Goal: Transaction & Acquisition: Purchase product/service

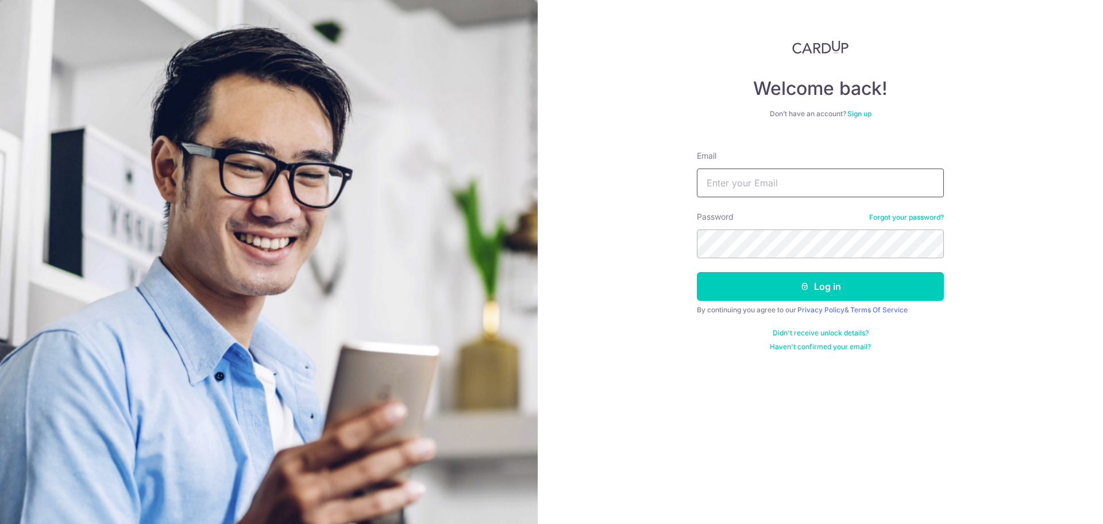
click at [771, 190] on input "Email" at bounding box center [820, 182] width 247 height 29
type input "[EMAIL_ADDRESS][DOMAIN_NAME]"
click at [697, 272] on button "Log in" at bounding box center [820, 286] width 247 height 29
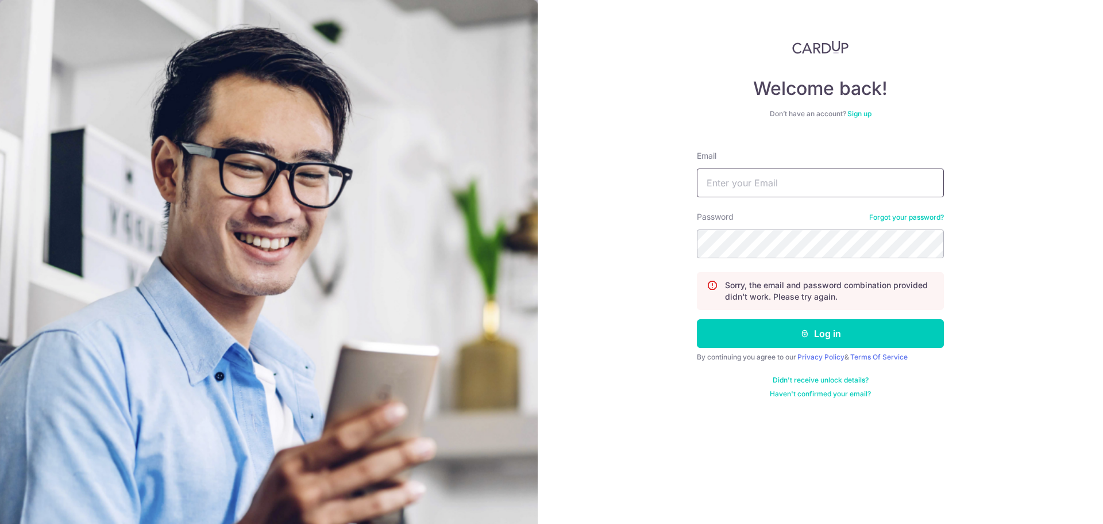
drag, startPoint x: 0, startPoint y: 0, endPoint x: 771, endPoint y: 190, distance: 793.7
click at [771, 190] on input "Email" at bounding box center [820, 182] width 247 height 29
type input "[EMAIL_ADDRESS][DOMAIN_NAME]"
click at [697, 319] on button "Log in" at bounding box center [820, 333] width 247 height 29
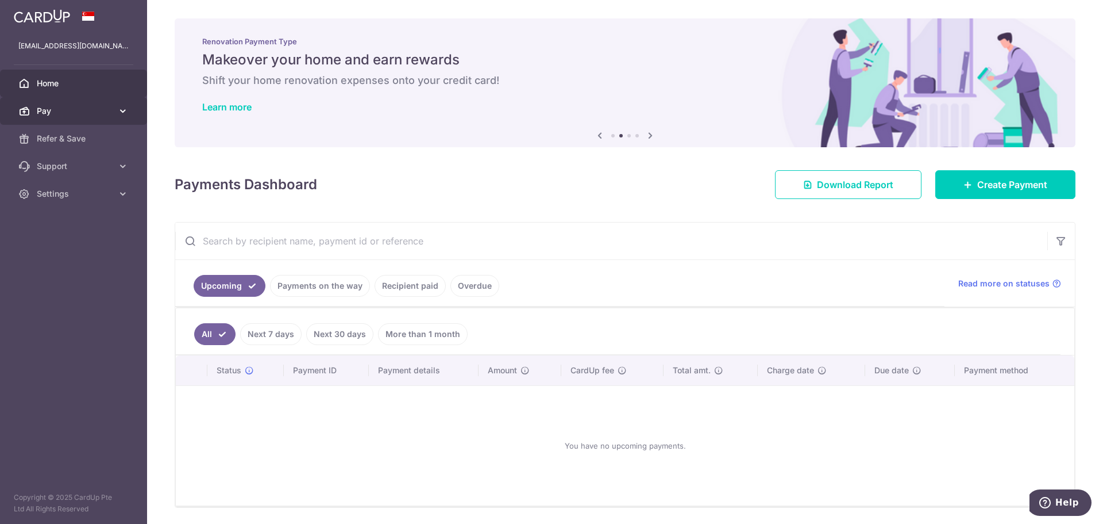
click at [52, 111] on span "Pay" at bounding box center [75, 110] width 76 height 11
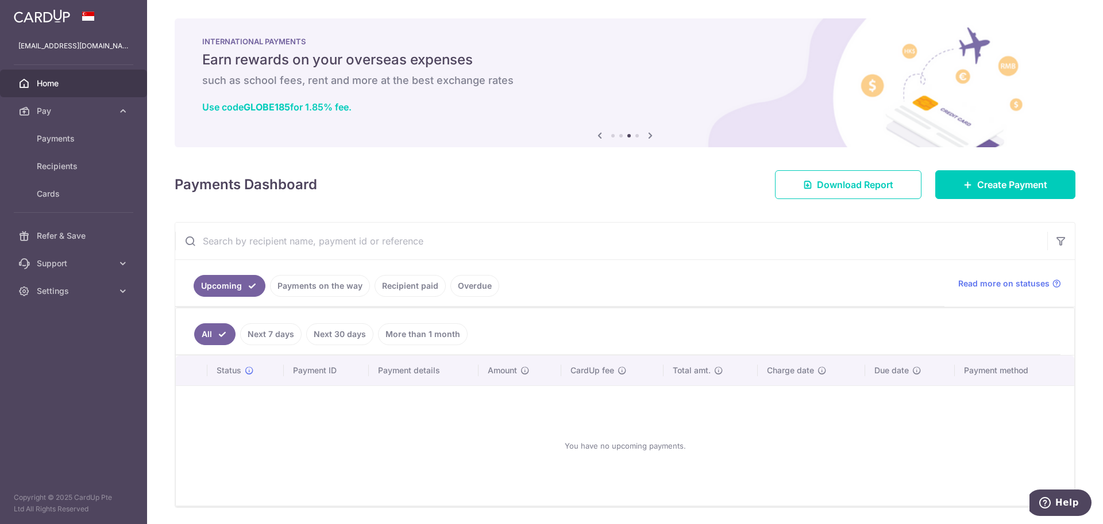
click at [396, 287] on link "Recipient paid" at bounding box center [410, 286] width 71 height 22
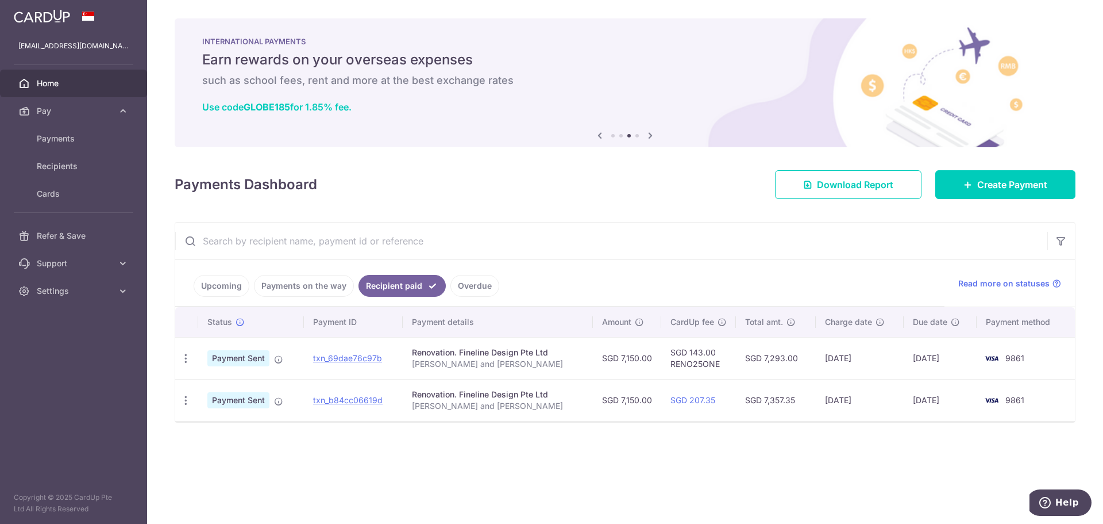
click at [476, 290] on link "Overdue" at bounding box center [475, 286] width 49 height 22
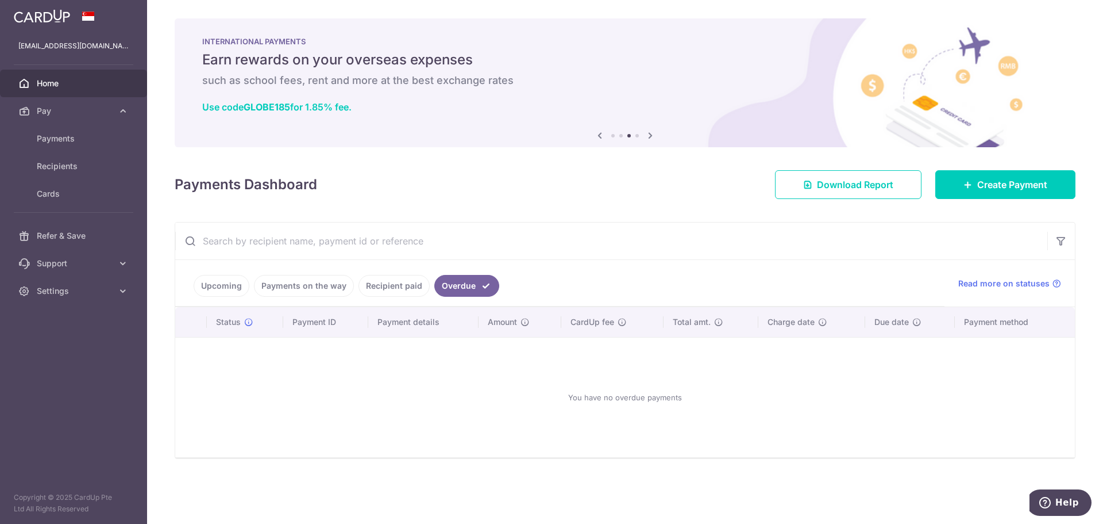
click at [376, 297] on ul "Upcoming Payments on the way Recipient paid Overdue" at bounding box center [559, 283] width 769 height 47
click at [384, 289] on link "Recipient paid" at bounding box center [394, 286] width 71 height 22
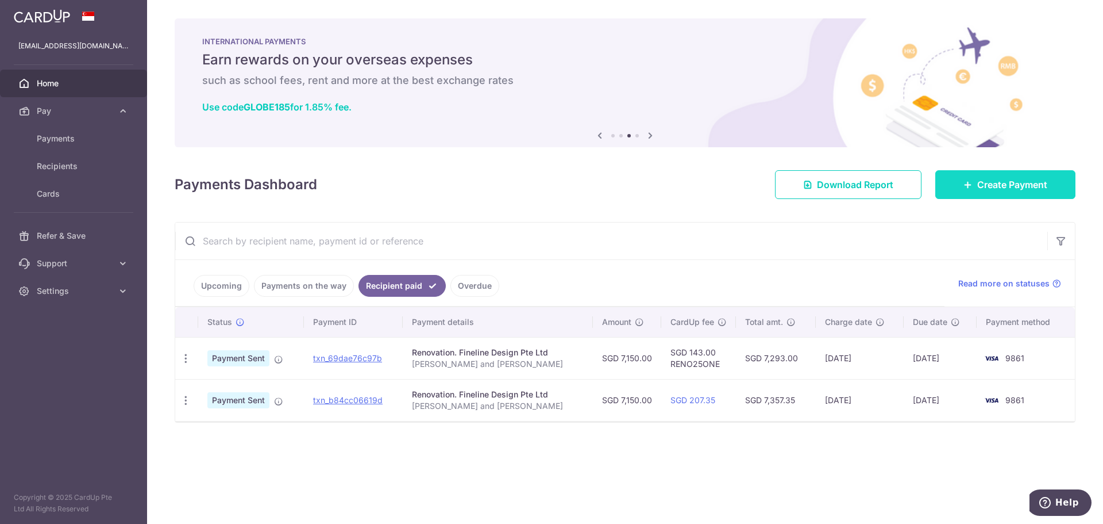
click at [995, 184] on span "Create Payment" at bounding box center [1012, 185] width 70 height 14
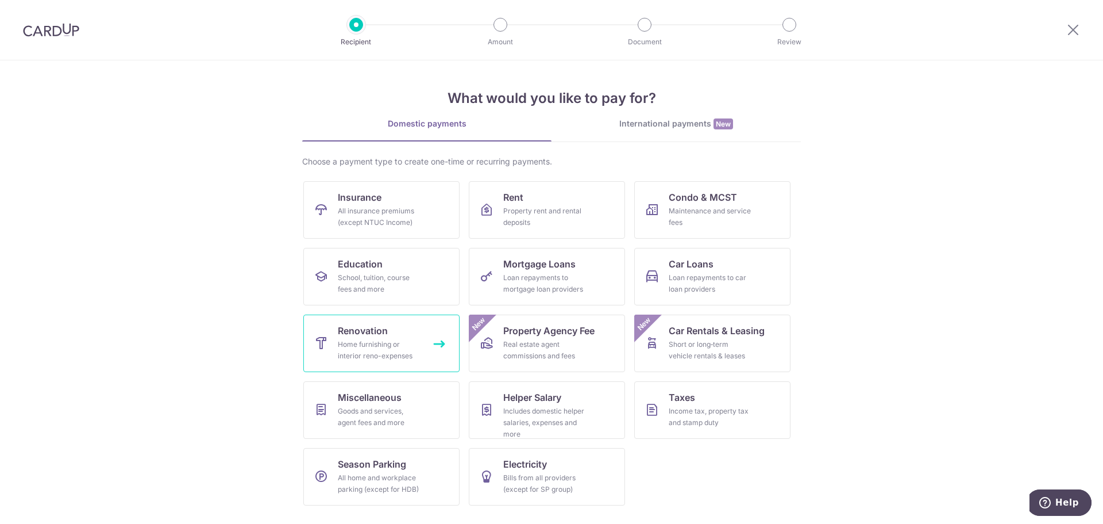
click at [362, 329] on span "Renovation" at bounding box center [363, 331] width 50 height 14
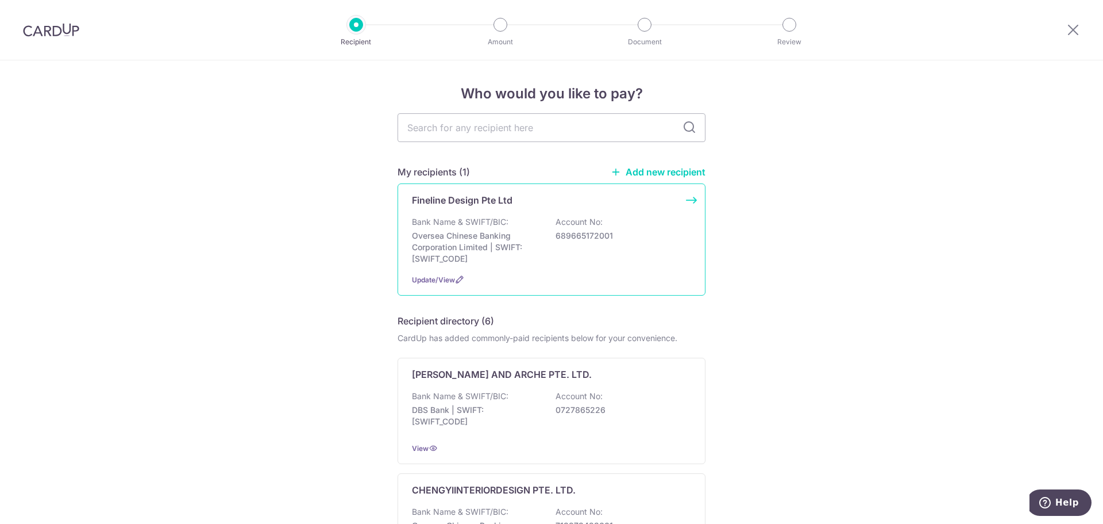
click at [522, 245] on p "Oversea Chinese Banking Corporation Limited | SWIFT: OCBCSGSGXXX" at bounding box center [476, 247] width 129 height 34
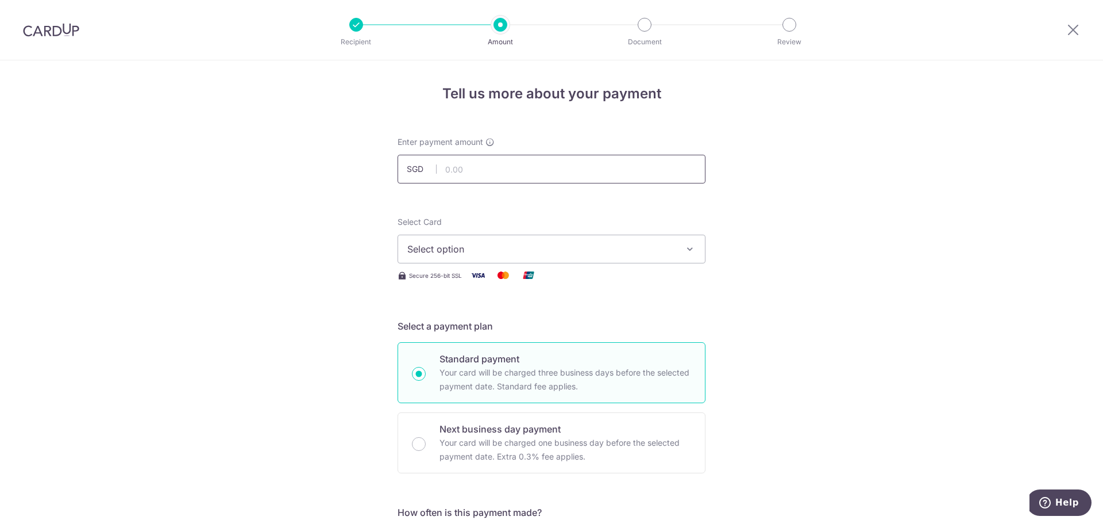
click at [556, 163] on input "text" at bounding box center [552, 169] width 308 height 29
type input "57,229.32"
click at [433, 245] on span "Select option" at bounding box center [541, 249] width 268 height 14
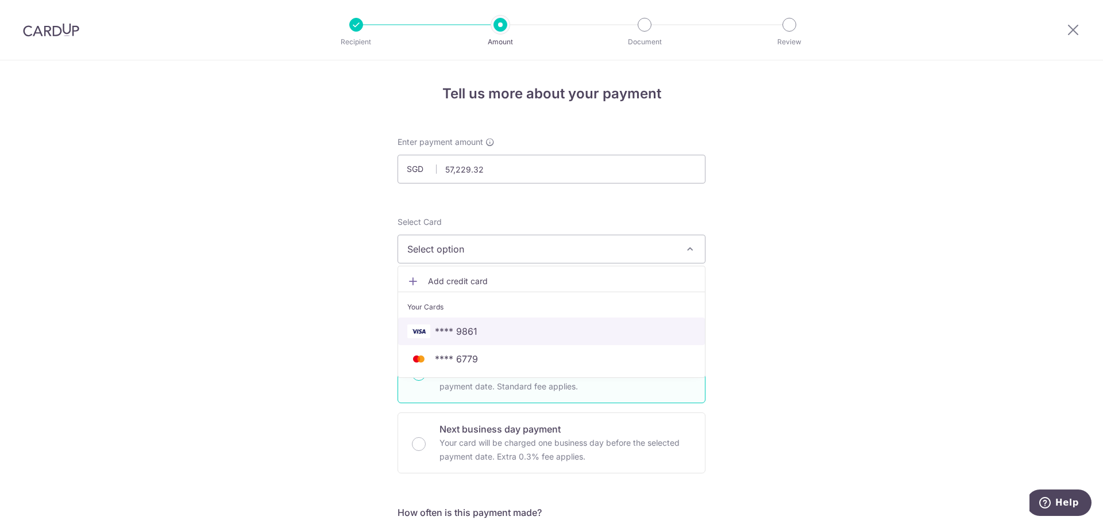
click at [459, 336] on span "**** 9861" at bounding box center [456, 331] width 43 height 14
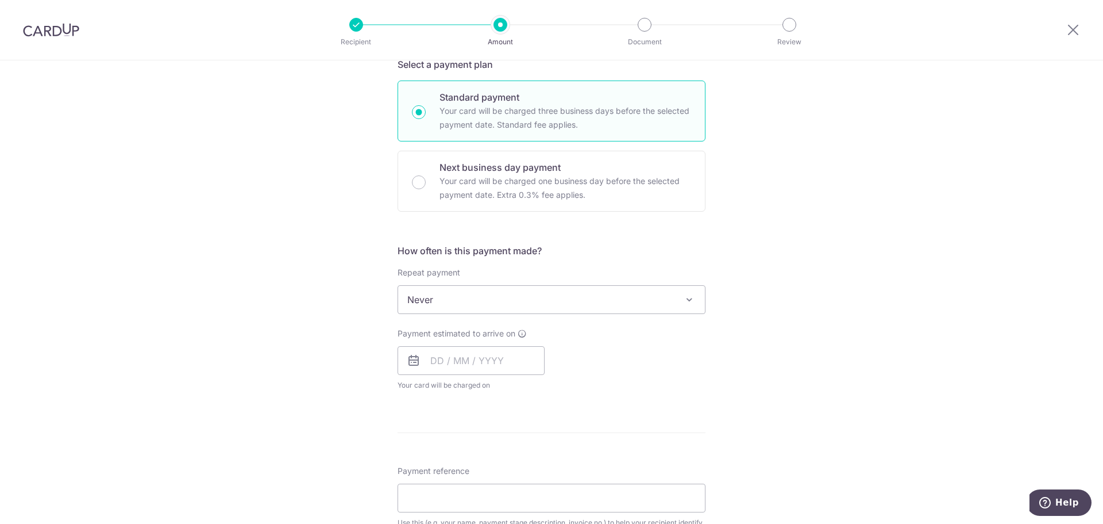
scroll to position [287, 0]
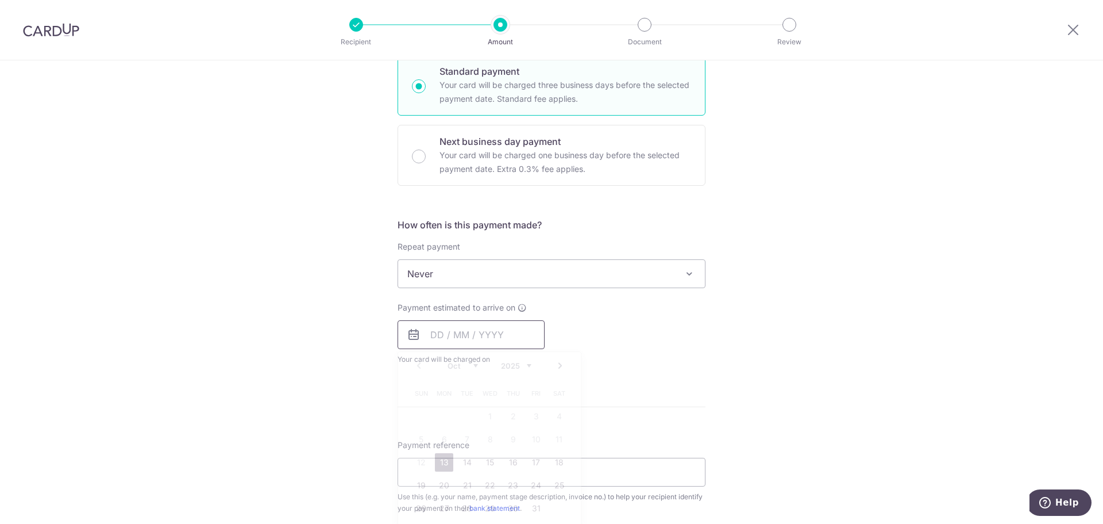
click at [432, 335] on input "text" at bounding box center [471, 334] width 147 height 29
click at [445, 462] on link "13" at bounding box center [444, 462] width 18 height 18
type input "13/10/2025"
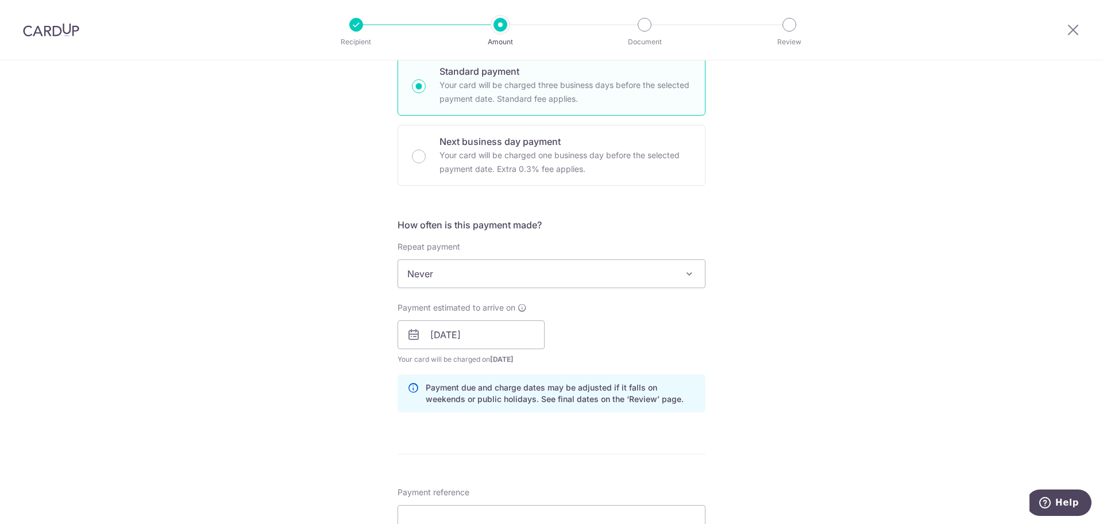
click at [320, 314] on div "Tell us more about your payment Enter payment amount SGD 57,229.32 57229.32 Sel…" at bounding box center [551, 355] width 1103 height 1164
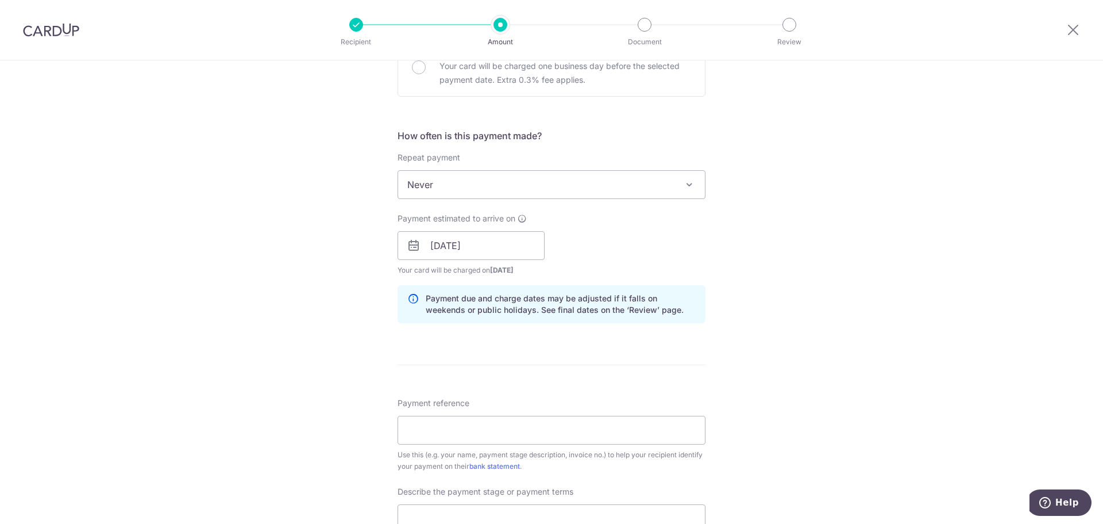
scroll to position [402, 0]
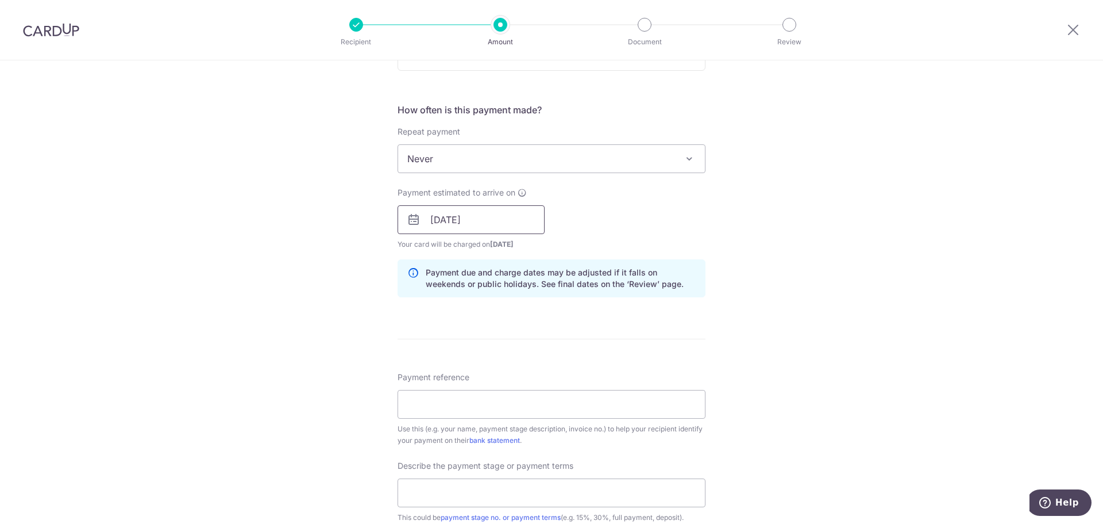
click at [513, 226] on input "13/10/2025" at bounding box center [471, 219] width 147 height 29
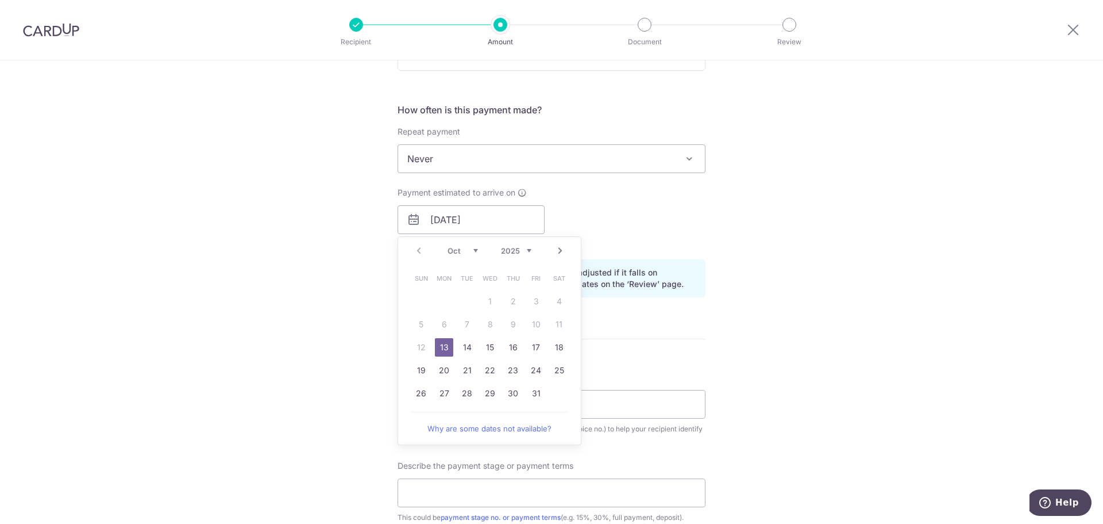
click at [309, 274] on div "Tell us more about your payment Enter payment amount SGD 57,229.32 57229.32 Sel…" at bounding box center [551, 240] width 1103 height 1164
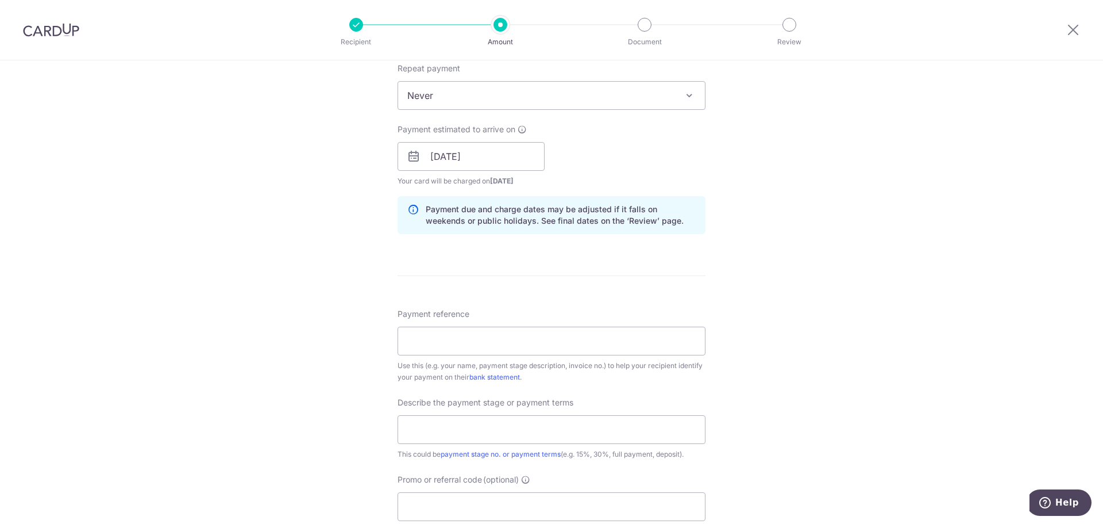
scroll to position [517, 0]
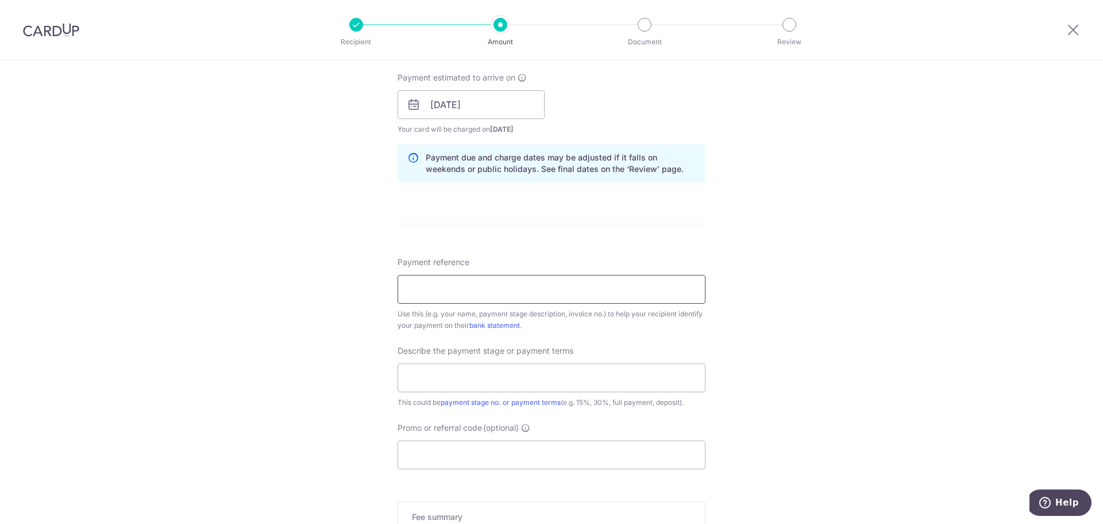
click at [442, 293] on input "Payment reference" at bounding box center [552, 289] width 308 height 29
type input "Laura and Danial 40%"
click at [432, 371] on input "text" at bounding box center [552, 377] width 308 height 29
type input "40% with VO1 and electrical"
click at [446, 460] on input "Promo or referral code (optional)" at bounding box center [552, 454] width 308 height 29
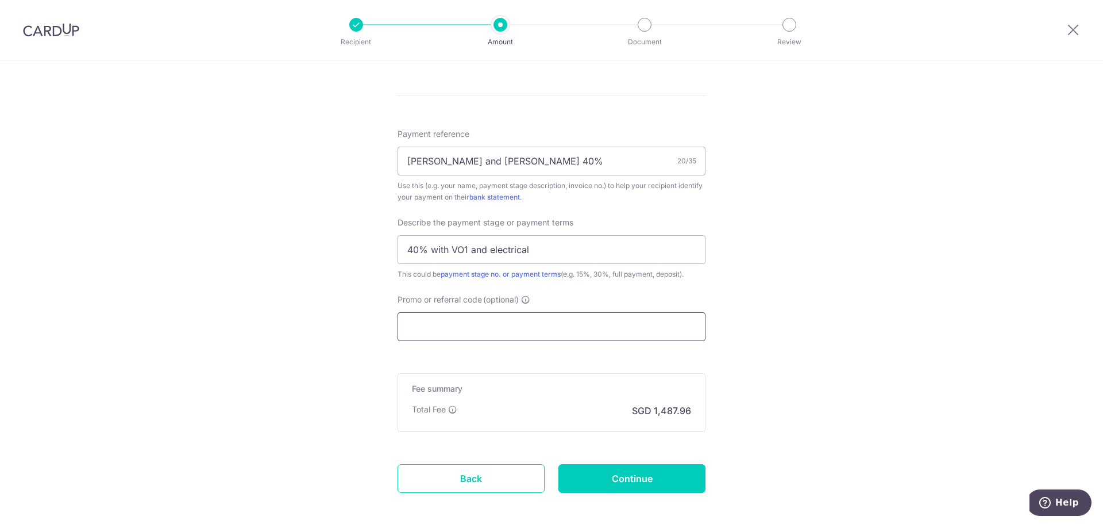
scroll to position [690, 0]
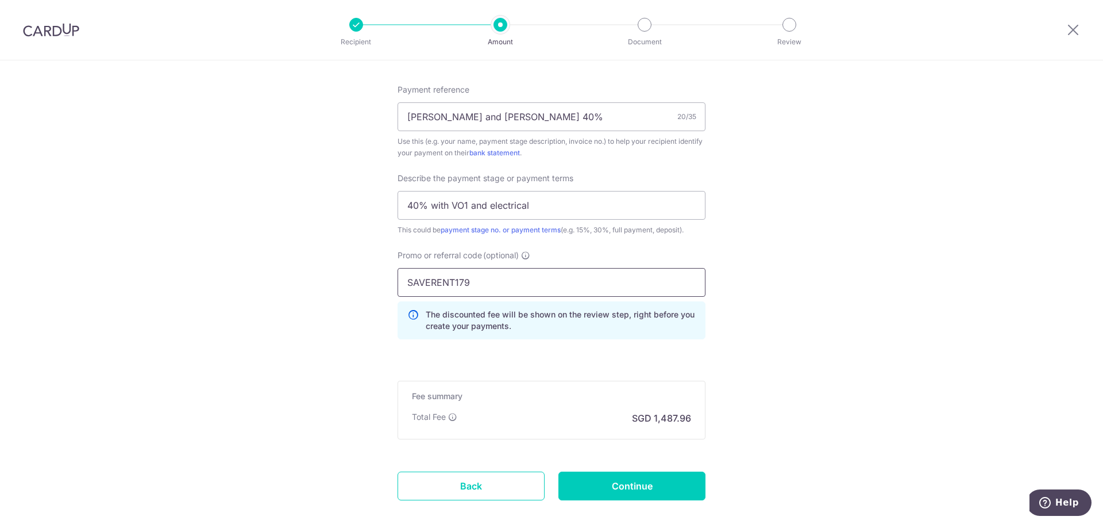
click at [598, 282] on input "SAVERENT179" at bounding box center [552, 282] width 308 height 29
type input "SAVERENT179"
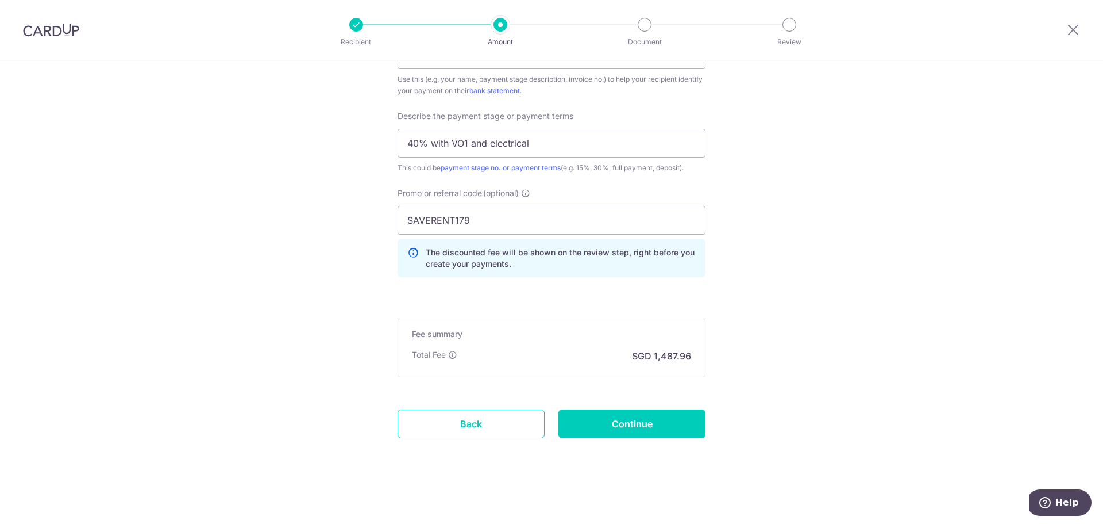
scroll to position [752, 0]
drag, startPoint x: 59, startPoint y: 32, endPoint x: 593, endPoint y: 56, distance: 534.4
click at [59, 32] on img at bounding box center [51, 30] width 56 height 14
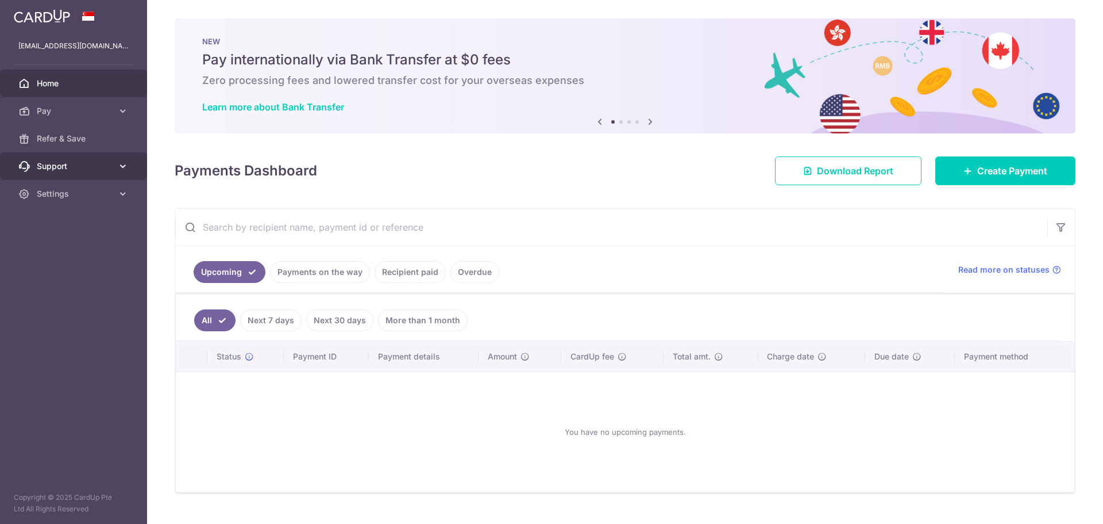
click at [113, 164] on link "Support" at bounding box center [73, 166] width 147 height 28
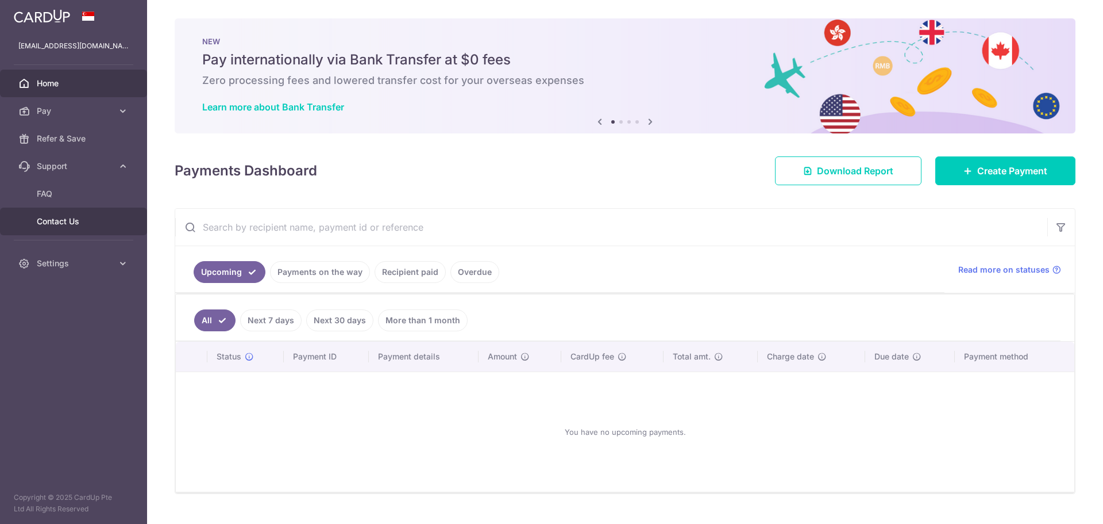
click at [86, 222] on span "Contact Us" at bounding box center [75, 220] width 76 height 11
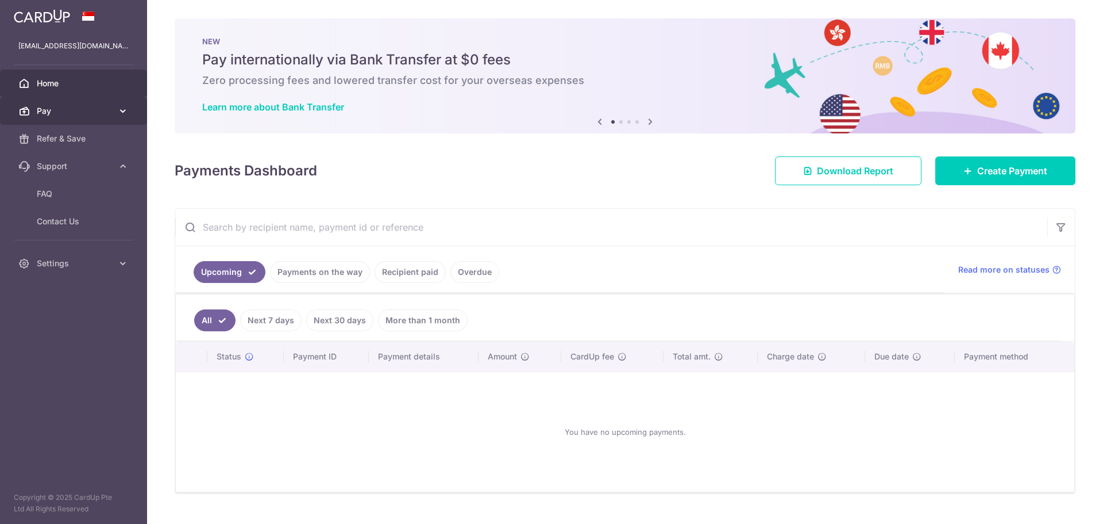
click at [74, 111] on span "Pay" at bounding box center [75, 110] width 76 height 11
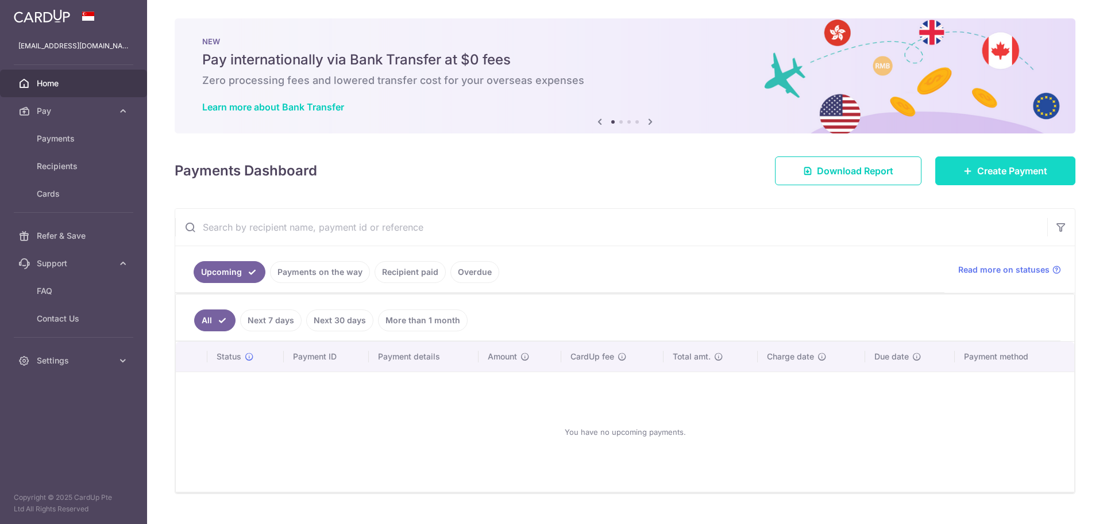
click at [988, 174] on span "Create Payment" at bounding box center [1012, 171] width 70 height 14
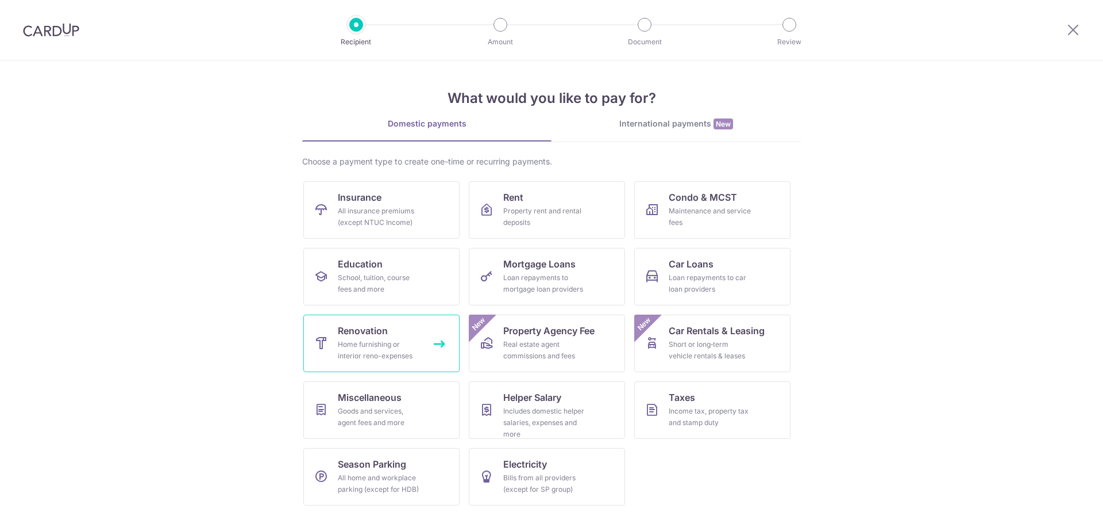
click at [386, 334] on span "Renovation" at bounding box center [363, 331] width 50 height 14
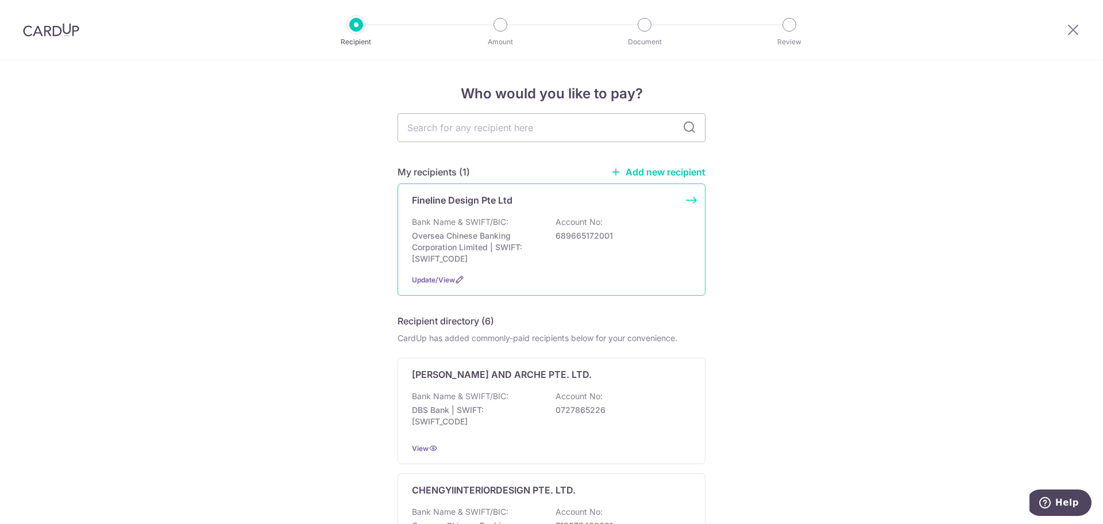
click at [530, 232] on p "Oversea Chinese Banking Corporation Limited | SWIFT: OCBCSGSGXXX" at bounding box center [476, 247] width 129 height 34
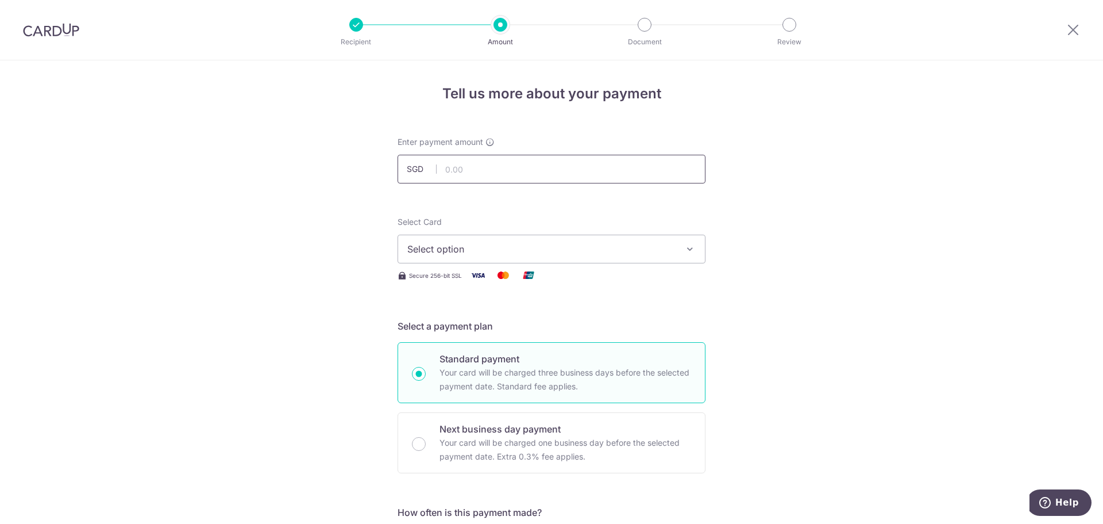
click at [555, 179] on input "text" at bounding box center [552, 169] width 308 height 29
type input "15,000.00"
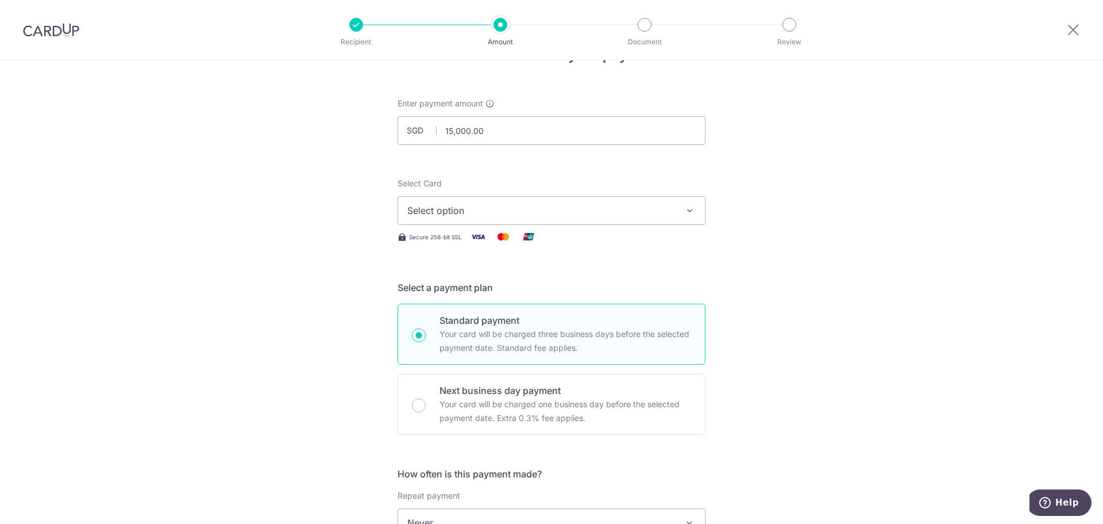
scroll to position [57, 0]
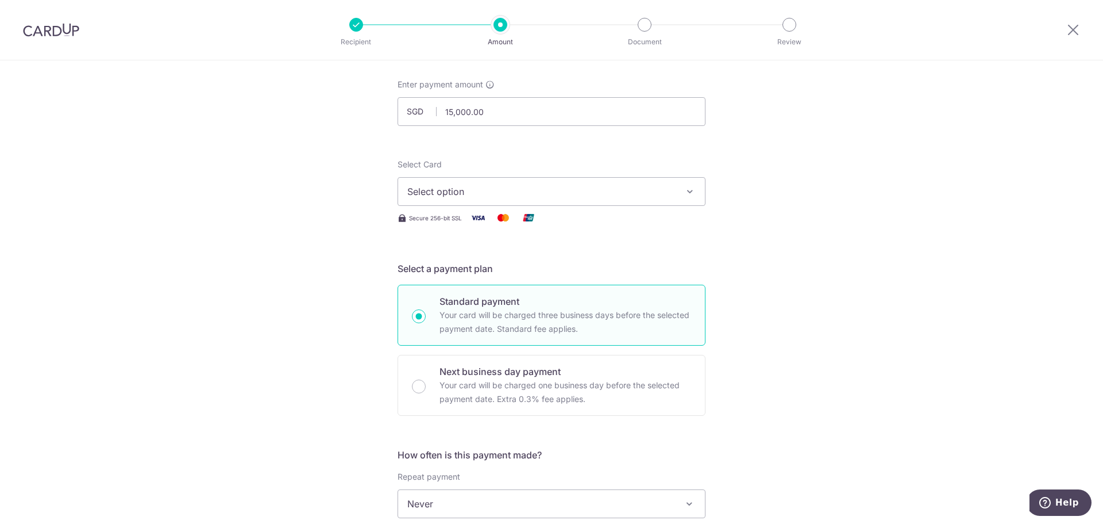
click at [649, 194] on span "Select option" at bounding box center [541, 191] width 268 height 14
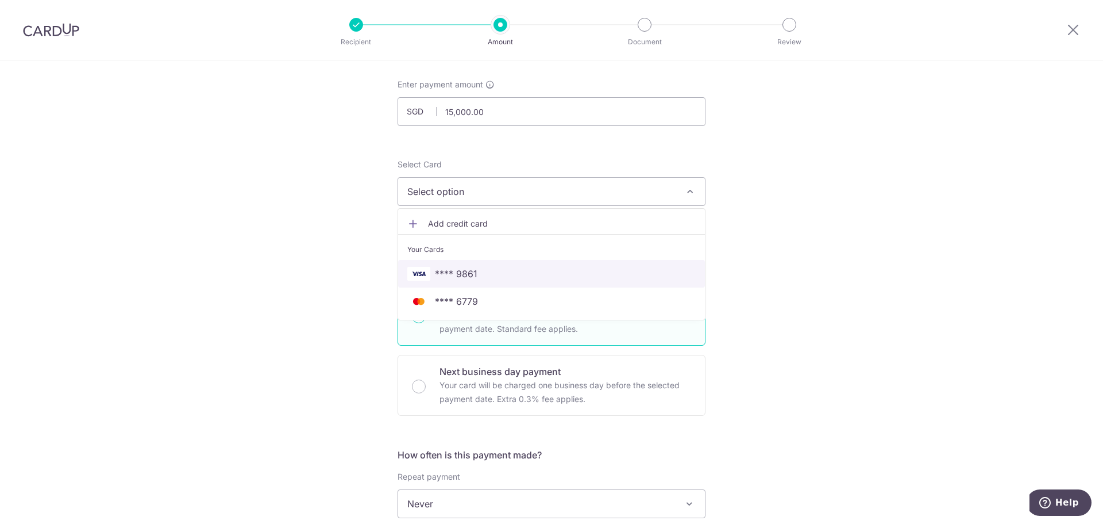
click at [544, 270] on span "**** 9861" at bounding box center [551, 274] width 288 height 14
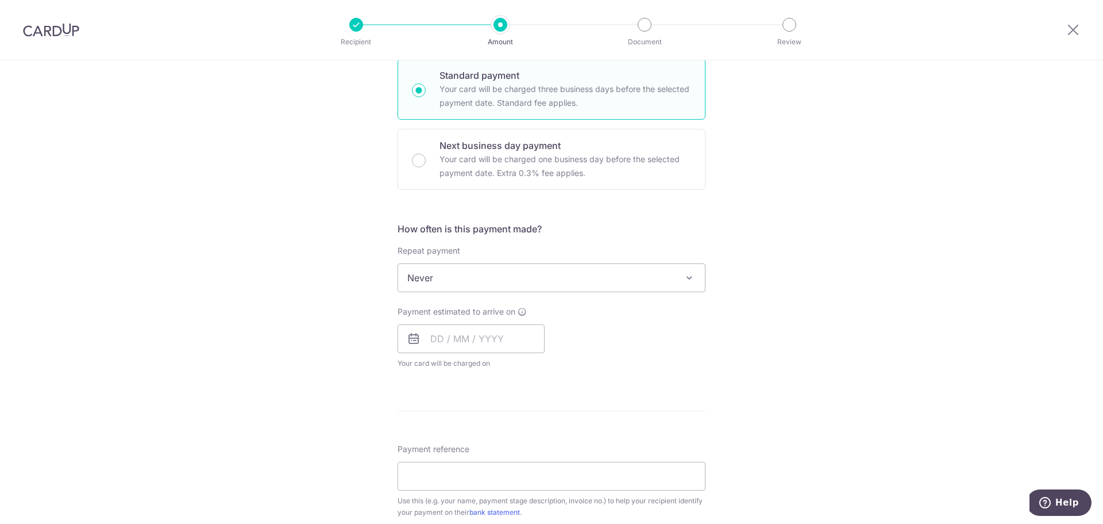
scroll to position [345, 0]
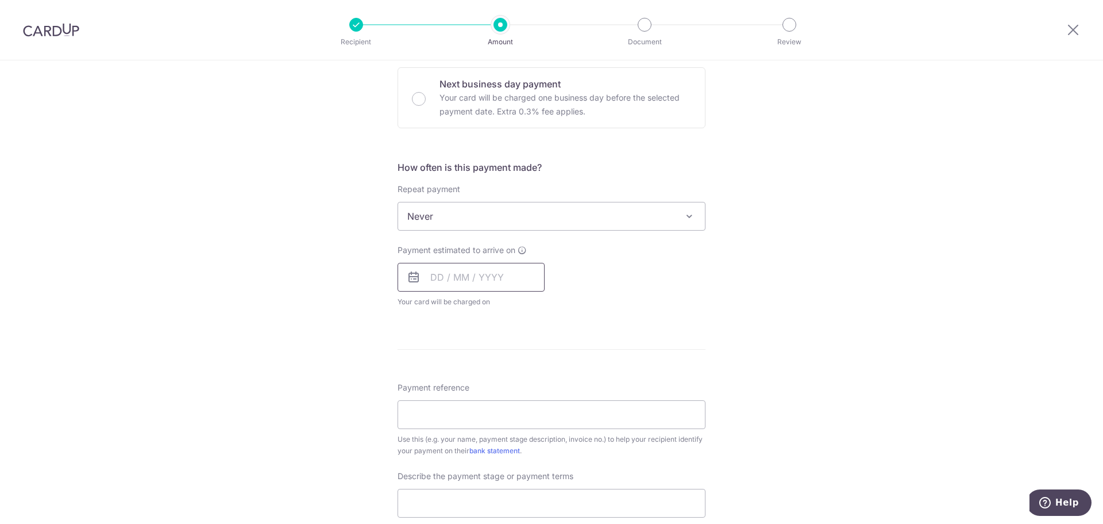
click at [500, 273] on input "text" at bounding box center [471, 277] width 147 height 29
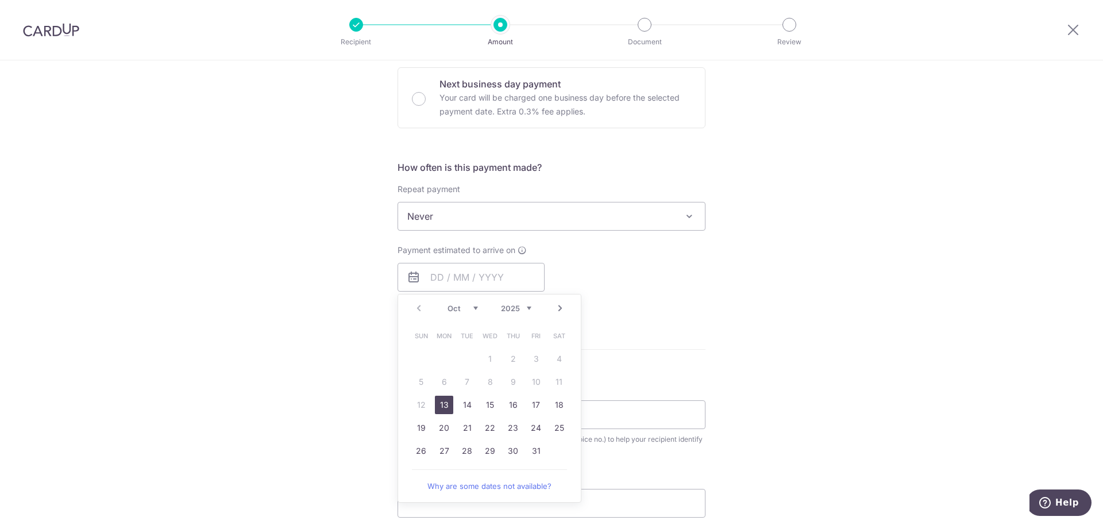
click at [446, 404] on link "13" at bounding box center [444, 404] width 18 height 18
type input "13/10/2025"
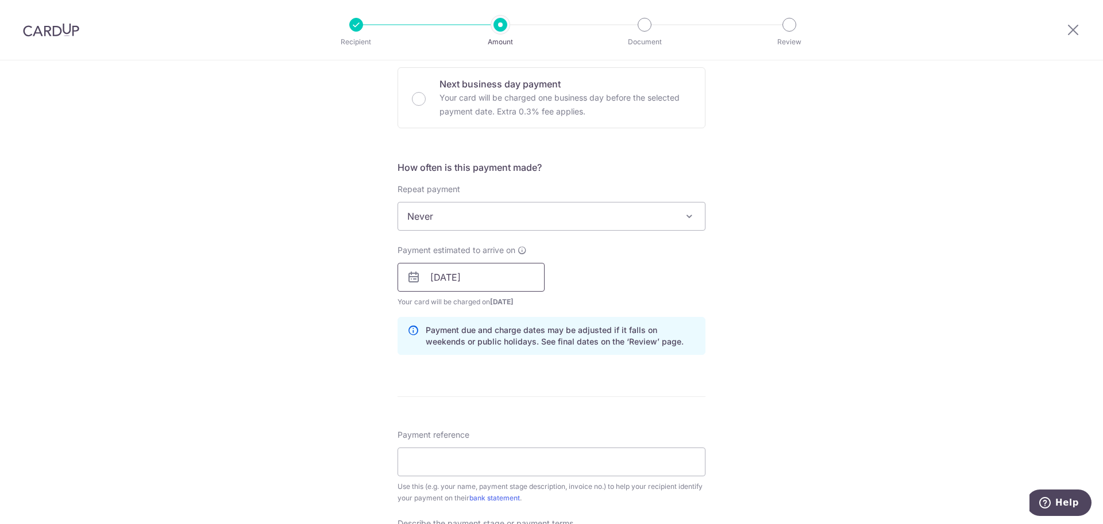
click at [483, 272] on input "13/10/2025" at bounding box center [471, 277] width 147 height 29
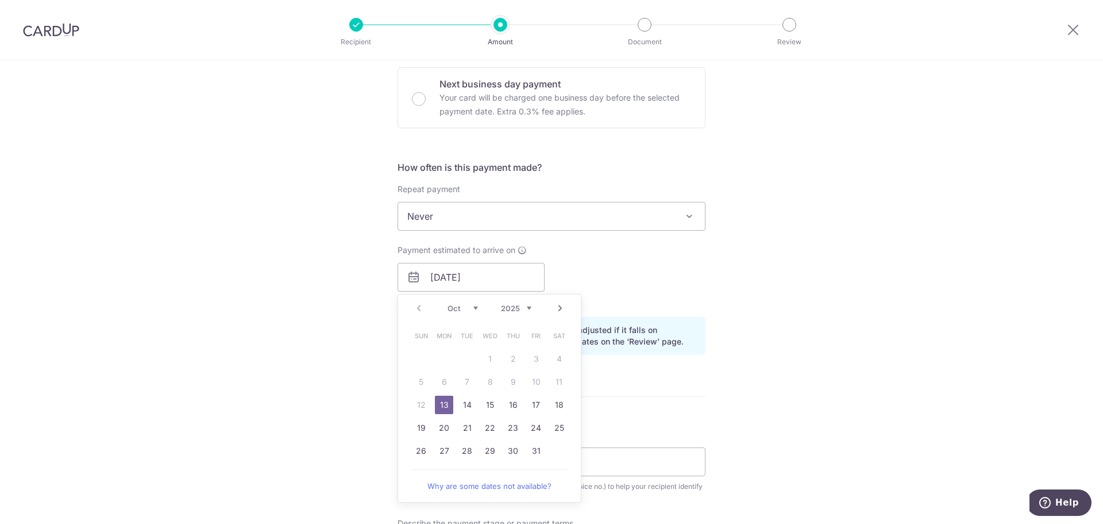
click at [336, 291] on div "Tell us more about your payment Enter payment amount SGD 15,000.00 15000.00 Sel…" at bounding box center [551, 298] width 1103 height 1164
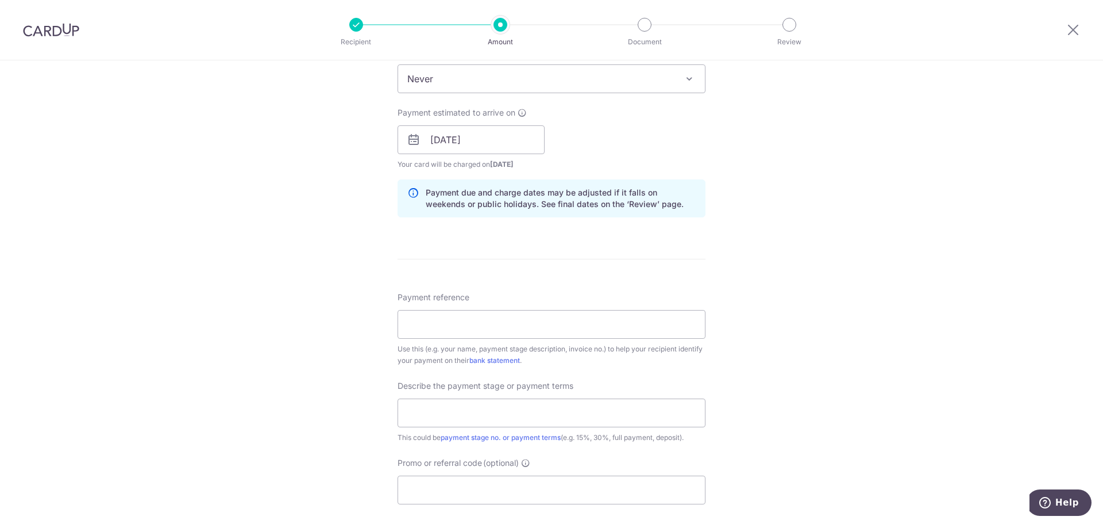
scroll to position [517, 0]
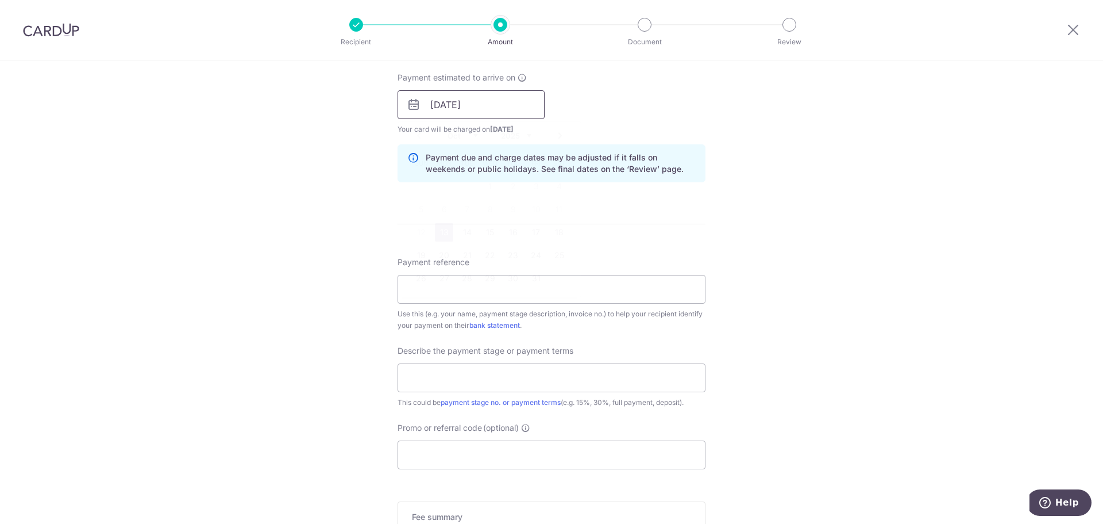
click at [497, 102] on input "13/10/2025" at bounding box center [471, 104] width 147 height 29
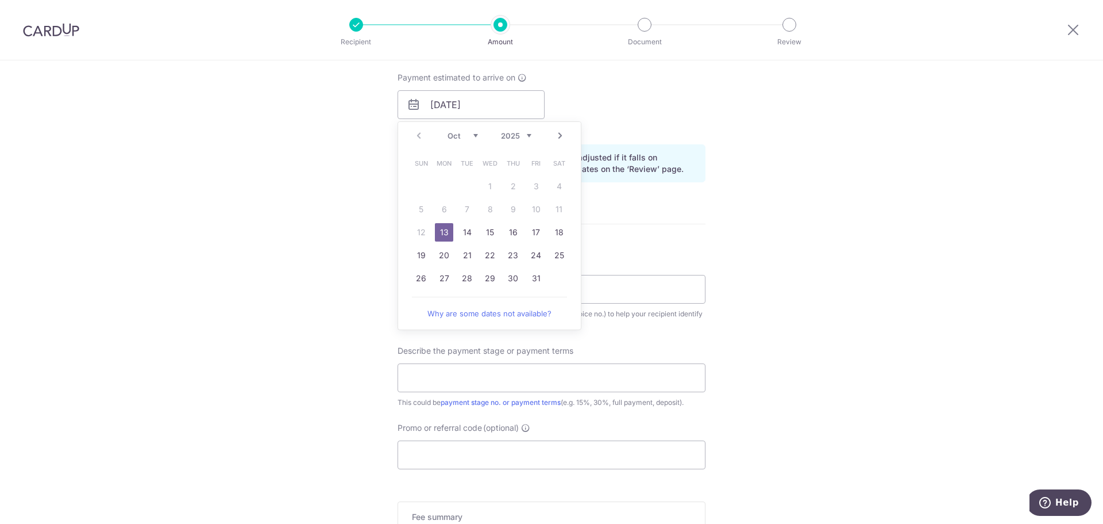
click at [284, 201] on div "Tell us more about your payment Enter payment amount SGD 15,000.00 15000.00 Sel…" at bounding box center [551, 125] width 1103 height 1164
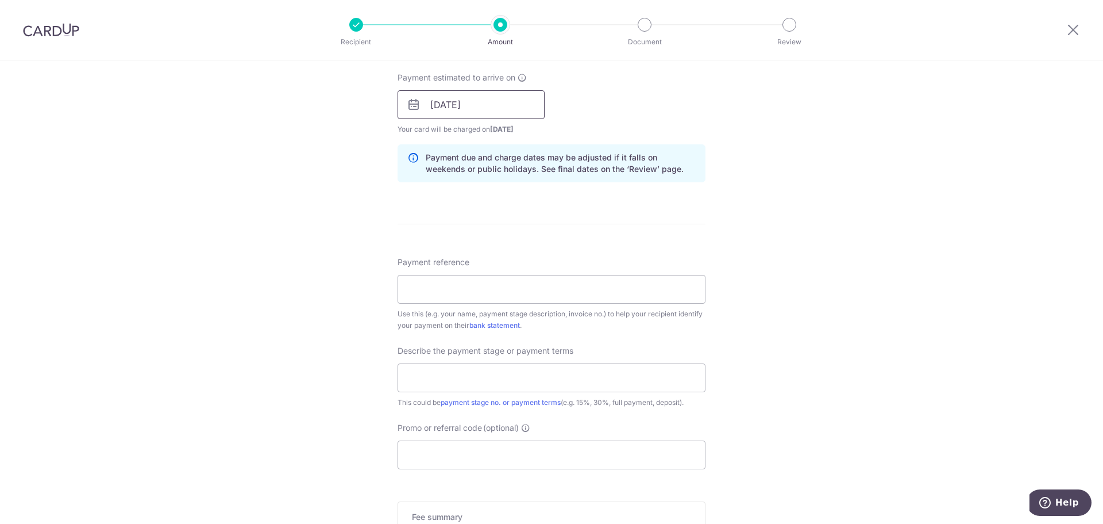
click at [475, 111] on input "13/10/2025" at bounding box center [471, 104] width 147 height 29
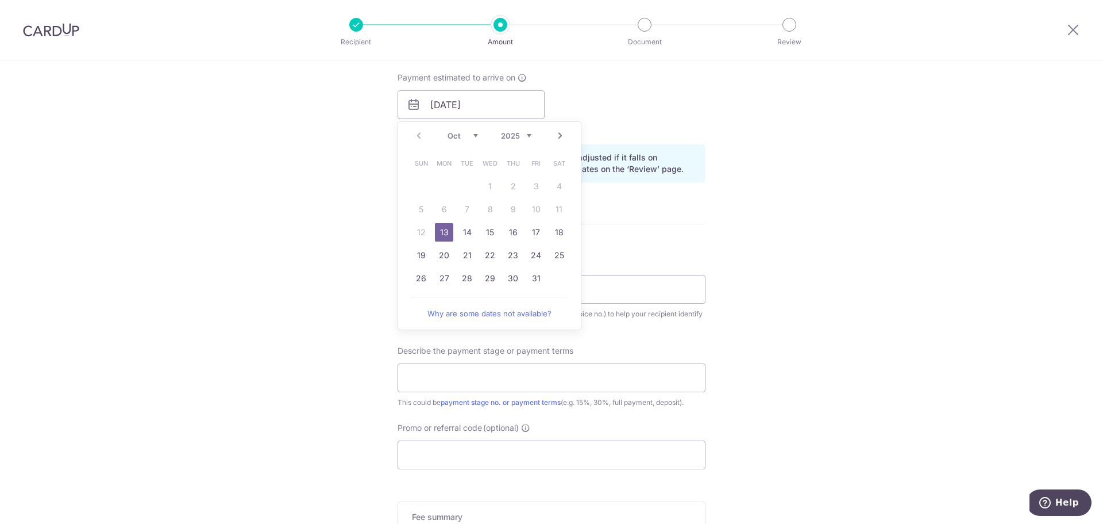
click at [229, 347] on div "Tell us more about your payment Enter payment amount SGD 15,000.00 15000.00 Sel…" at bounding box center [551, 125] width 1103 height 1164
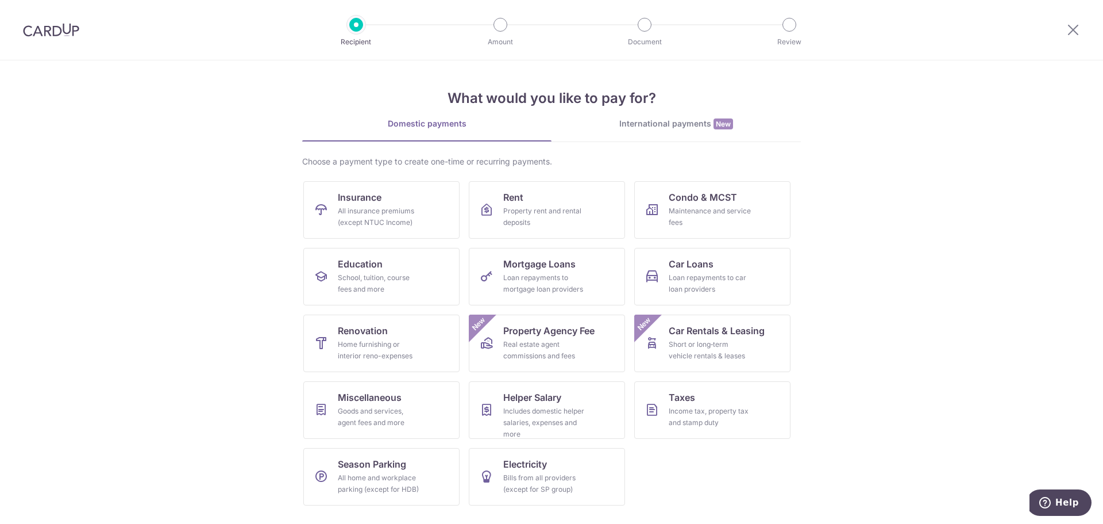
click at [1070, 22] on div at bounding box center [1074, 30] width 60 height 60
click at [1069, 33] on icon at bounding box center [1074, 29] width 14 height 14
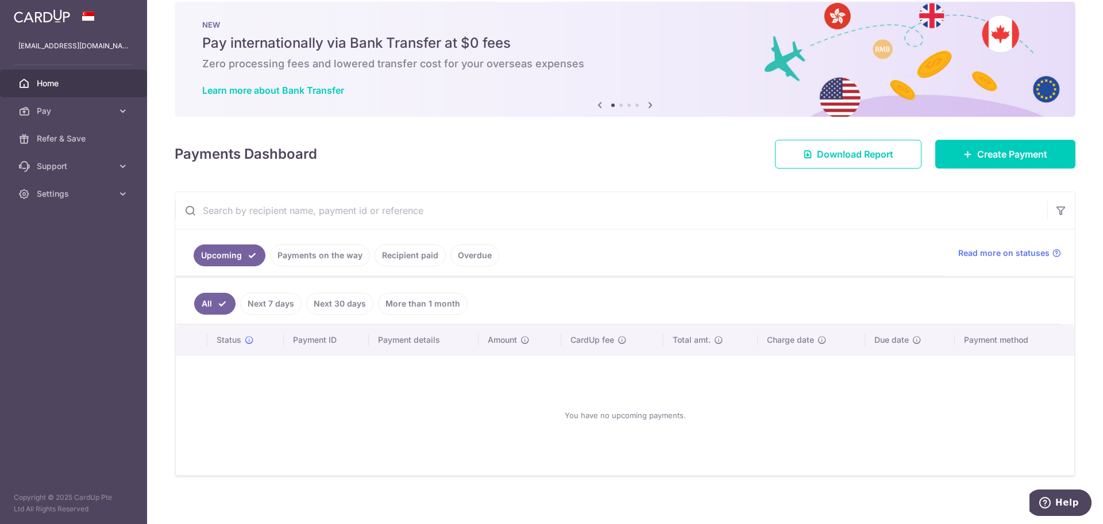
scroll to position [24, 0]
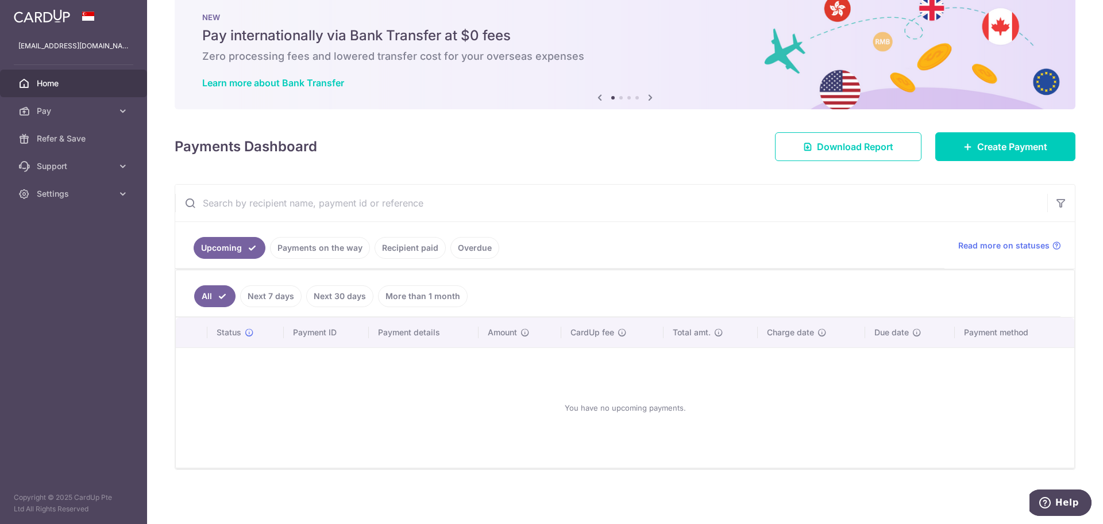
click at [415, 247] on link "Recipient paid" at bounding box center [410, 248] width 71 height 22
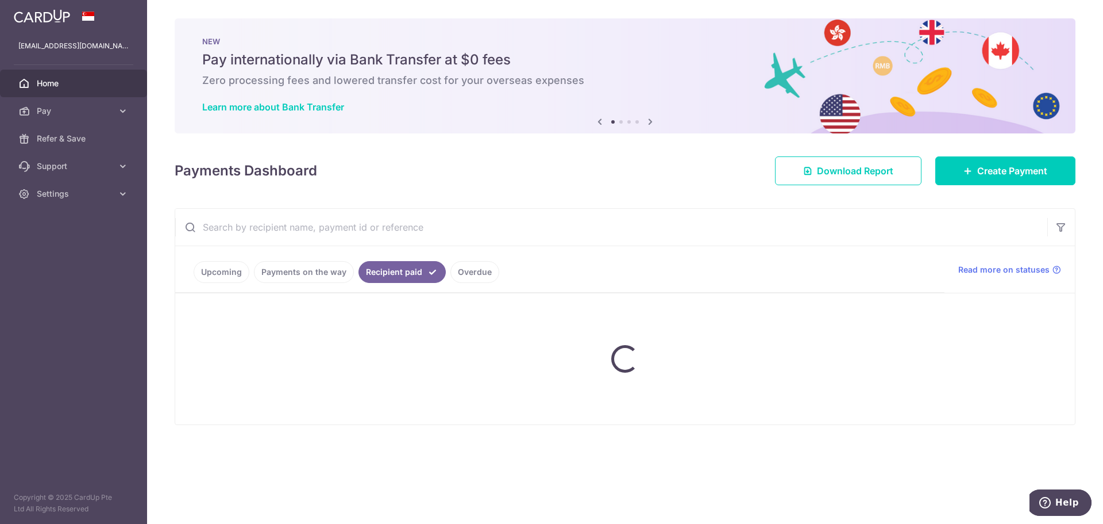
scroll to position [0, 0]
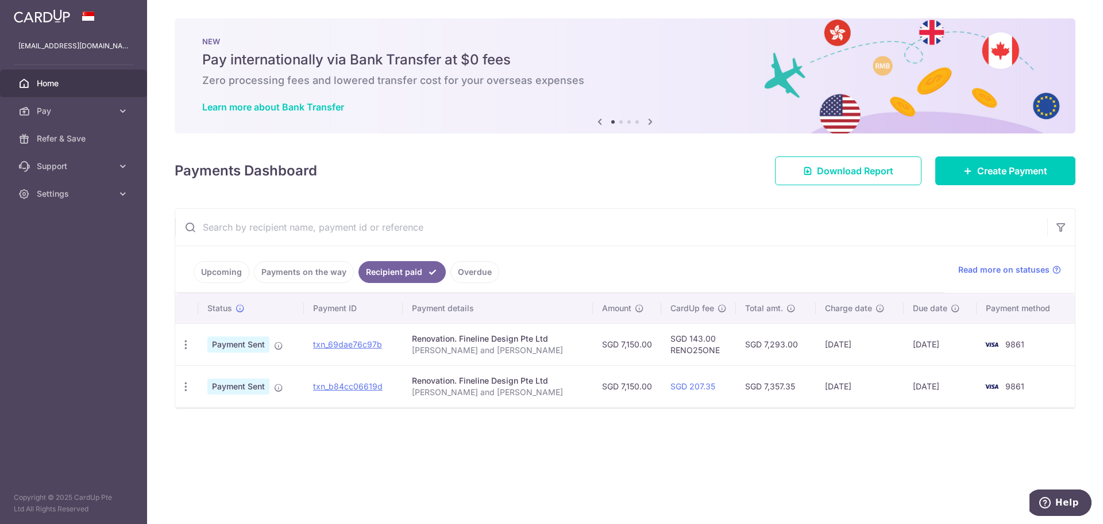
click at [309, 276] on link "Payments on the way" at bounding box center [304, 272] width 100 height 22
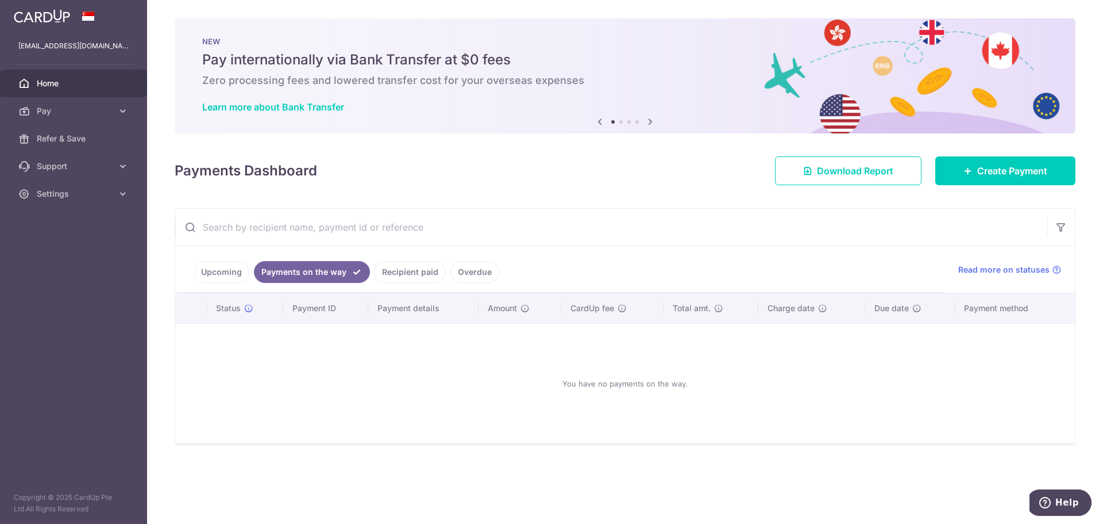
click at [223, 282] on link "Upcoming" at bounding box center [222, 272] width 56 height 22
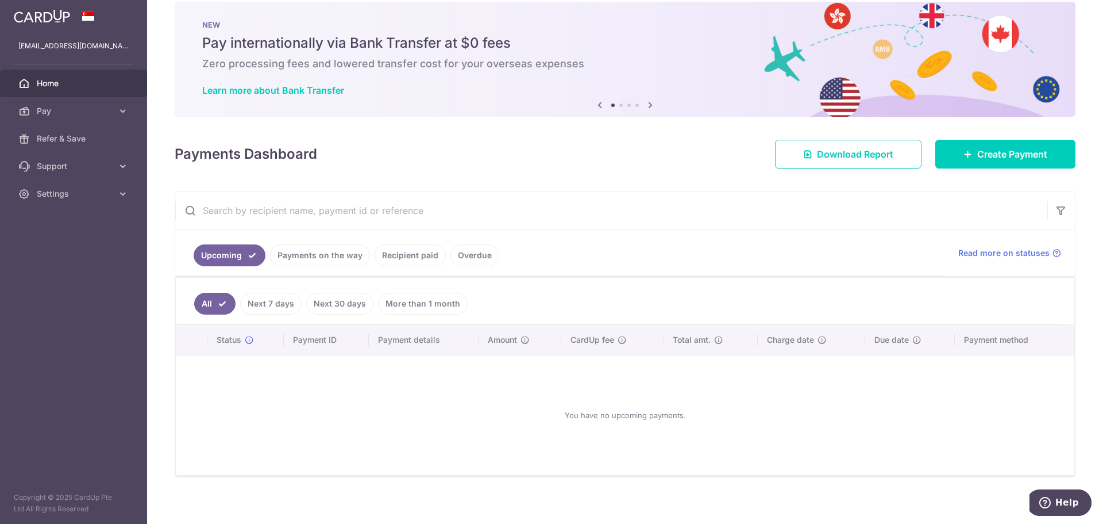
scroll to position [24, 0]
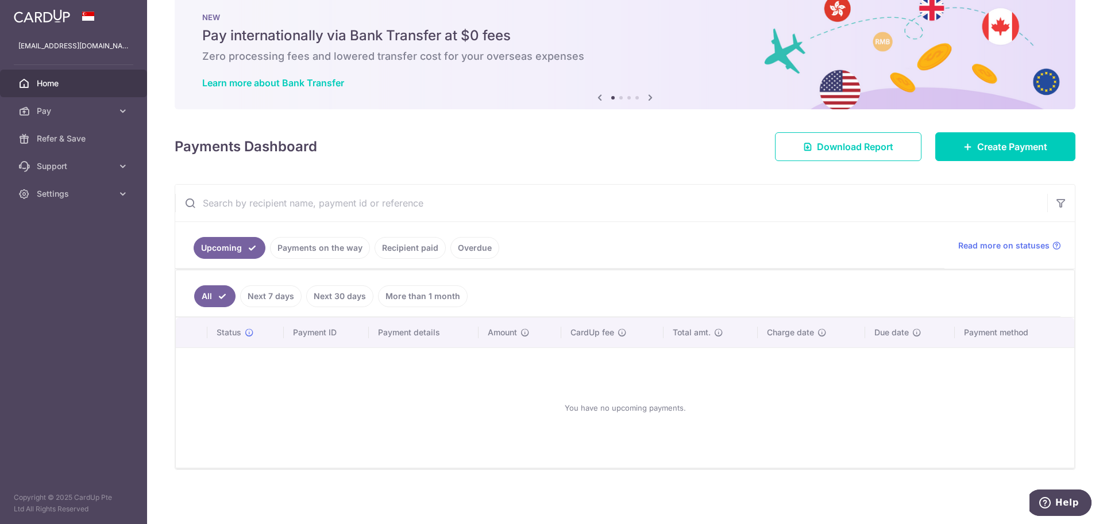
click at [322, 243] on link "Payments on the way" at bounding box center [320, 248] width 100 height 22
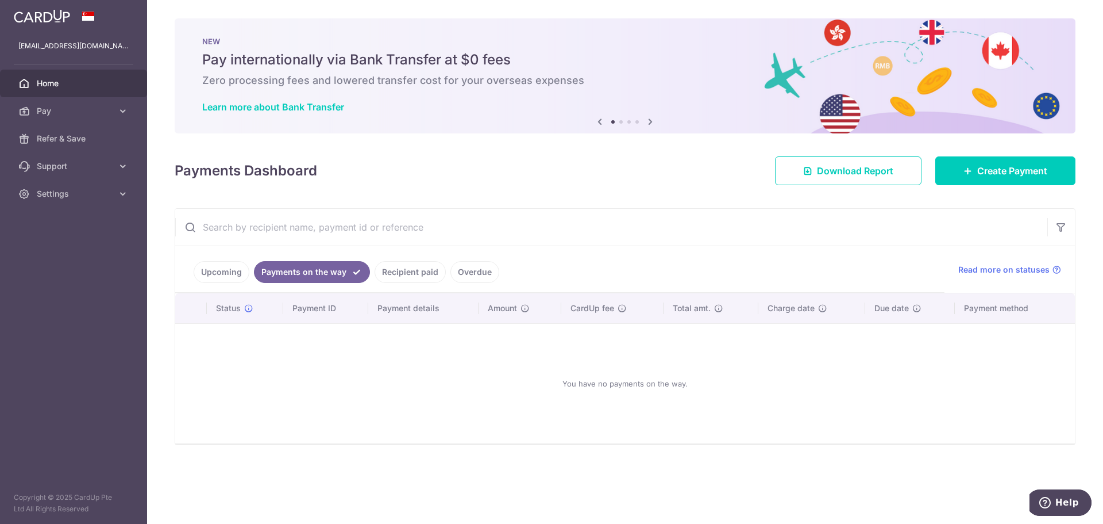
click at [418, 272] on link "Recipient paid" at bounding box center [410, 272] width 71 height 22
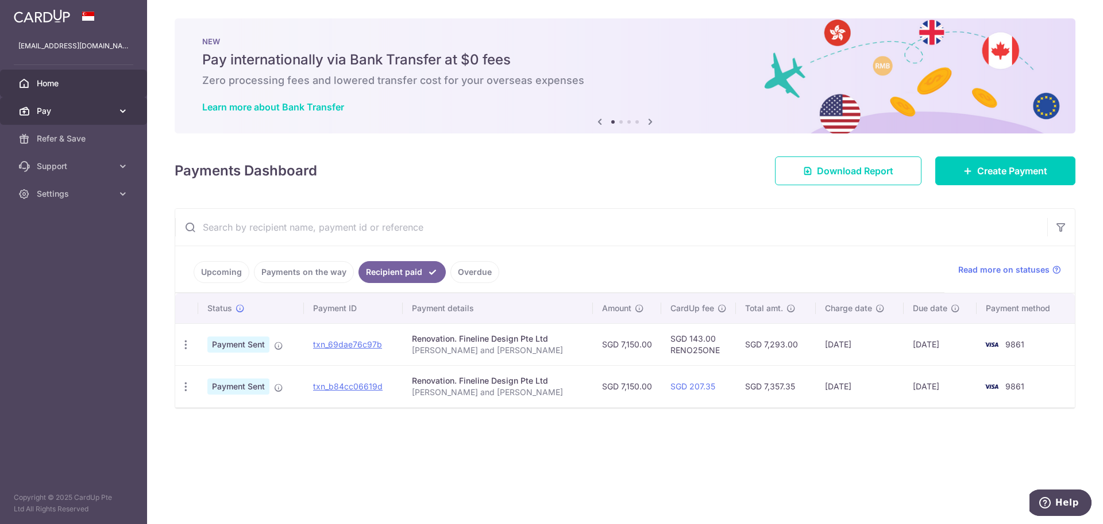
click at [118, 108] on icon at bounding box center [122, 110] width 11 height 11
click at [126, 114] on icon at bounding box center [122, 110] width 11 height 11
click at [1027, 169] on span "Create Payment" at bounding box center [1012, 171] width 70 height 14
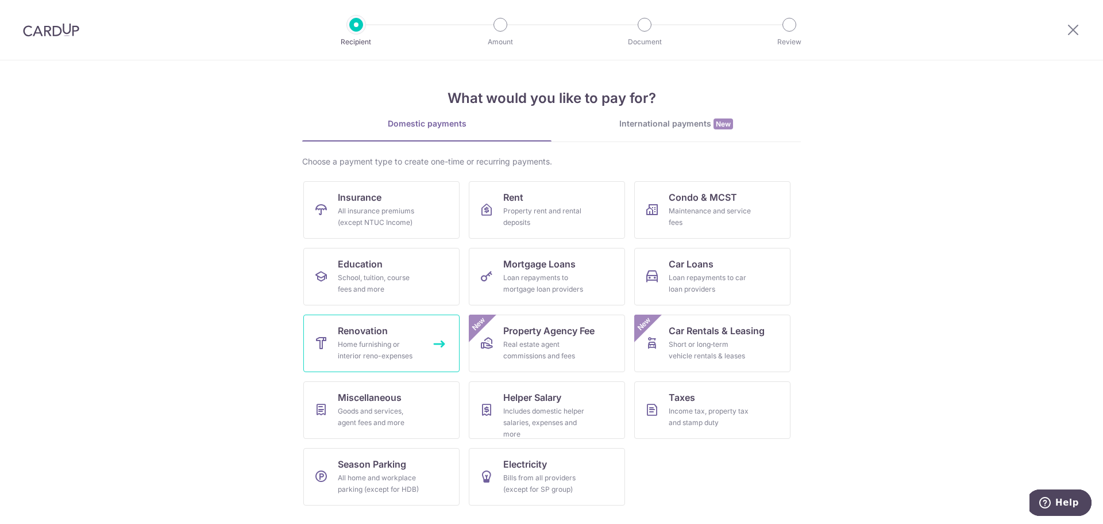
click at [380, 333] on span "Renovation" at bounding box center [363, 331] width 50 height 14
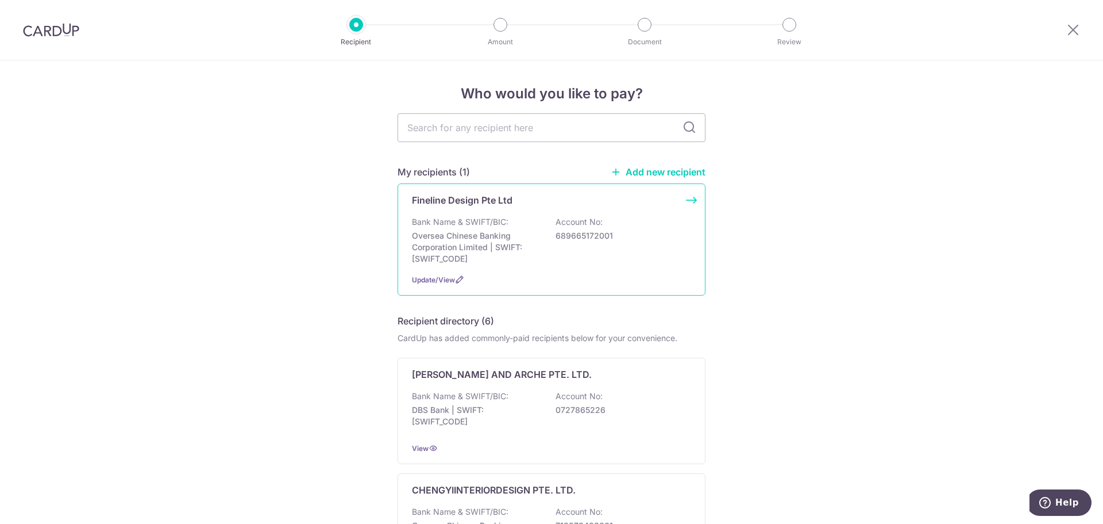
click at [486, 227] on p "Bank Name & SWIFT/BIC:" at bounding box center [460, 221] width 97 height 11
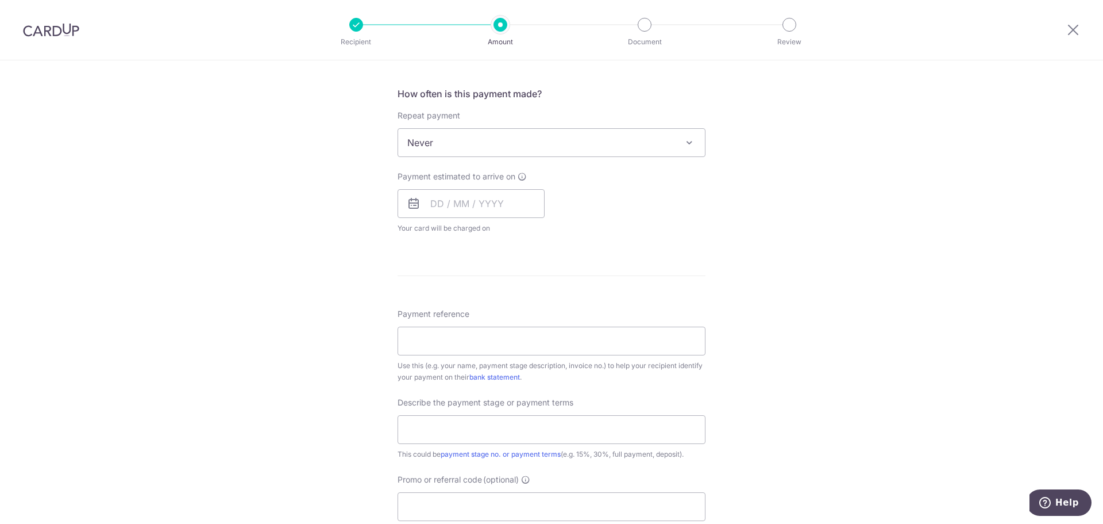
scroll to position [402, 0]
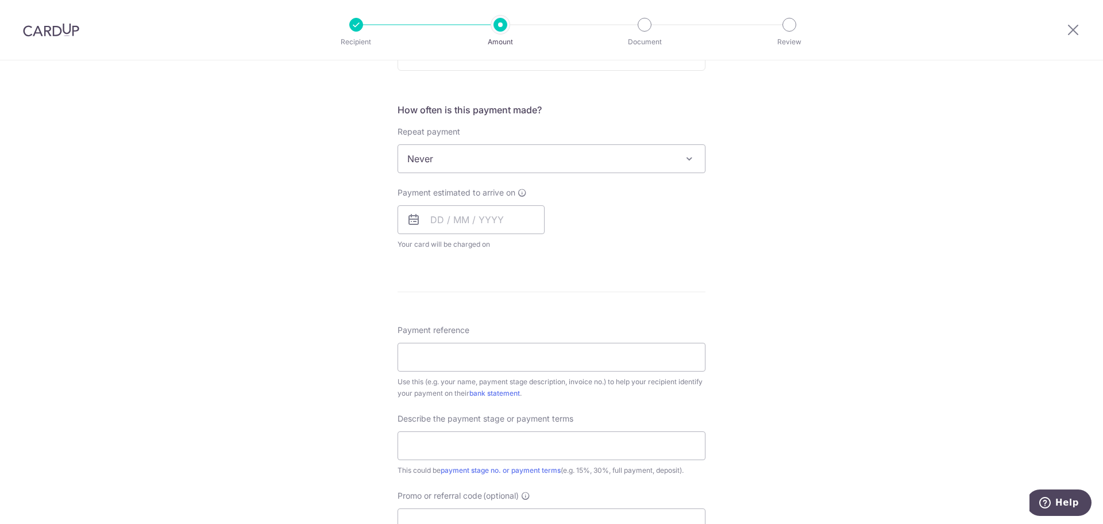
click at [485, 157] on span "Never" at bounding box center [551, 159] width 307 height 28
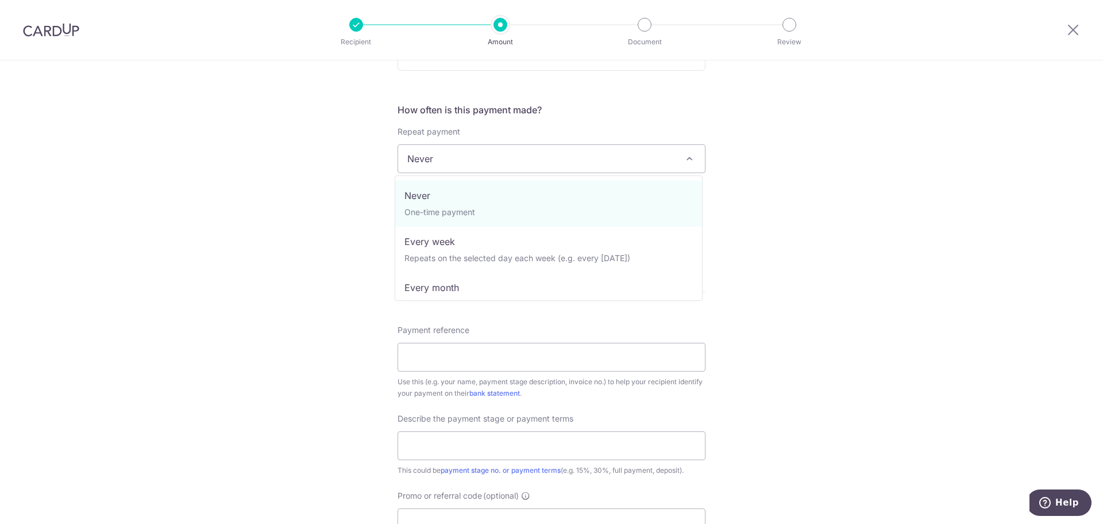
click at [337, 188] on div "Tell us more about your payment Enter payment amount SGD Select Card Select opt…" at bounding box center [551, 216] width 1103 height 1117
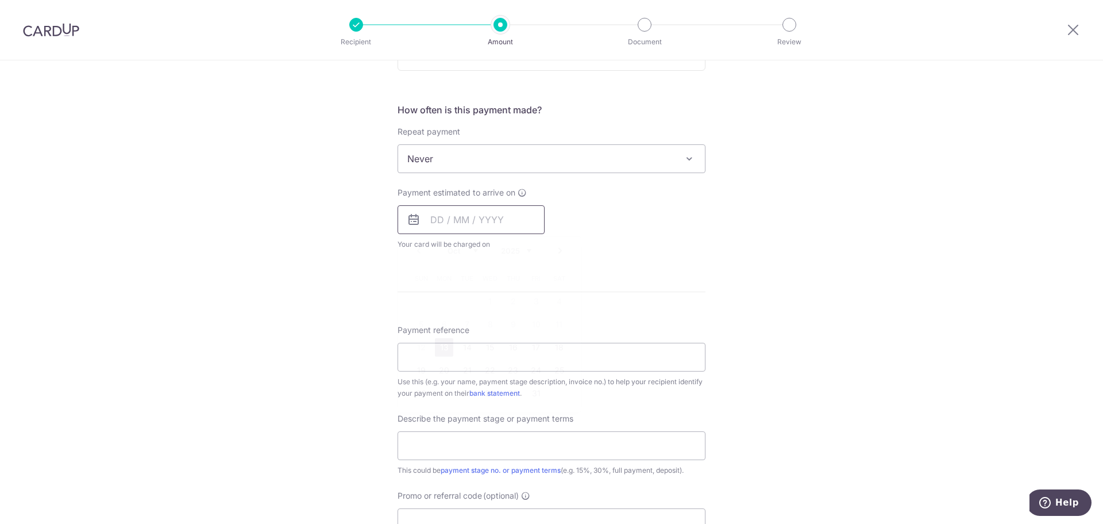
click at [423, 212] on input "text" at bounding box center [471, 219] width 147 height 29
click at [335, 226] on div "Tell us more about your payment Enter payment amount SGD Select Card Select opt…" at bounding box center [551, 216] width 1103 height 1117
click at [425, 228] on input "text" at bounding box center [471, 219] width 147 height 29
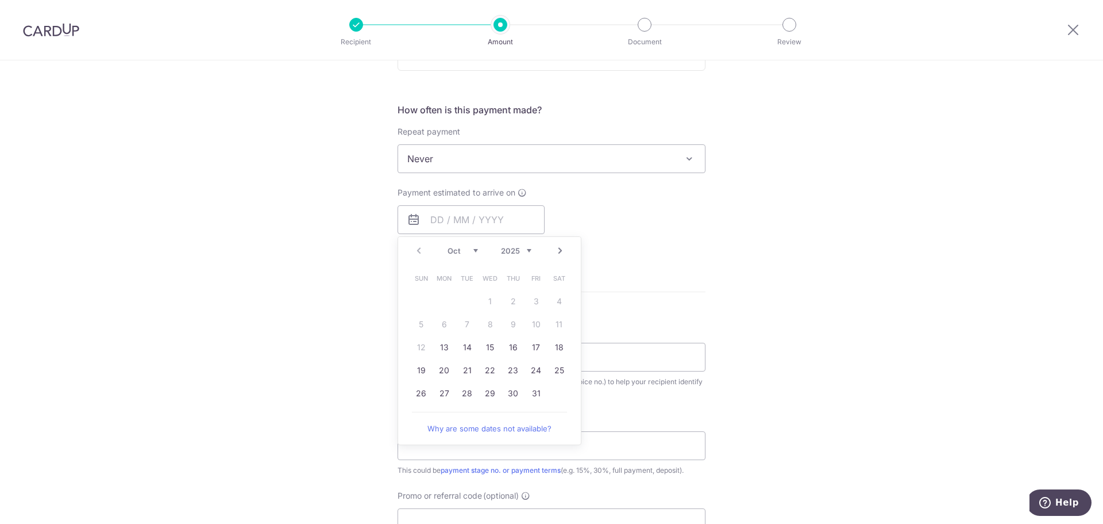
click at [313, 319] on div "Tell us more about your payment Enter payment amount SGD Select Card Select opt…" at bounding box center [551, 216] width 1103 height 1117
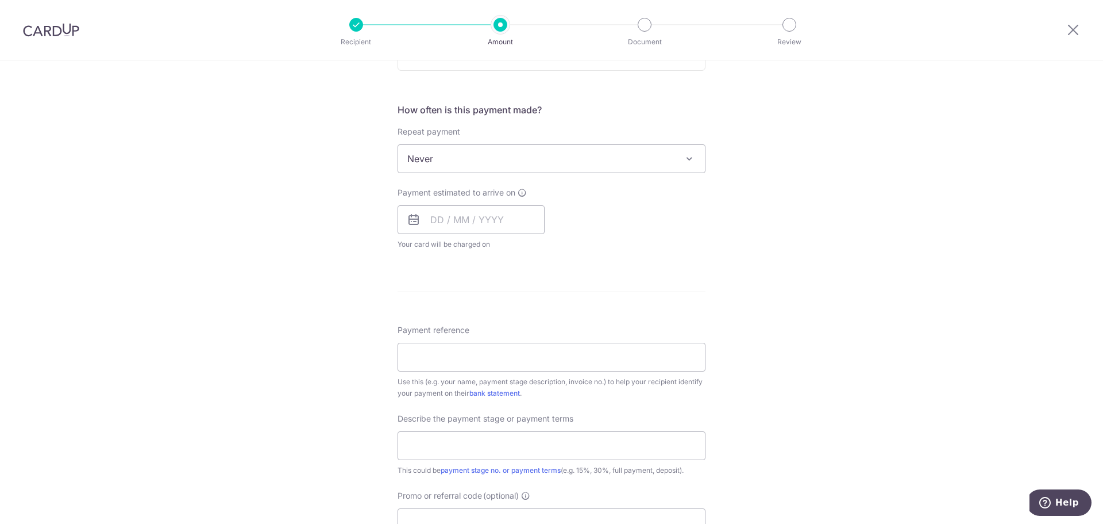
click at [416, 225] on icon at bounding box center [414, 220] width 14 height 14
click at [445, 218] on input "text" at bounding box center [471, 219] width 147 height 29
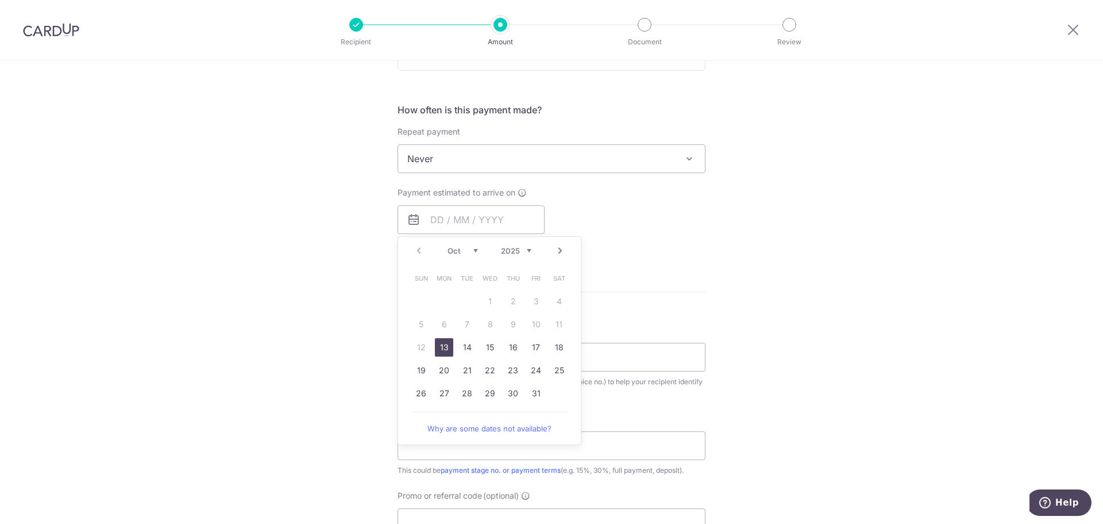
click at [394, 252] on div "Tell us more about your payment Enter payment amount SGD Select Card Select opt…" at bounding box center [551, 216] width 1103 height 1117
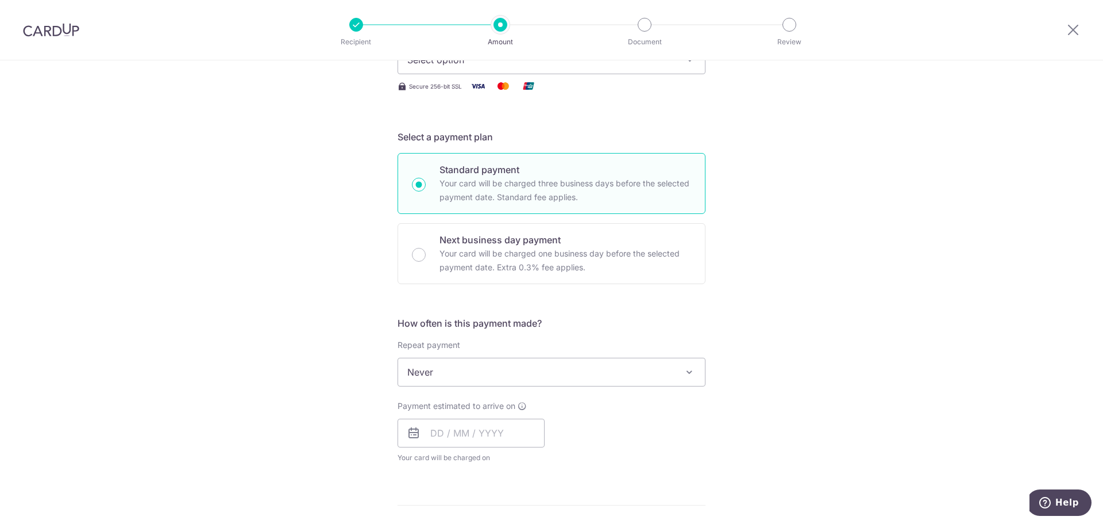
scroll to position [172, 0]
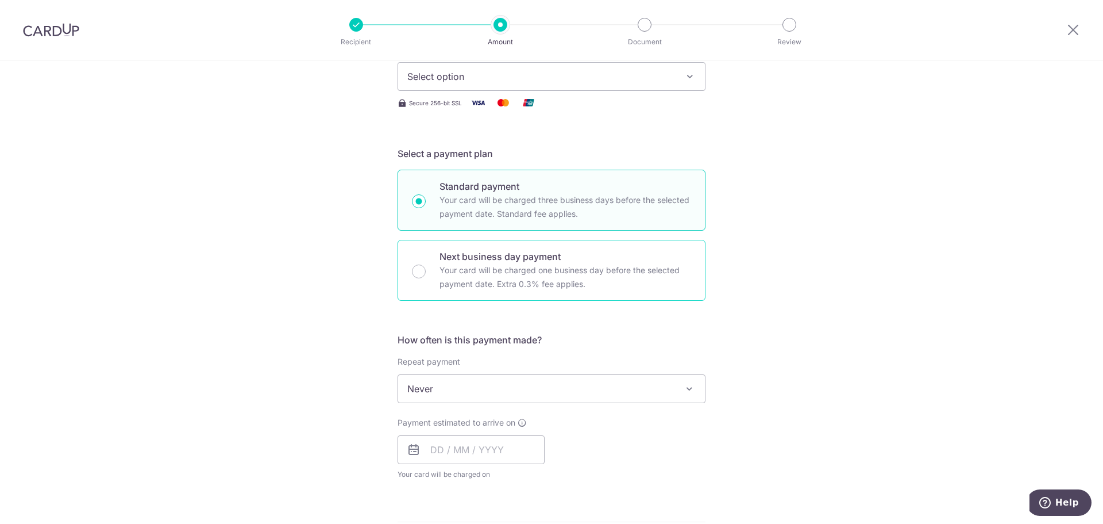
click at [441, 277] on p "Your card will be charged one business day before the selected payment date. Ex…" at bounding box center [566, 277] width 252 height 28
click at [426, 277] on input "Next business day payment Your card will be charged one business day before the…" at bounding box center [419, 271] width 14 height 14
radio input "false"
radio input "true"
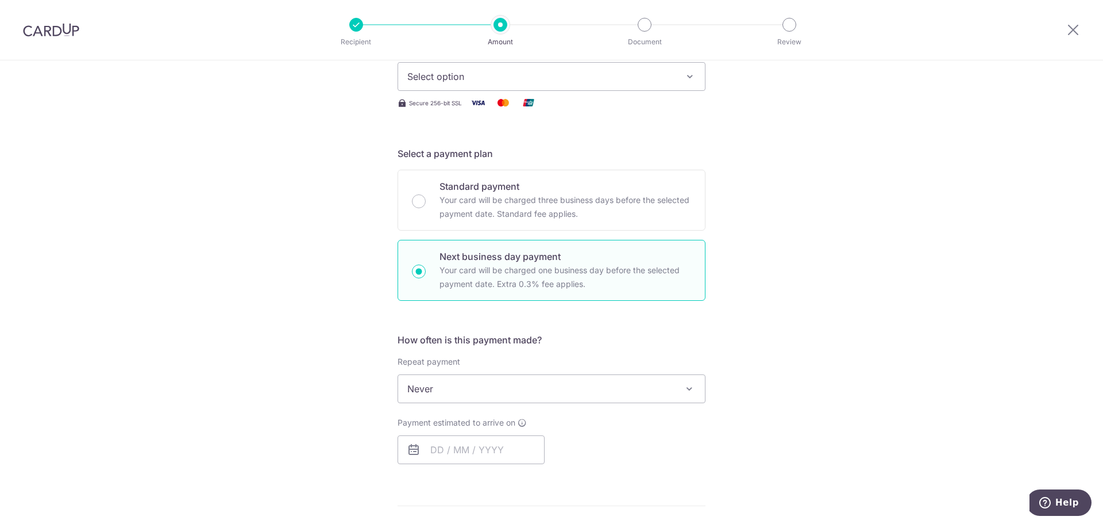
scroll to position [230, 0]
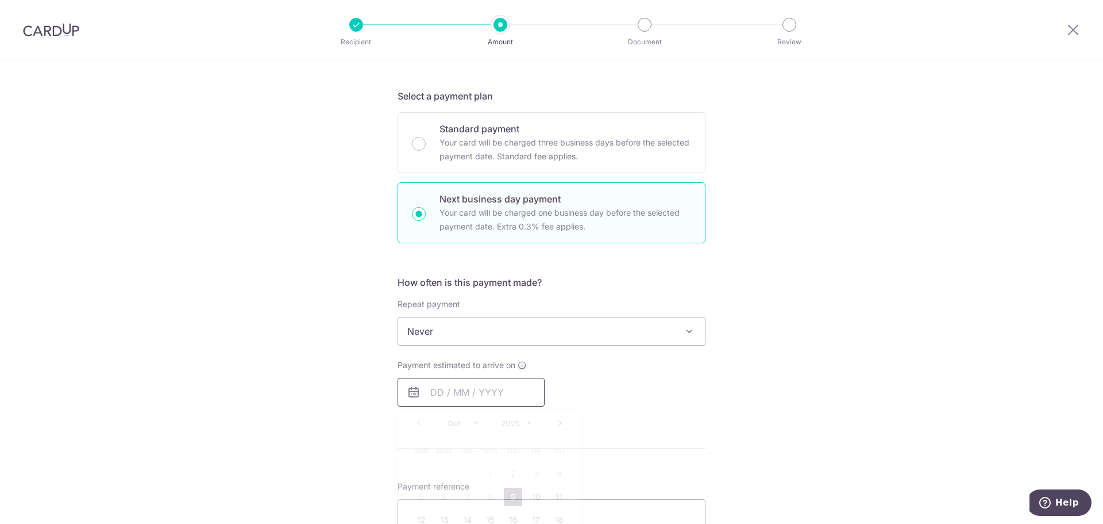
click at [444, 397] on input "text" at bounding box center [471, 392] width 147 height 29
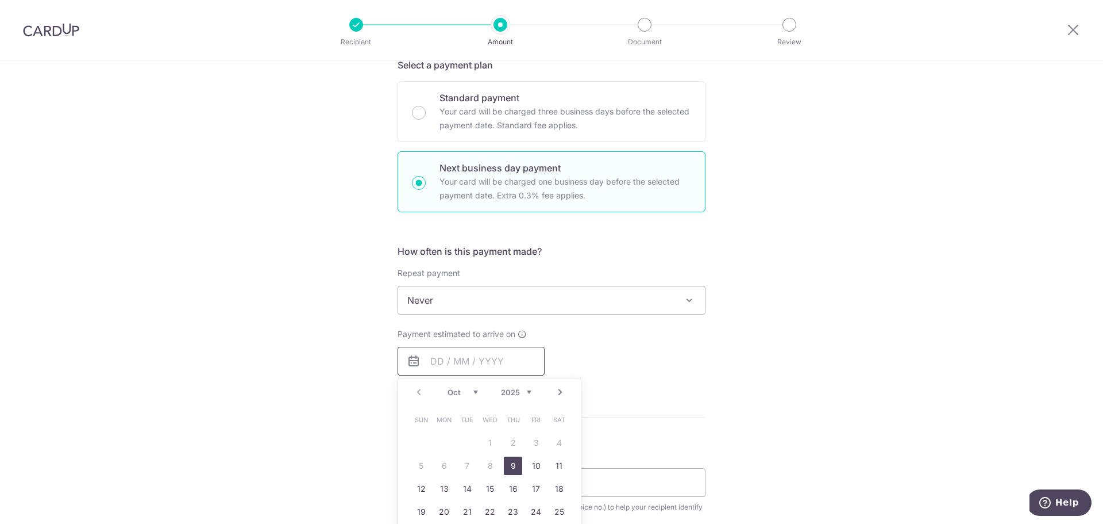
scroll to position [287, 0]
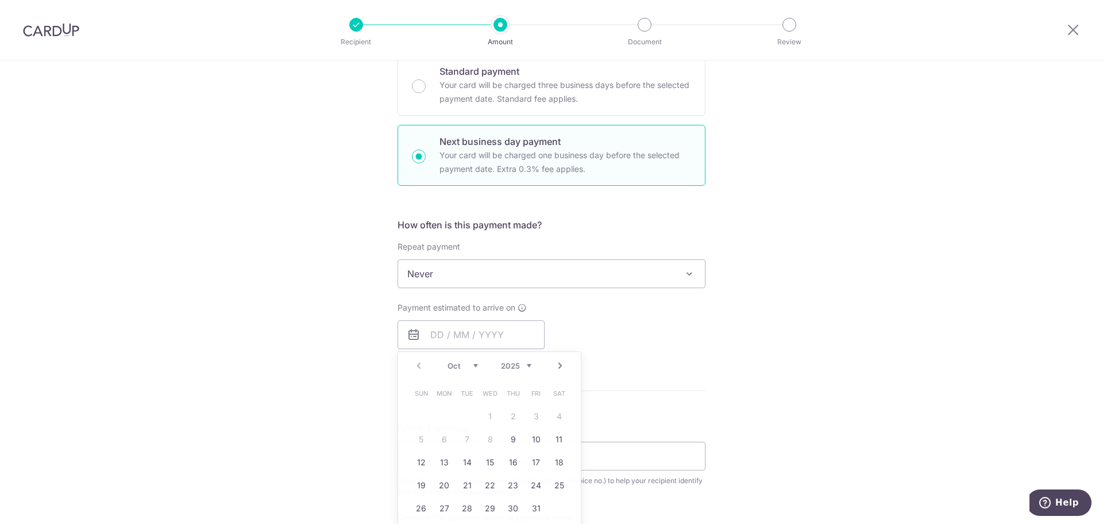
click at [311, 347] on div "Tell us more about your payment Enter payment amount SGD Select Card Select opt…" at bounding box center [551, 322] width 1103 height 1098
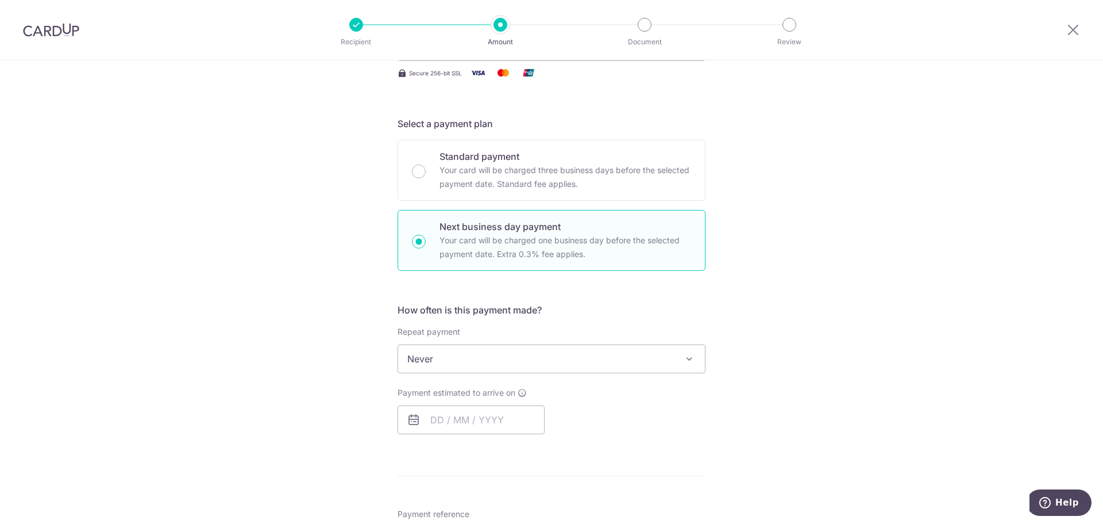
scroll to position [57, 0]
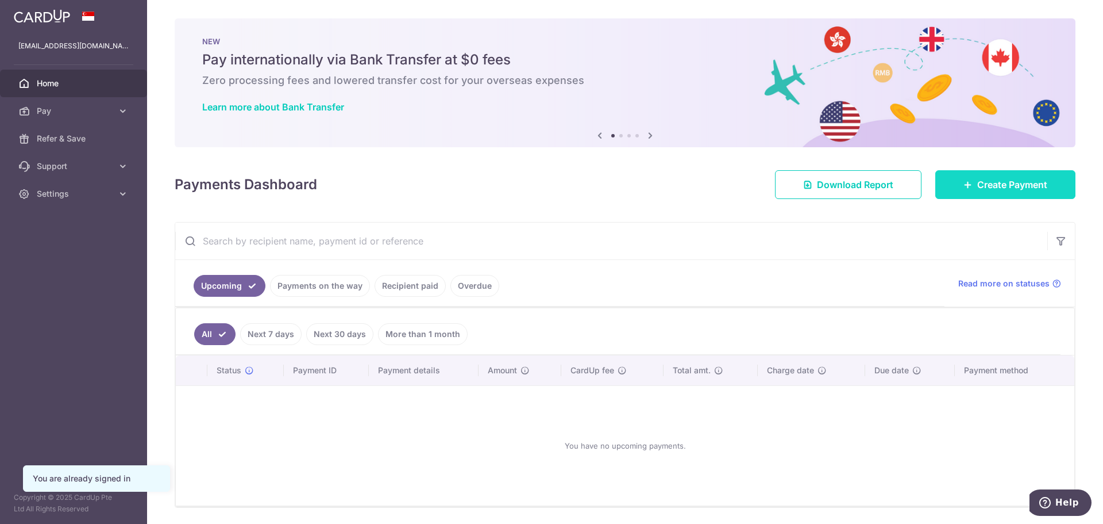
click at [1007, 176] on link "Create Payment" at bounding box center [1006, 184] width 140 height 29
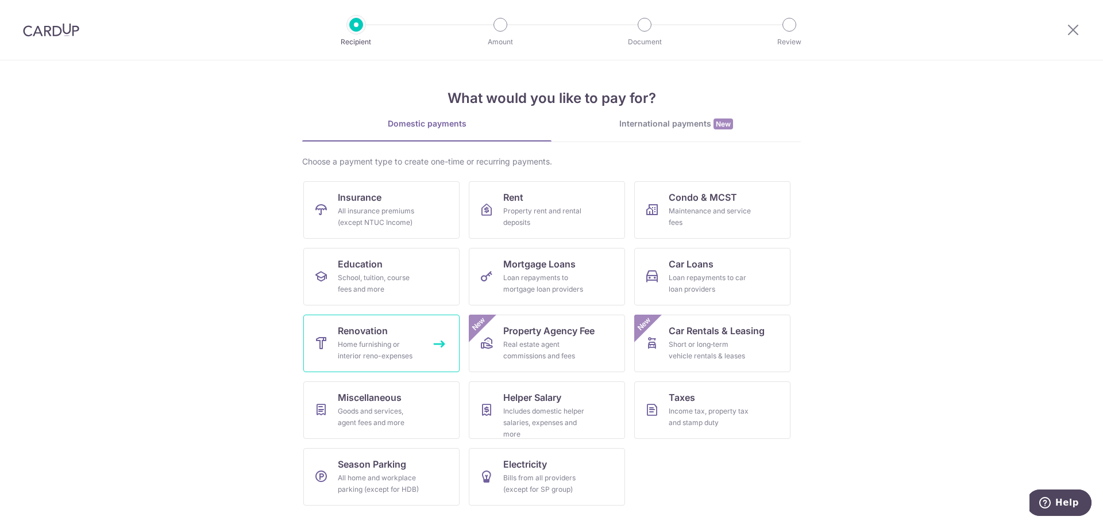
click at [370, 329] on span "Renovation" at bounding box center [363, 331] width 50 height 14
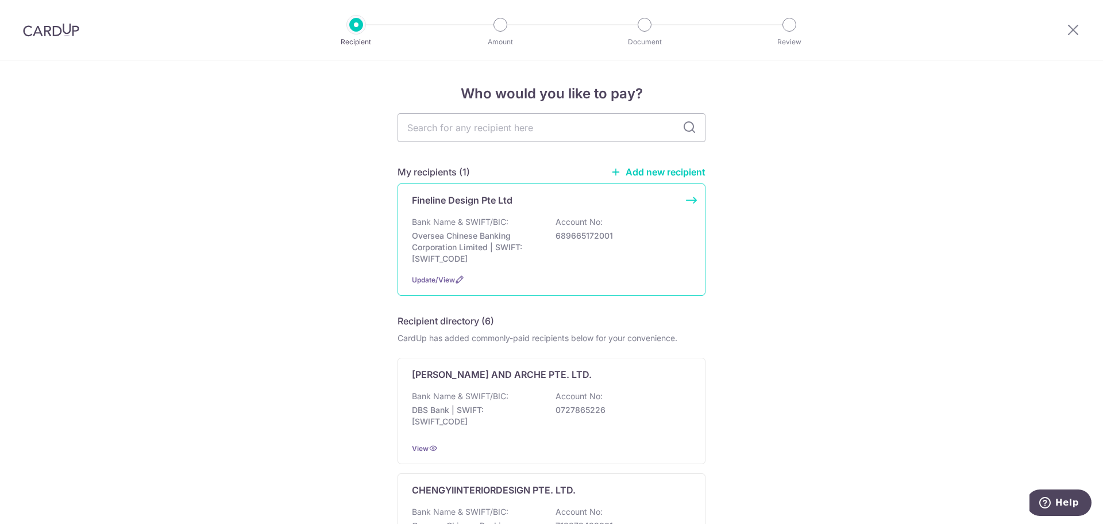
click at [544, 240] on div "Bank Name & SWIFT/BIC: Oversea Chinese Banking Corporation Limited | SWIFT: [SW…" at bounding box center [551, 240] width 279 height 48
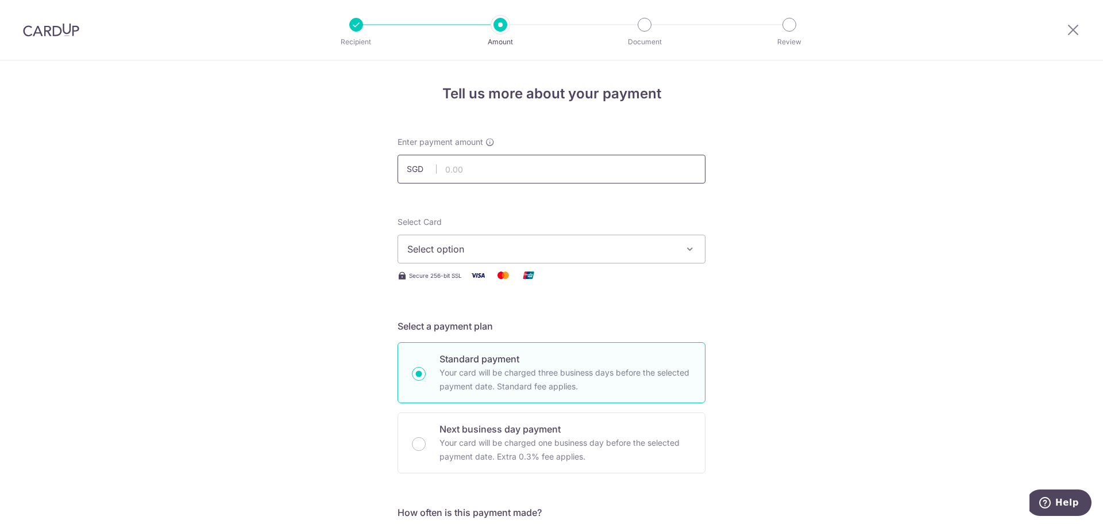
drag, startPoint x: 0, startPoint y: 0, endPoint x: 555, endPoint y: 168, distance: 579.5
click at [555, 168] on input "text" at bounding box center [552, 169] width 308 height 29
type input "15,000.00"
click at [596, 248] on span "Select option" at bounding box center [541, 249] width 268 height 14
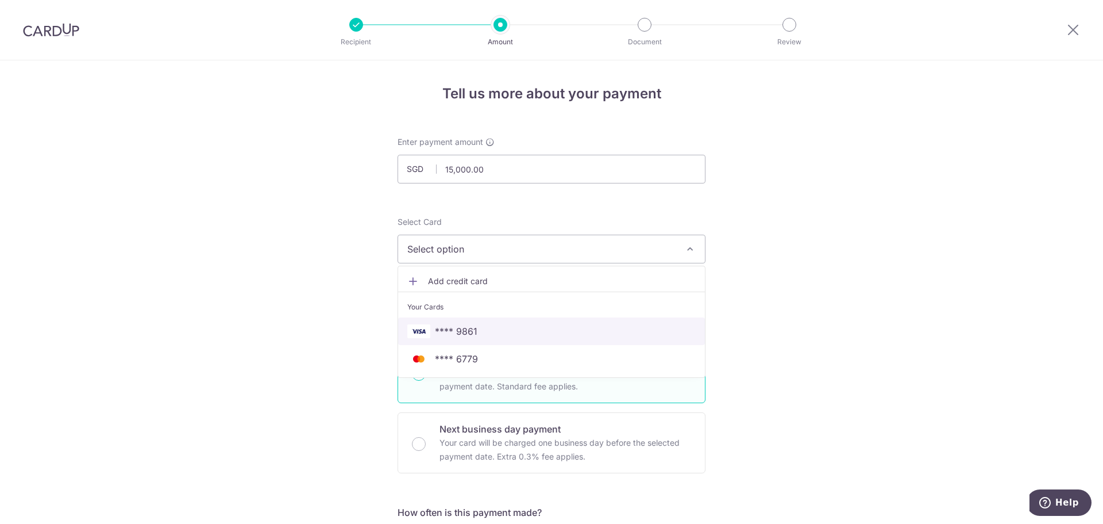
click at [524, 321] on link "**** 9861" at bounding box center [551, 331] width 307 height 28
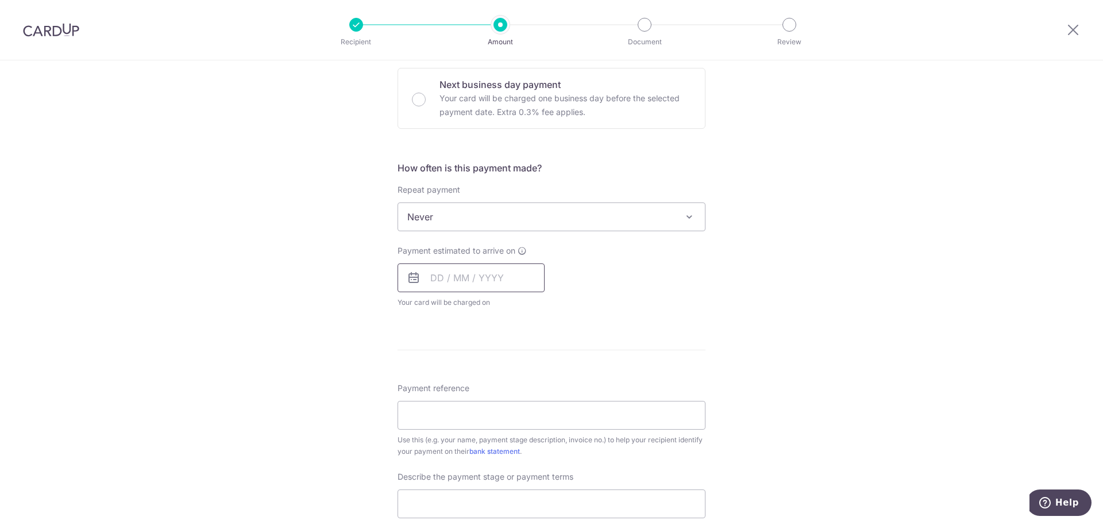
scroll to position [345, 0]
click at [425, 281] on input "text" at bounding box center [471, 277] width 147 height 29
click at [441, 408] on link "13" at bounding box center [444, 404] width 18 height 18
type input "13/10/2025"
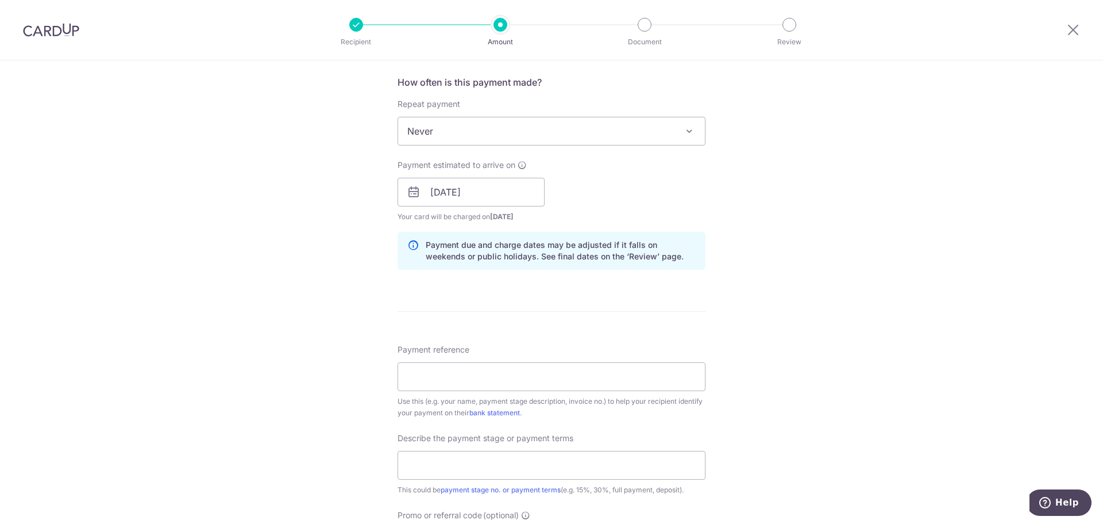
scroll to position [517, 0]
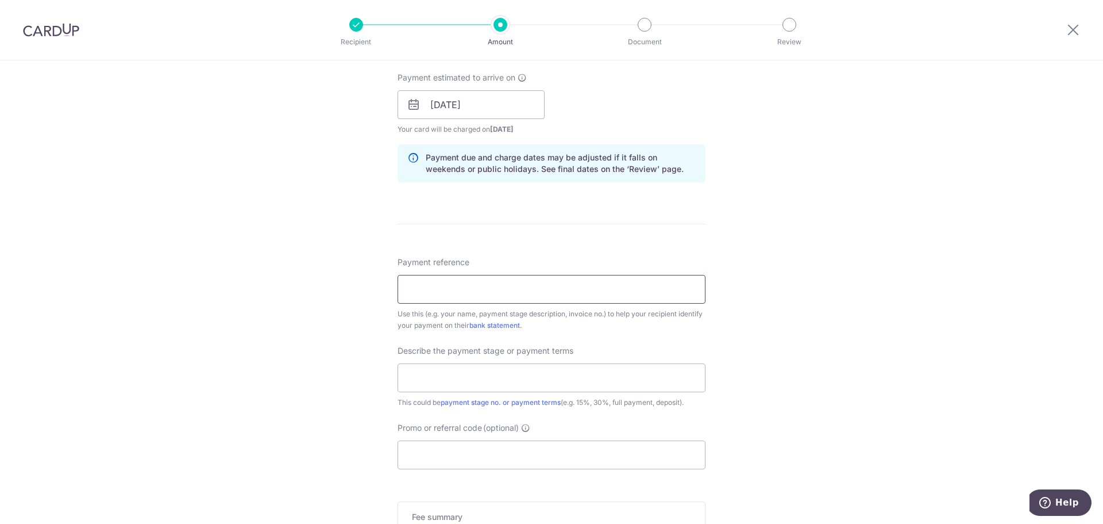
click at [470, 286] on input "Payment reference" at bounding box center [552, 289] width 308 height 29
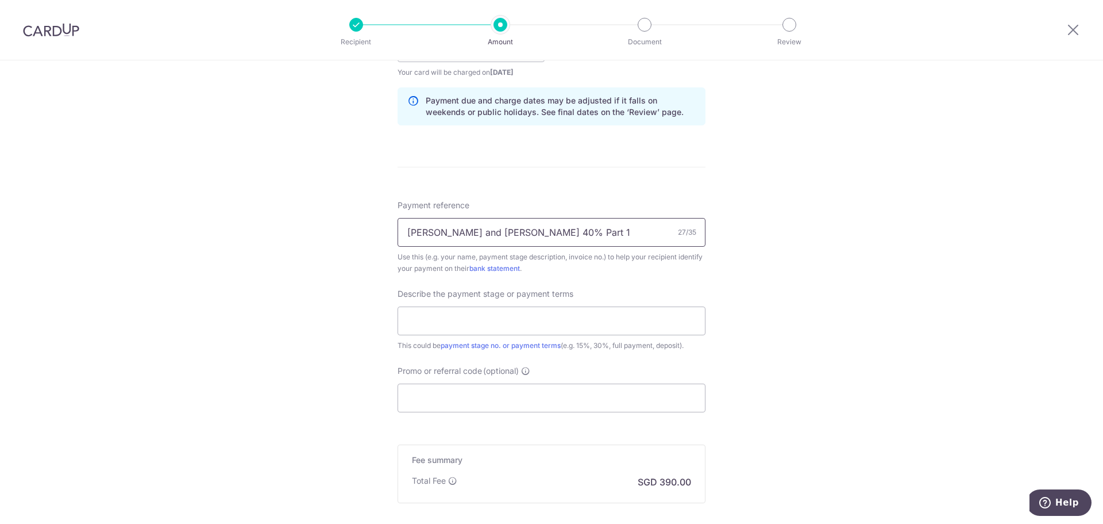
scroll to position [575, 0]
type input "Laura and Danial 40% Part 1"
click at [649, 320] on input "text" at bounding box center [552, 320] width 308 height 29
type input "40% with VO1 and electrical"
click at [592, 237] on input "Laura and Danial 40% Part 1" at bounding box center [552, 231] width 308 height 29
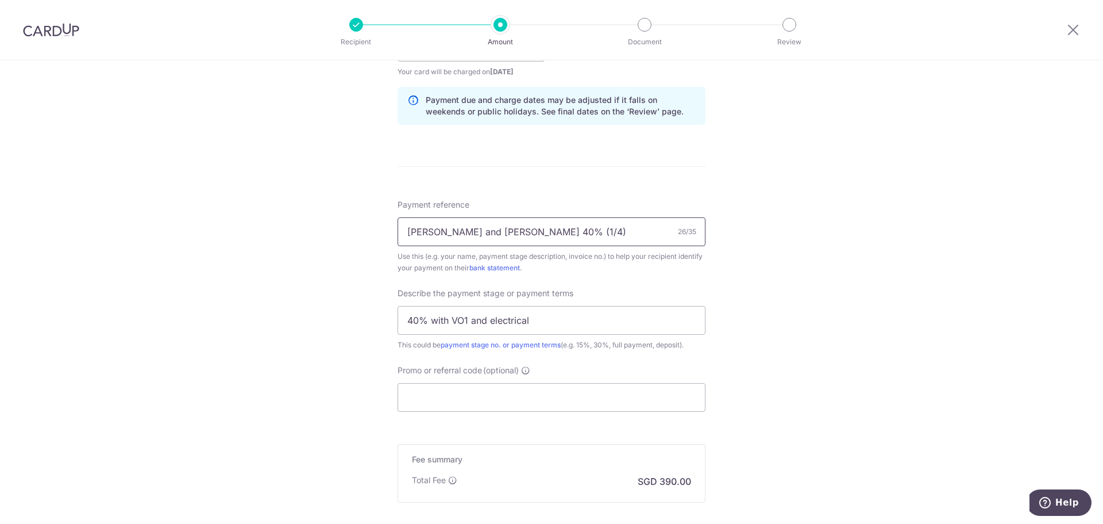
drag, startPoint x: 592, startPoint y: 237, endPoint x: 503, endPoint y: 236, distance: 89.7
click at [503, 236] on input "Laura and Danial 40% (1/4)" at bounding box center [552, 231] width 308 height 29
type input "Laura and Danial 40% (1/4)"
click at [545, 318] on input "40% with VO1 and electrical" at bounding box center [552, 320] width 308 height 29
paste input "(1/4)"
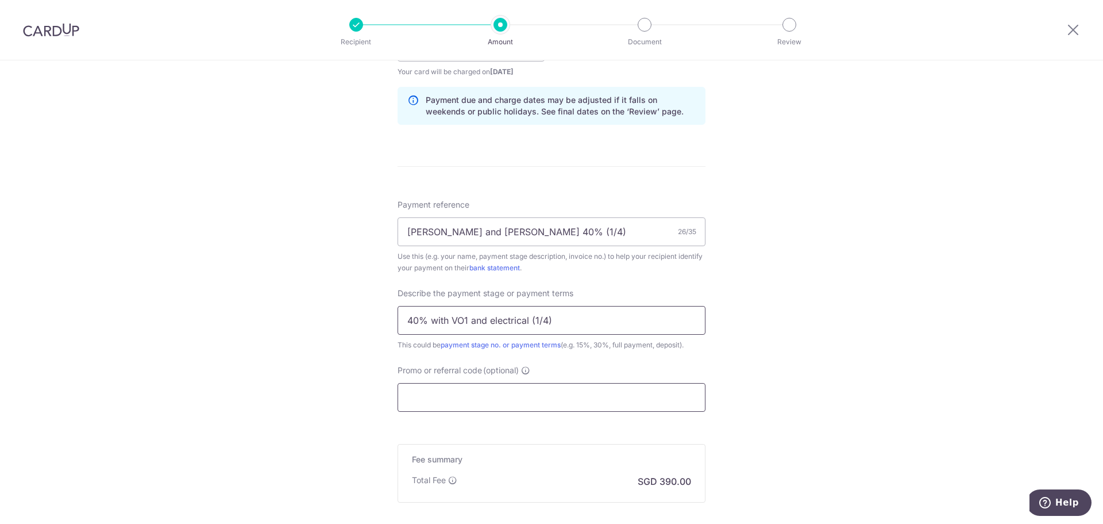
type input "40% with VO1 and electrical (1/4)"
click at [534, 392] on input "Promo or referral code (optional)" at bounding box center [552, 397] width 308 height 29
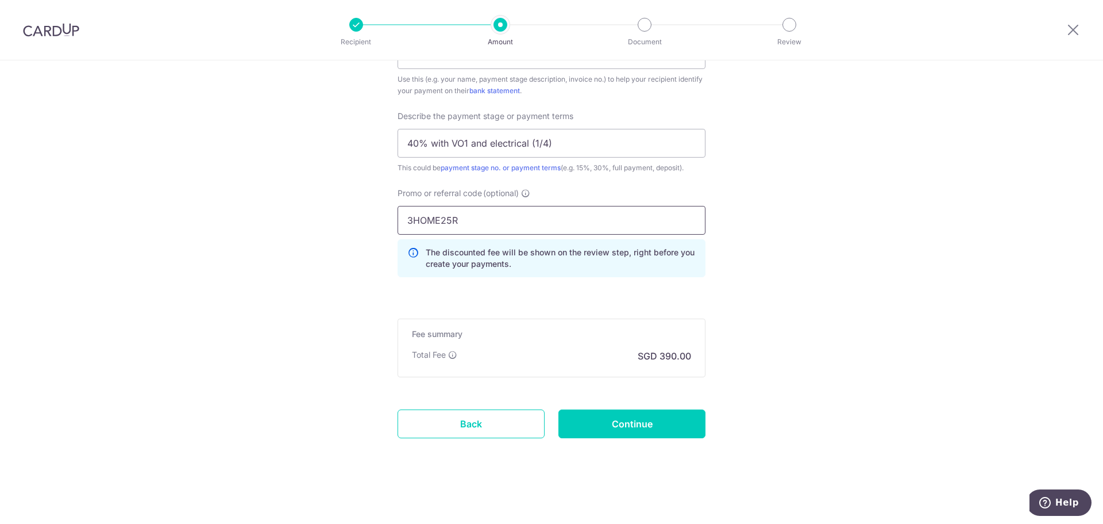
scroll to position [752, 0]
type input "3HOME25R"
click at [653, 434] on input "Continue" at bounding box center [632, 423] width 147 height 29
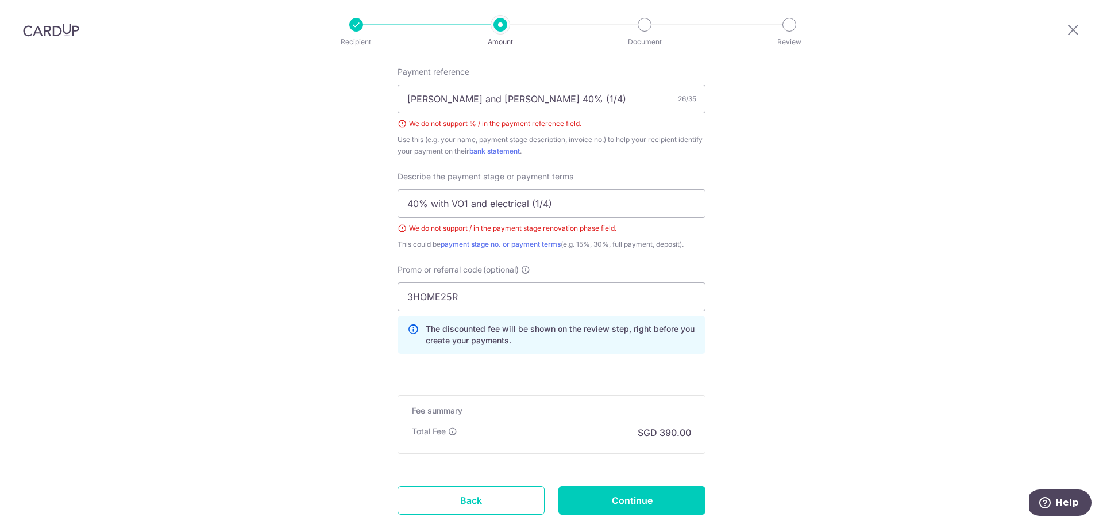
scroll to position [650, 0]
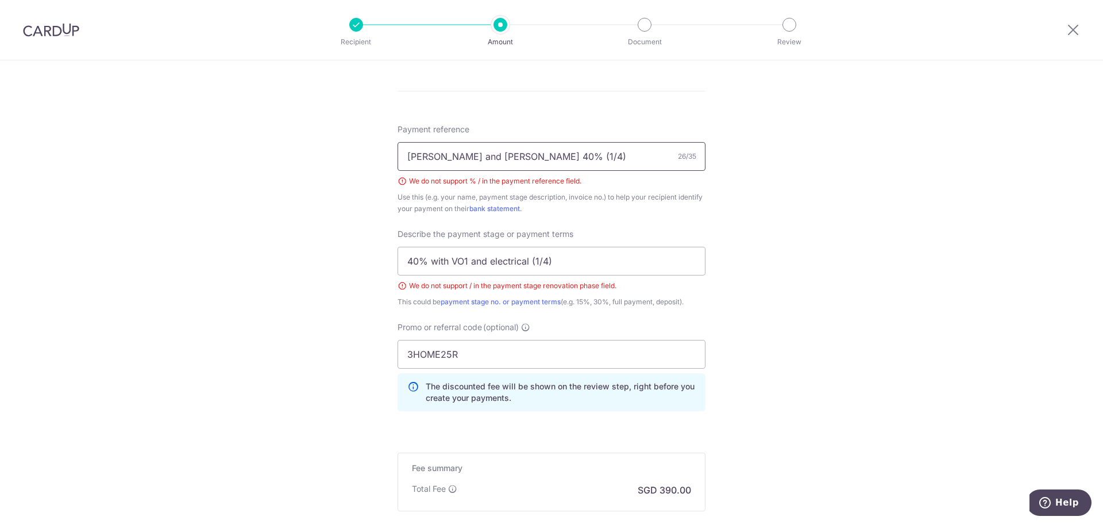
click at [498, 155] on input "[PERSON_NAME] and [PERSON_NAME] 40% (1/4)" at bounding box center [552, 156] width 308 height 29
type input "Laura and Danial 3rd Payment (1/4)"
click at [423, 260] on input "40% with VO1 and electrical (1/4)" at bounding box center [552, 261] width 308 height 29
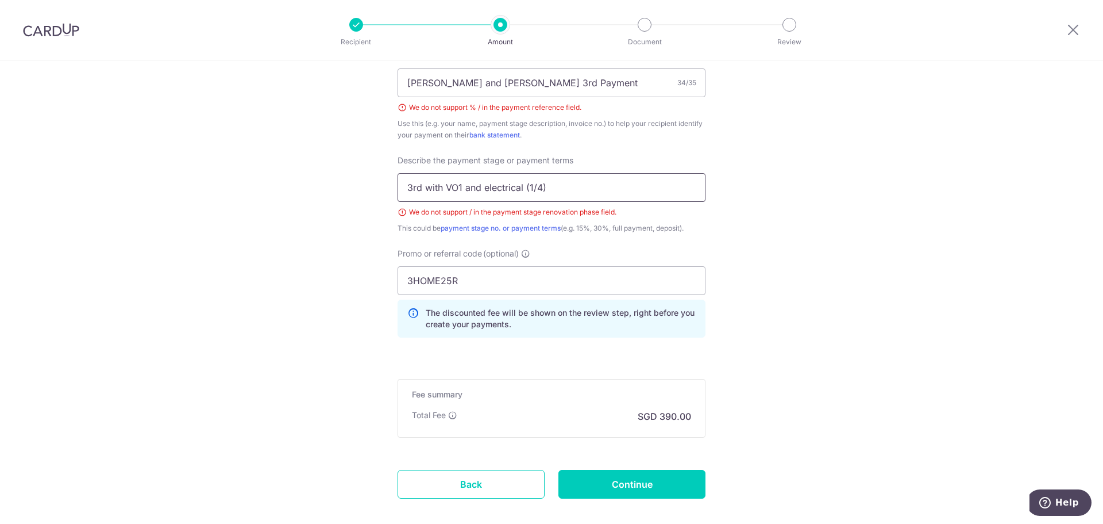
scroll to position [784, 0]
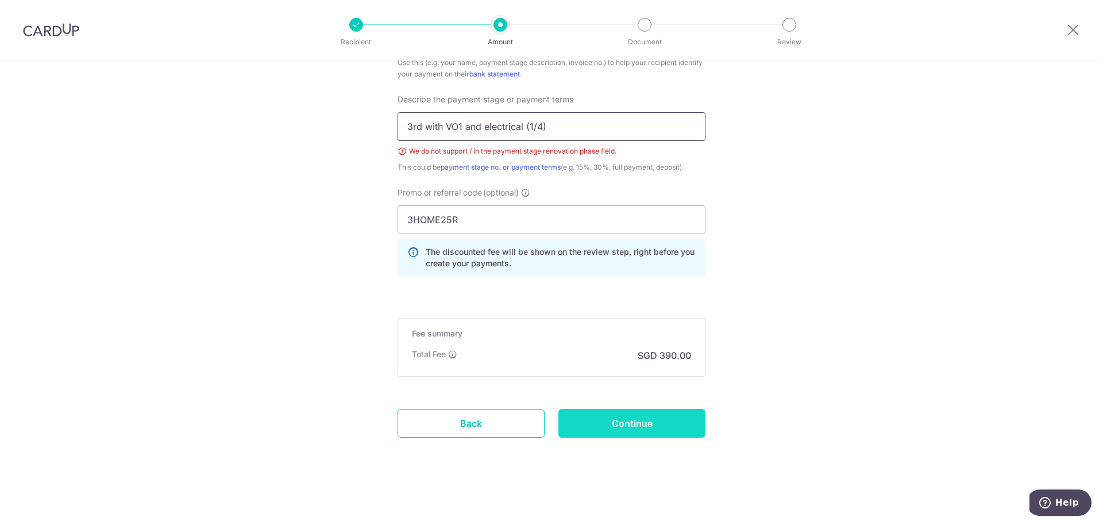
type input "3rd with VO1 and electrical (1/4)"
click at [663, 414] on input "Continue" at bounding box center [632, 423] width 147 height 29
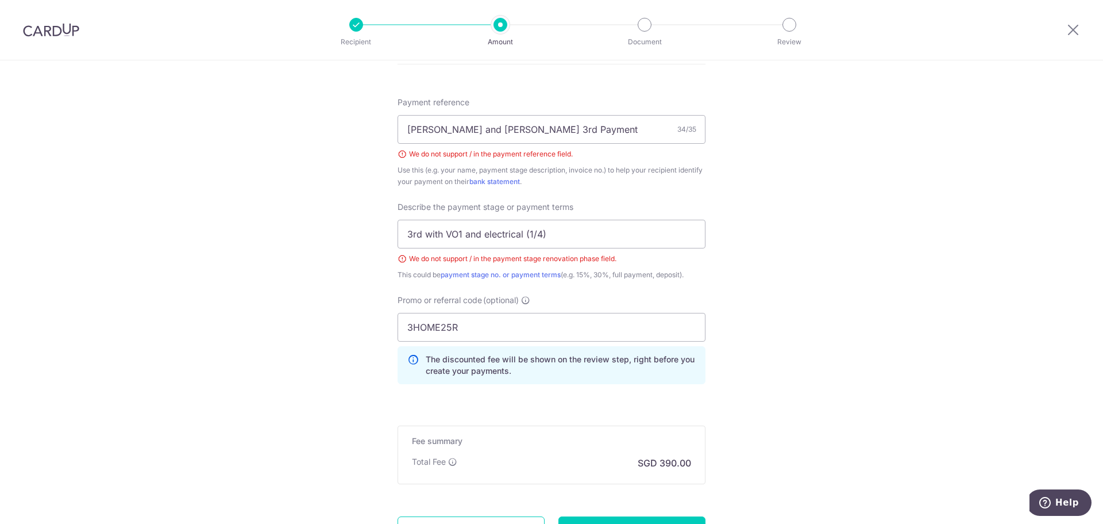
scroll to position [650, 0]
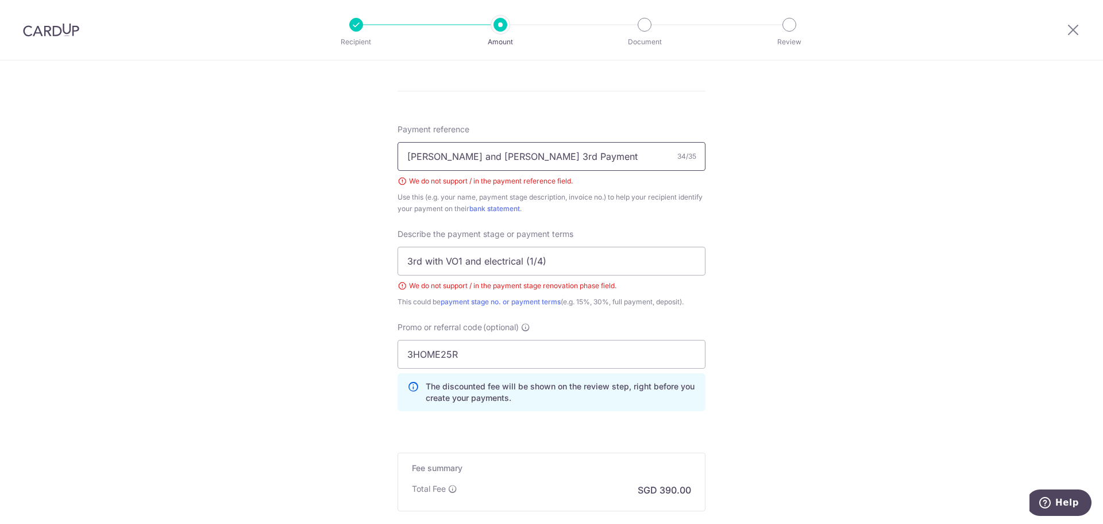
drag, startPoint x: 566, startPoint y: 152, endPoint x: 538, endPoint y: 165, distance: 31.1
click at [538, 165] on input "Laura and Danial 3rd Payment (1/4)" at bounding box center [552, 156] width 308 height 29
type input "Laura and Danial 3rd Payment 1/4"
click at [555, 268] on input "3rd with VO1 and electrical (1/4)" at bounding box center [552, 261] width 308 height 29
click at [484, 260] on input "3rd with VO1 and electrical 1/4" at bounding box center [552, 261] width 308 height 29
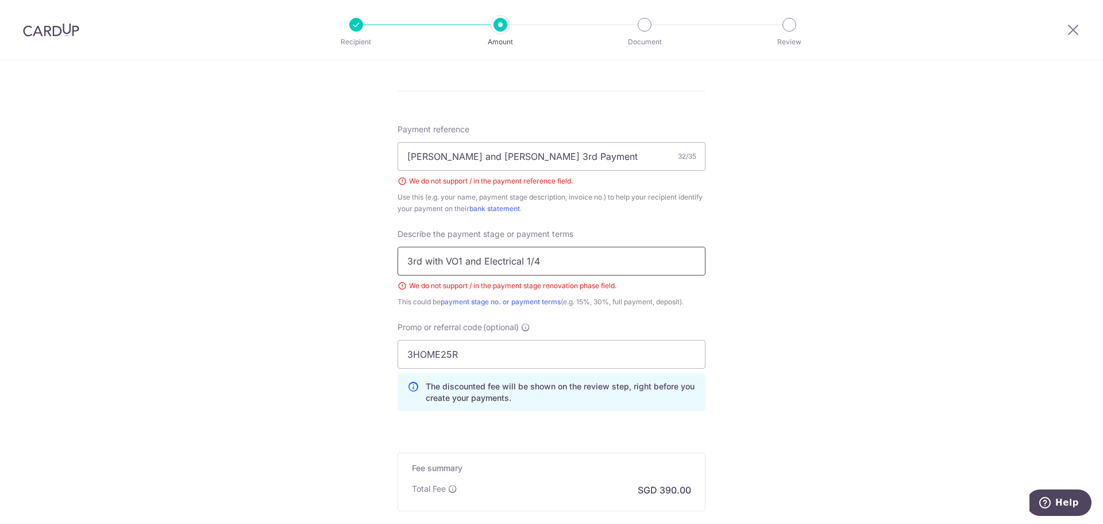
scroll to position [765, 0]
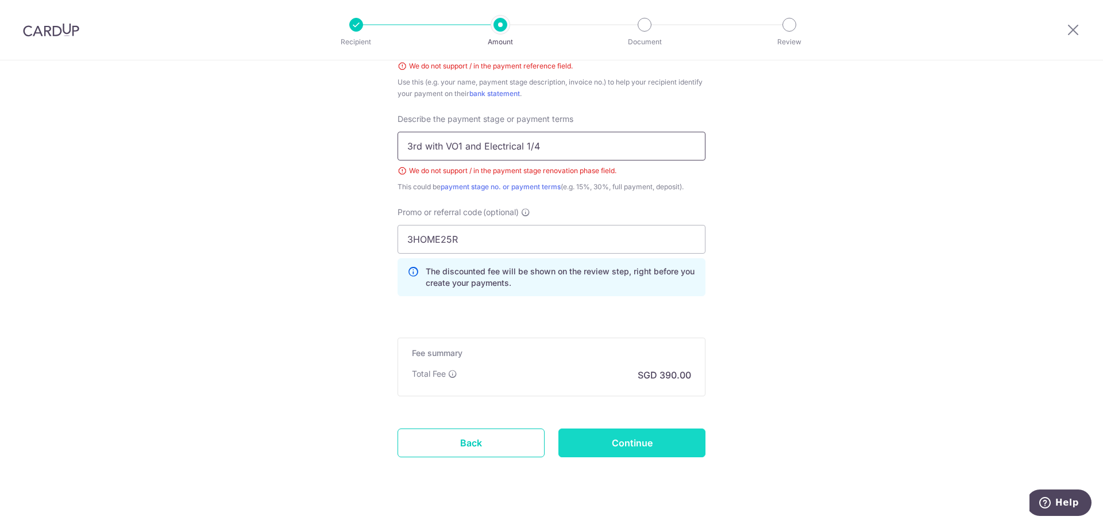
type input "3rd with VO1 and Electrical 1/4"
click at [660, 432] on input "Continue" at bounding box center [632, 442] width 147 height 29
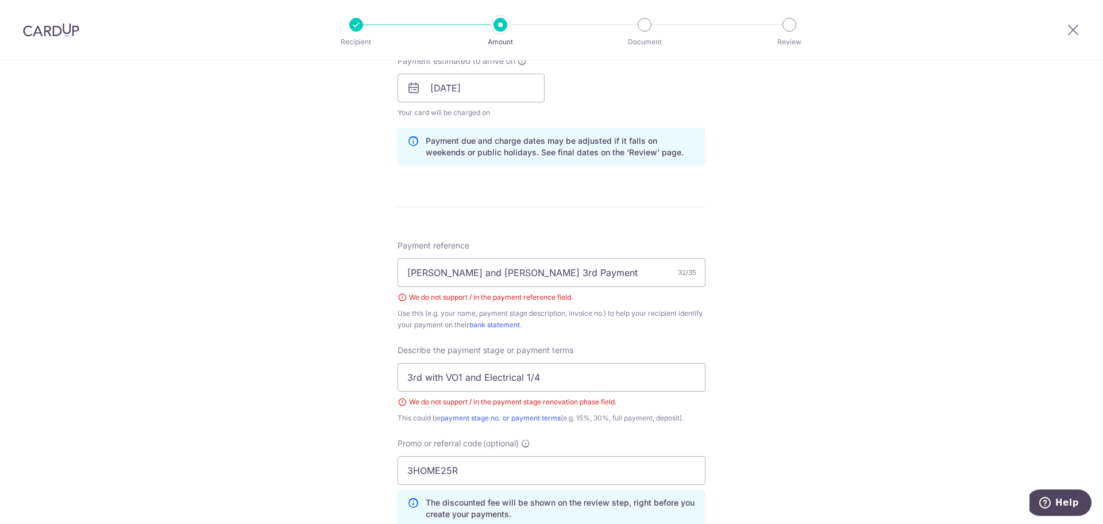
scroll to position [535, 0]
click at [569, 274] on input "[PERSON_NAME] and [PERSON_NAME] 3rd Payment 1/4" at bounding box center [552, 271] width 308 height 29
drag, startPoint x: 569, startPoint y: 274, endPoint x: 538, endPoint y: 272, distance: 31.7
click at [538, 272] on input "[PERSON_NAME] and [PERSON_NAME] 3rd Payment pt1of4" at bounding box center [552, 271] width 308 height 29
type input "[PERSON_NAME] and [PERSON_NAME] 3rd Payment pt1of4"
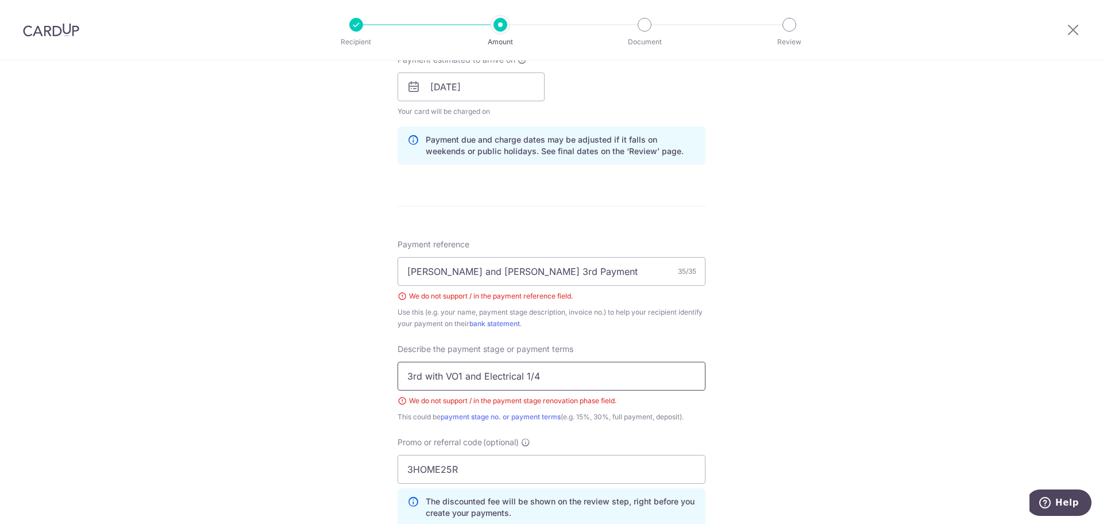
drag, startPoint x: 555, startPoint y: 379, endPoint x: 525, endPoint y: 379, distance: 30.5
click at [525, 379] on input "3rd with VO1 and Electrical 1/4" at bounding box center [552, 375] width 308 height 29
paste input "pt1of"
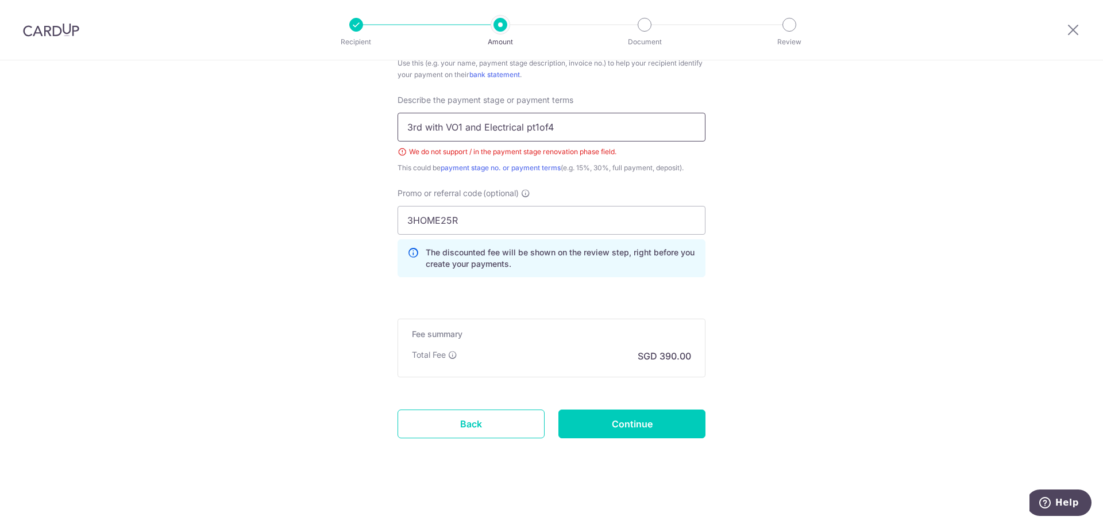
scroll to position [784, 0]
type input "3rd with VO1 and Electrical pt1of4"
click at [661, 415] on input "Continue" at bounding box center [632, 423] width 147 height 29
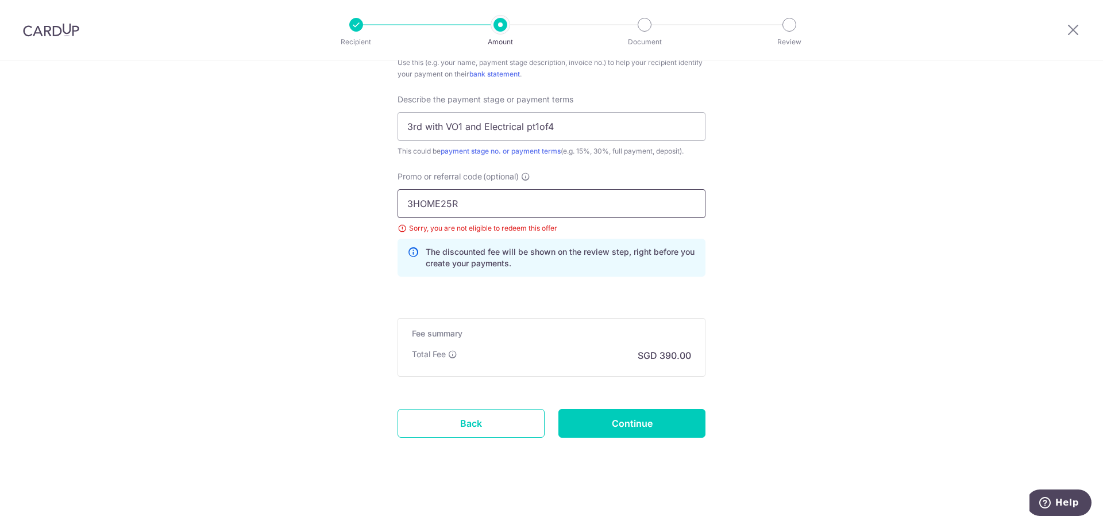
click at [614, 199] on input "3HOME25R" at bounding box center [552, 203] width 308 height 29
type input "3"
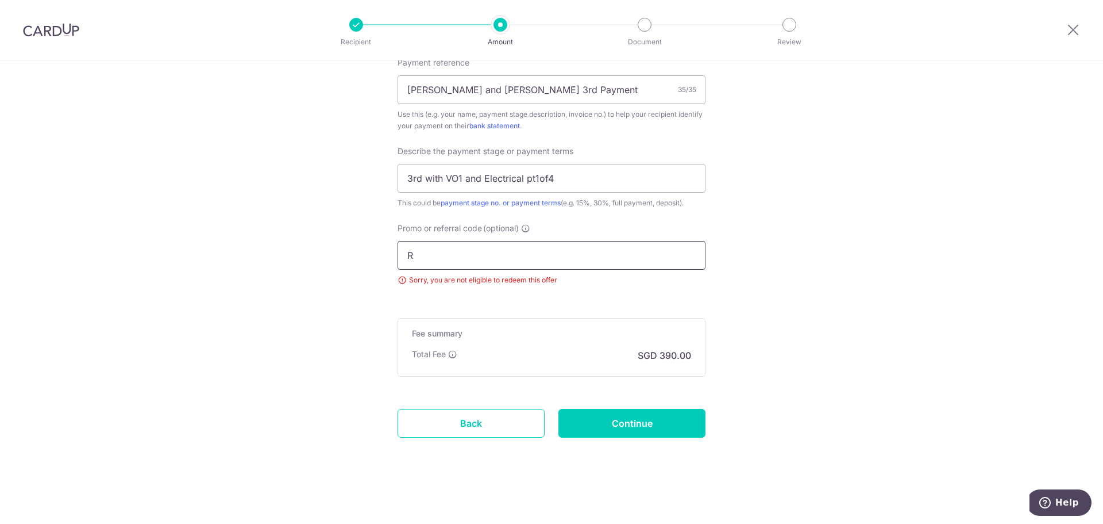
scroll to position [768, 0]
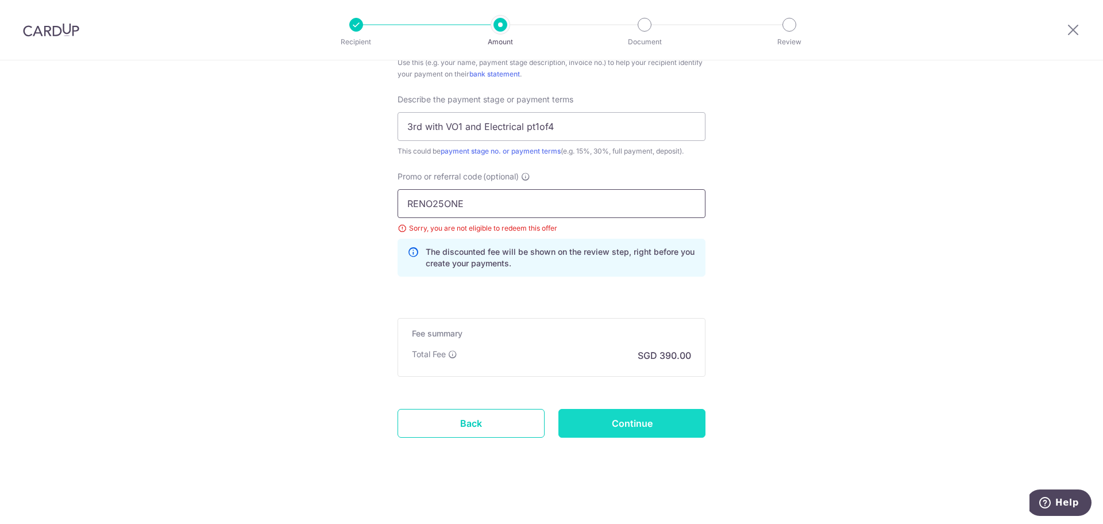
type input "RENO25ONE"
click at [614, 428] on input "Continue" at bounding box center [632, 423] width 147 height 29
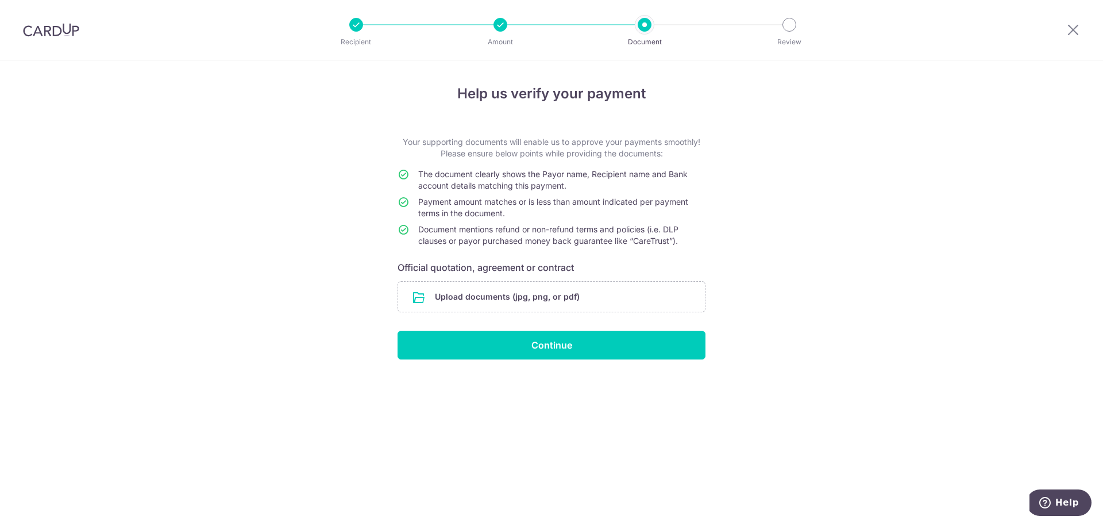
click at [618, 432] on div "Help us verify your payment Your supporting documents will enable us to approve…" at bounding box center [551, 291] width 1103 height 463
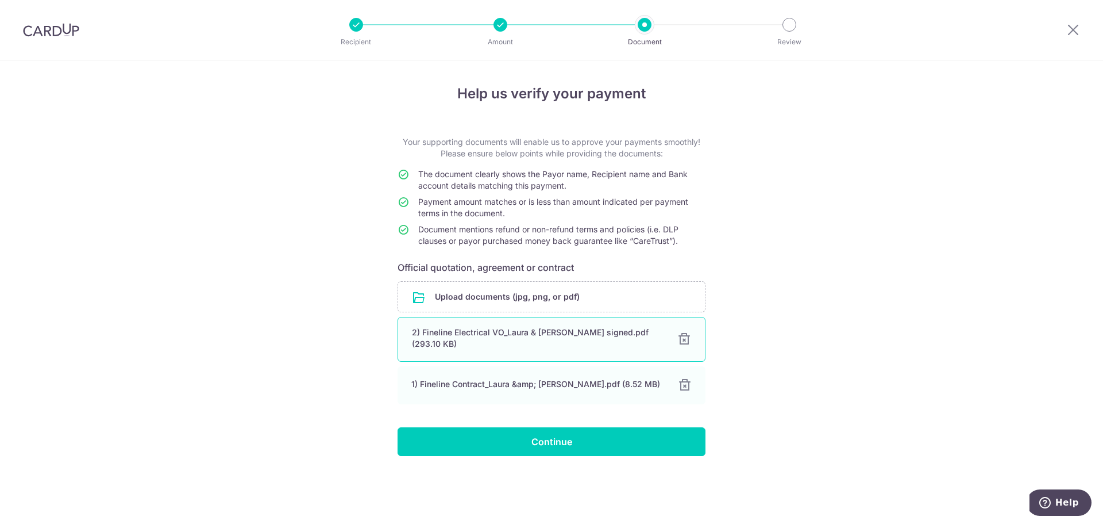
click at [688, 338] on div at bounding box center [685, 339] width 14 height 14
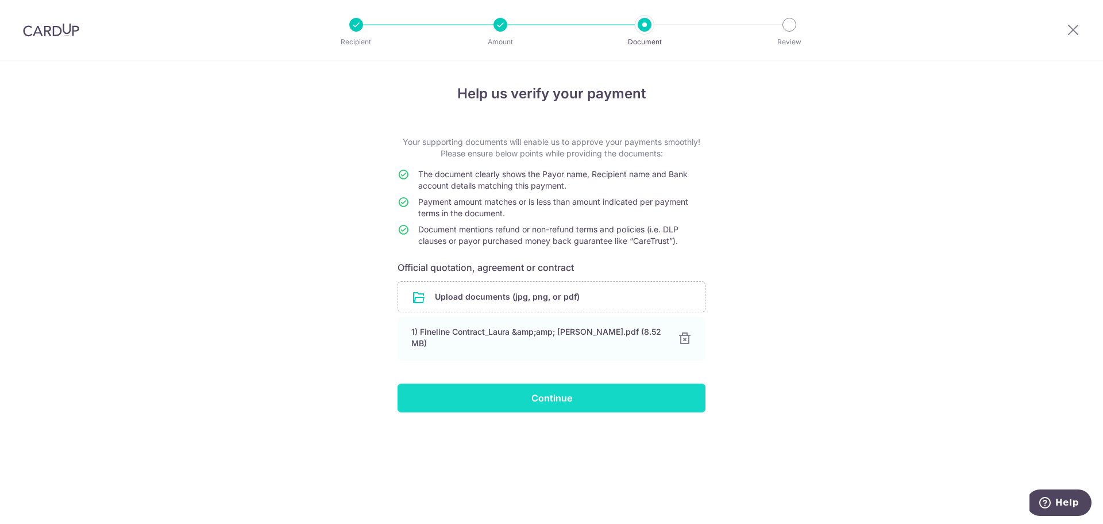
click at [529, 383] on input "Continue" at bounding box center [552, 397] width 308 height 29
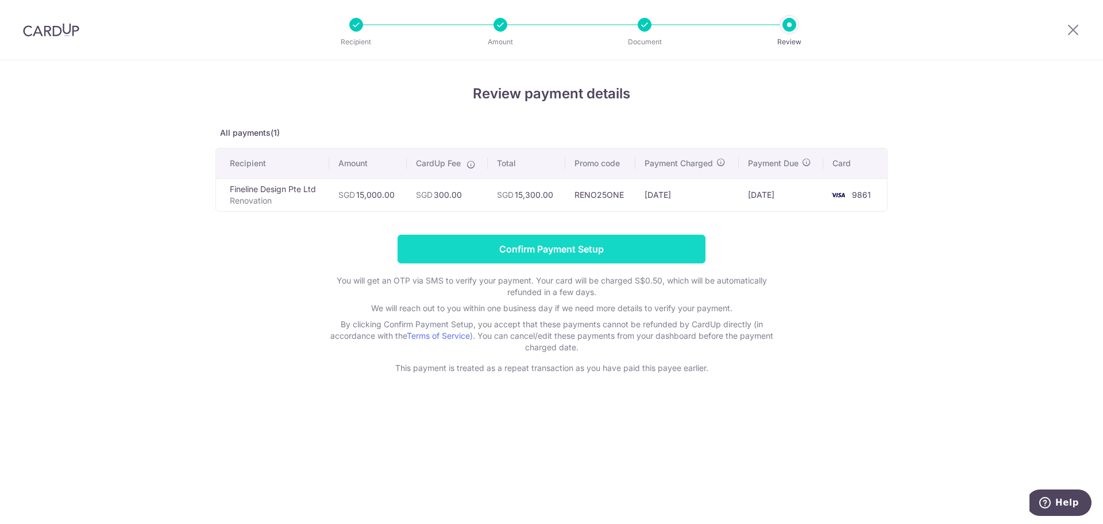
click at [571, 251] on input "Confirm Payment Setup" at bounding box center [552, 248] width 308 height 29
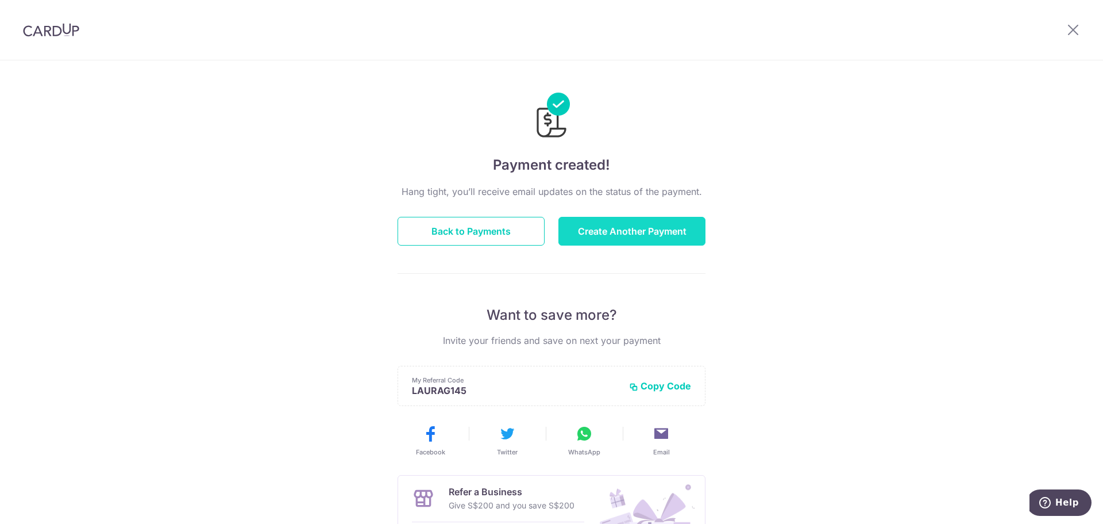
click at [586, 236] on button "Create Another Payment" at bounding box center [632, 231] width 147 height 29
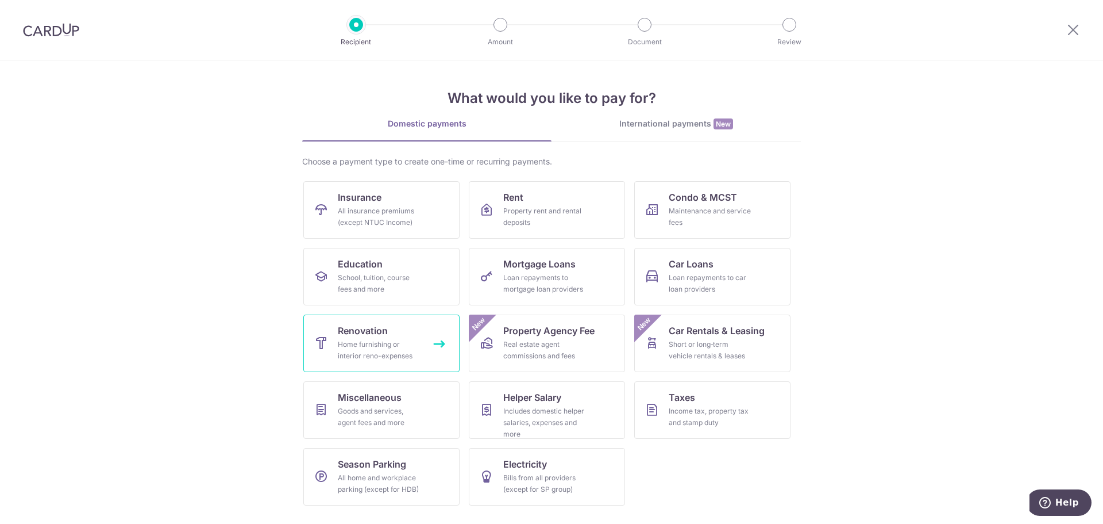
click at [388, 345] on div "Home furnishing or interior reno-expenses" at bounding box center [379, 349] width 83 height 23
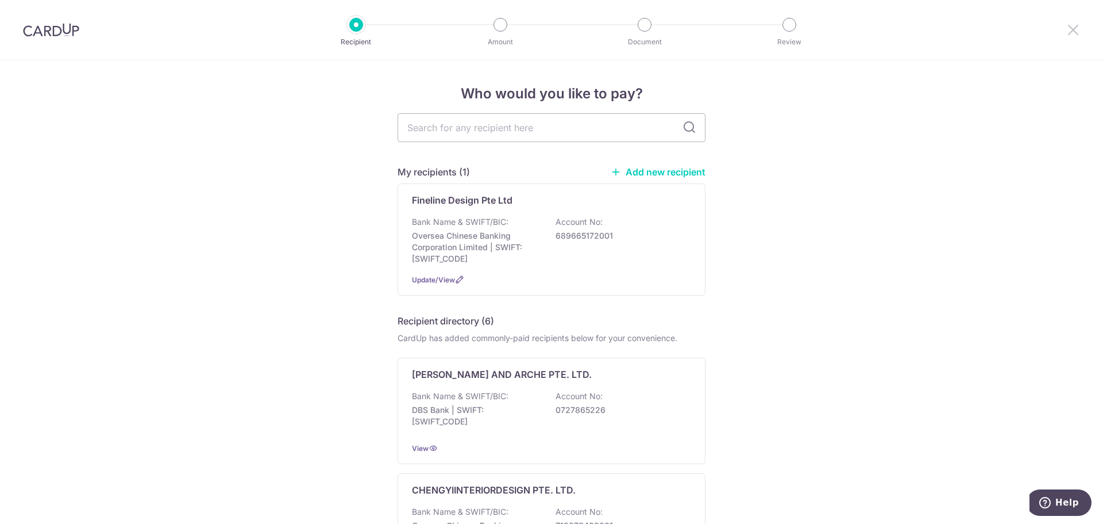
click at [1075, 29] on icon at bounding box center [1074, 29] width 14 height 14
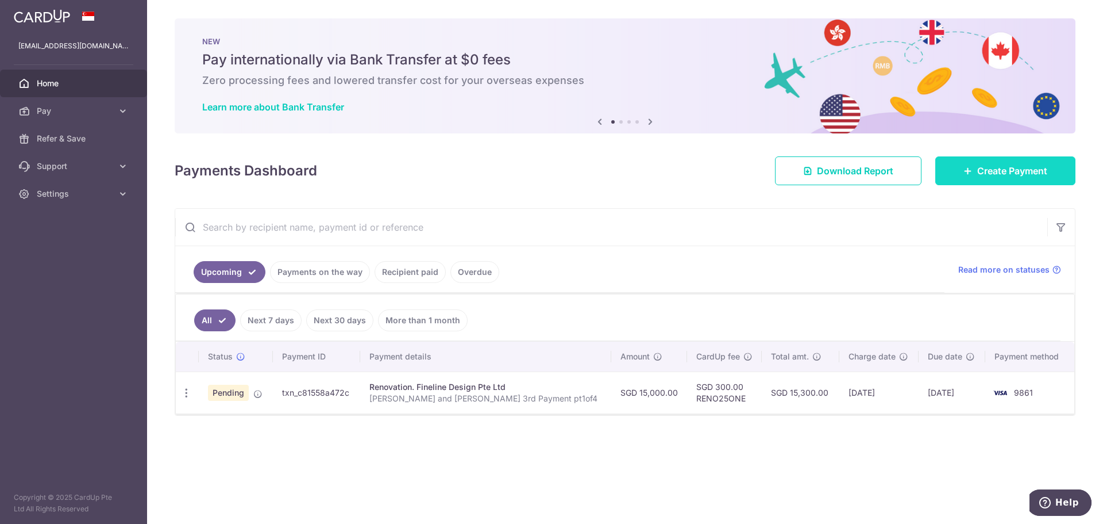
click at [971, 167] on icon at bounding box center [968, 170] width 9 height 9
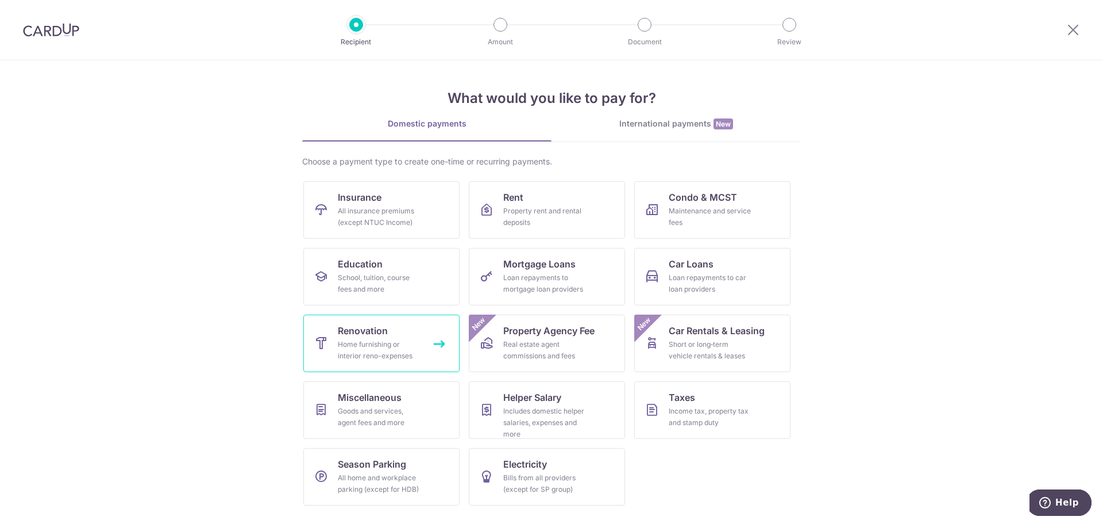
click at [369, 342] on div "Home furnishing or interior reno-expenses" at bounding box center [379, 349] width 83 height 23
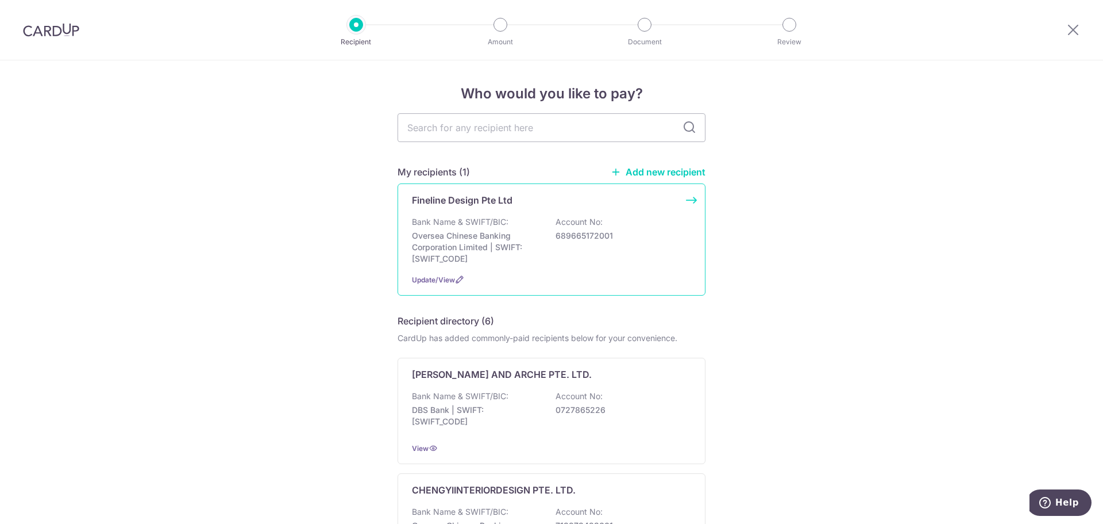
click at [509, 210] on div "Fineline Design Pte Ltd Bank Name & SWIFT/BIC: Oversea Chinese Banking Corporat…" at bounding box center [552, 239] width 308 height 112
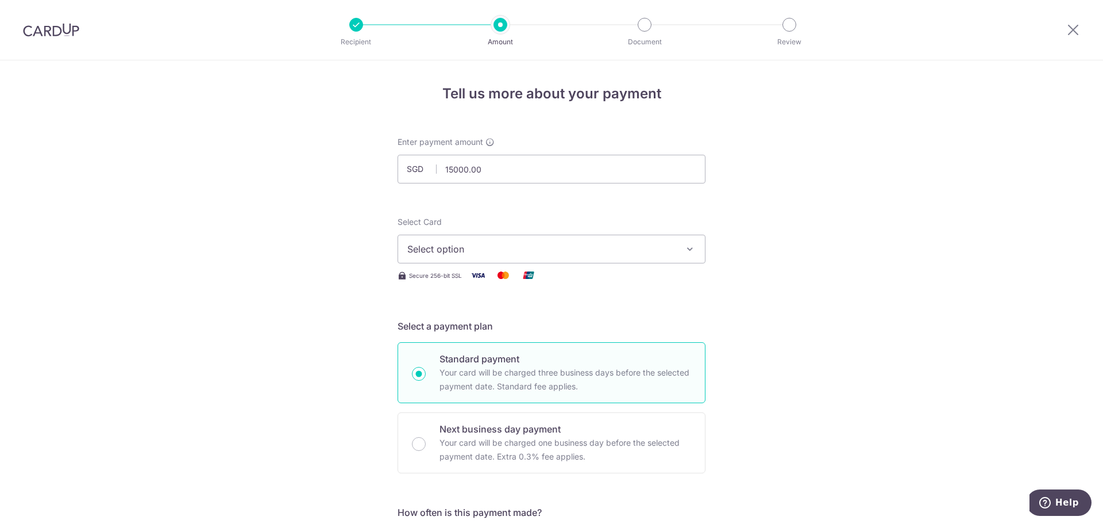
type input "15,000.00"
click at [499, 246] on span "Select option" at bounding box center [541, 249] width 268 height 14
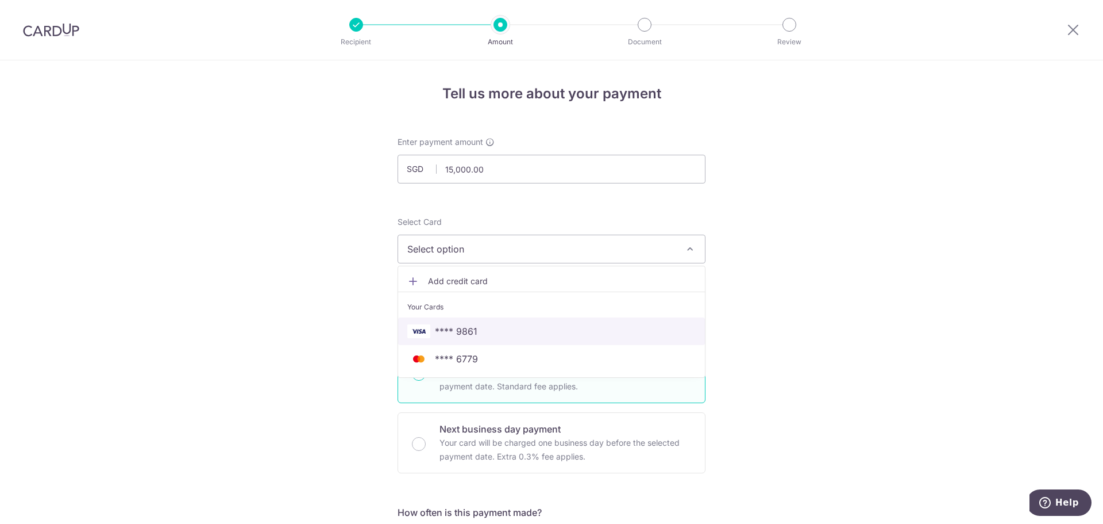
click at [487, 329] on span "**** 9861" at bounding box center [551, 331] width 288 height 14
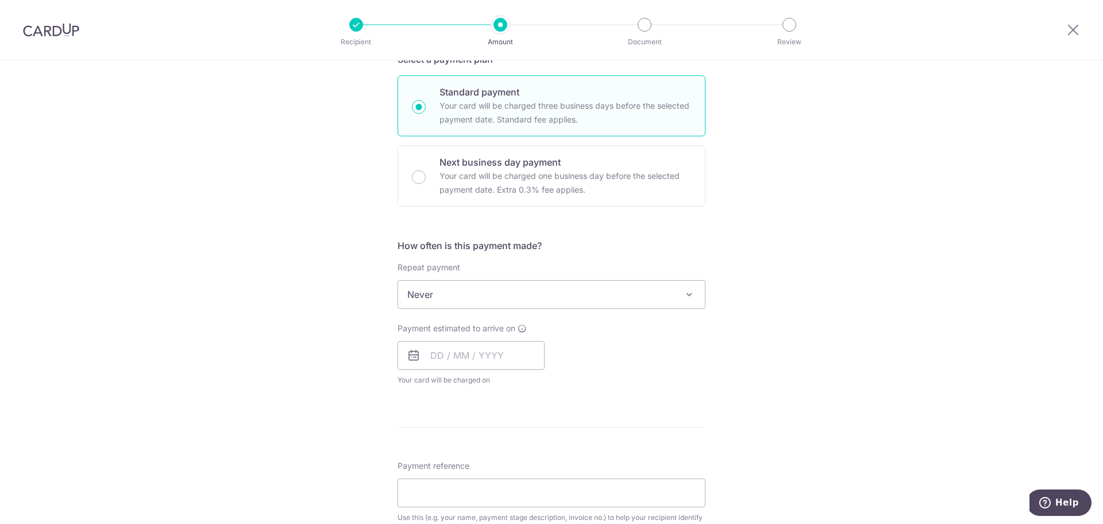
scroll to position [287, 0]
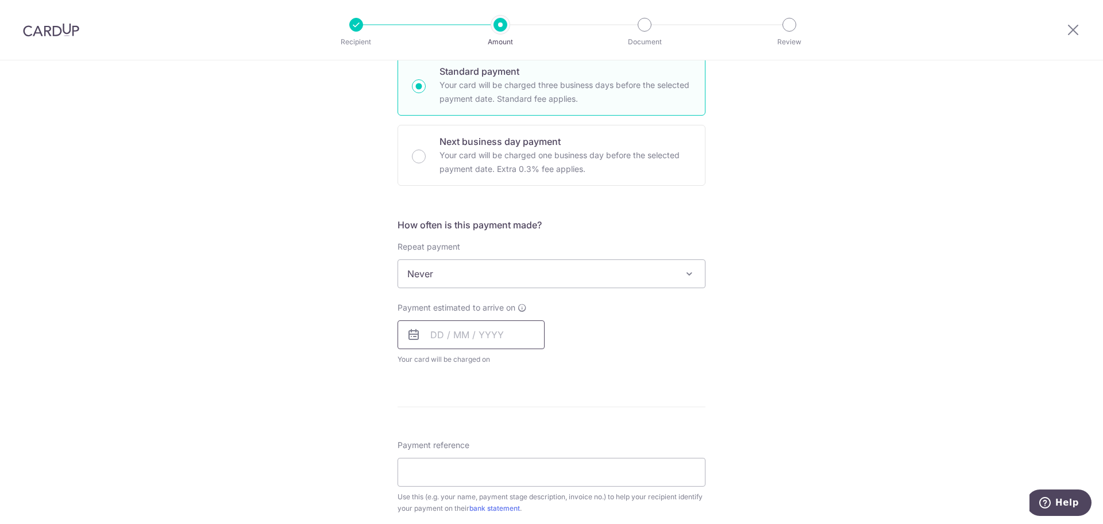
click at [476, 324] on input "text" at bounding box center [471, 334] width 147 height 29
click at [458, 459] on link "14" at bounding box center [467, 462] width 18 height 18
type input "14/10/2025"
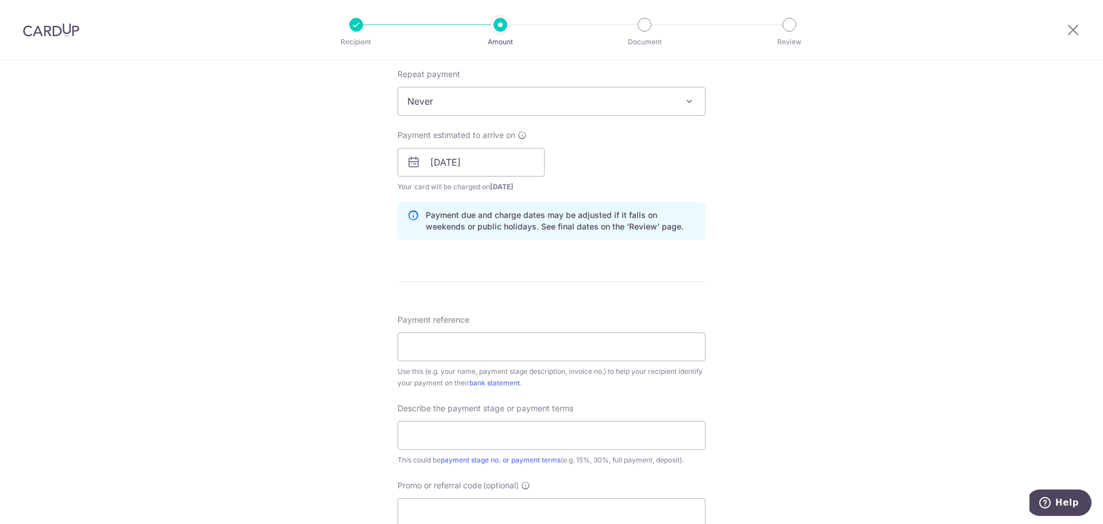
scroll to position [517, 0]
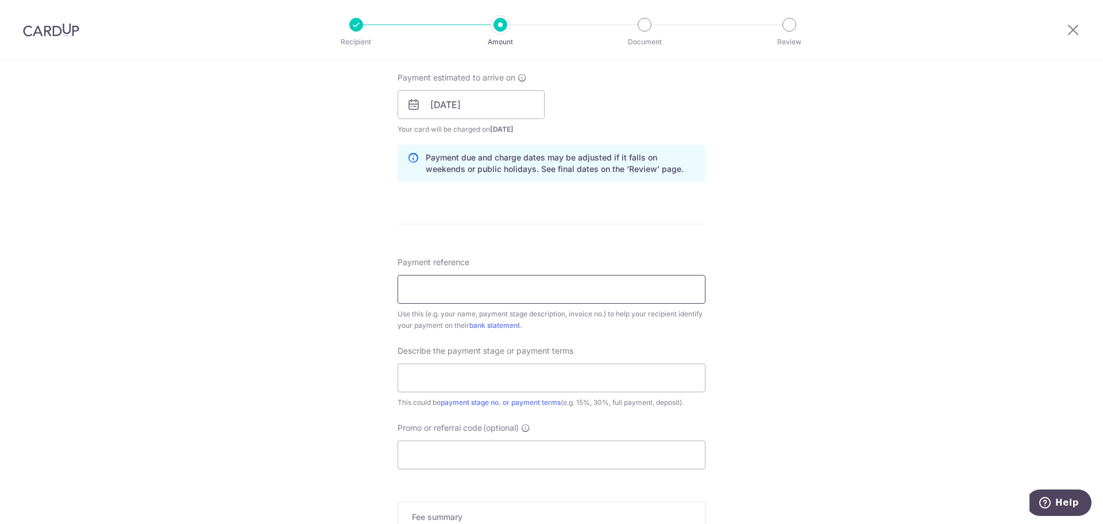
click at [521, 292] on input "Payment reference" at bounding box center [552, 289] width 308 height 29
click at [550, 290] on input "[PERSON_NAME] and [PERSON_NAME] 3rd Payment pt1of4" at bounding box center [552, 289] width 308 height 29
type input "[PERSON_NAME] and [PERSON_NAME] 3rd Payment pt2of4"
click at [507, 383] on input "text" at bounding box center [552, 377] width 308 height 29
click at [534, 375] on input "3rd with VO1 and Electrical pt1of4" at bounding box center [552, 377] width 308 height 29
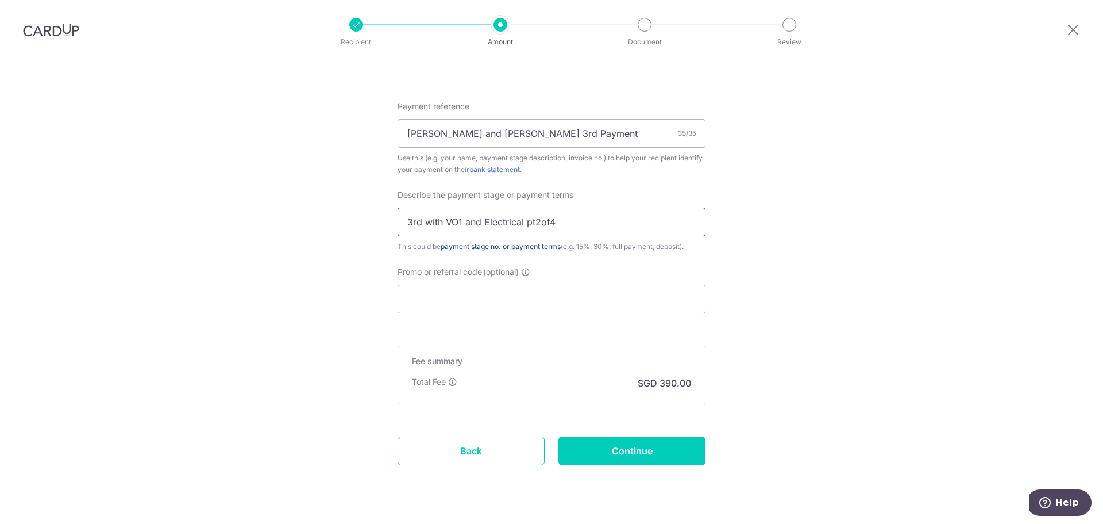
scroll to position [701, 0]
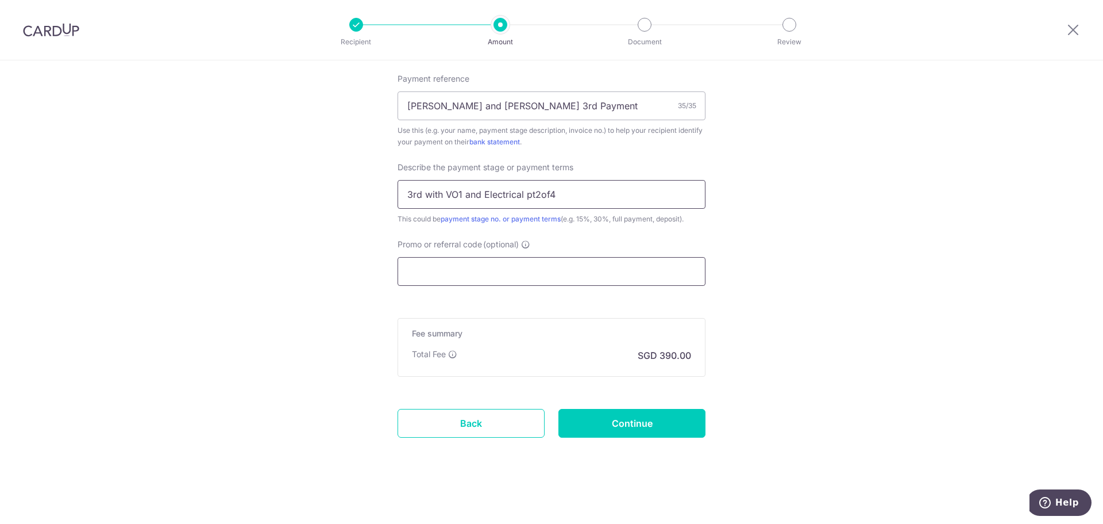
type input "3rd with VO1 and Electrical pt2of4"
click at [532, 269] on input "Promo or referral code (optional)" at bounding box center [552, 271] width 308 height 29
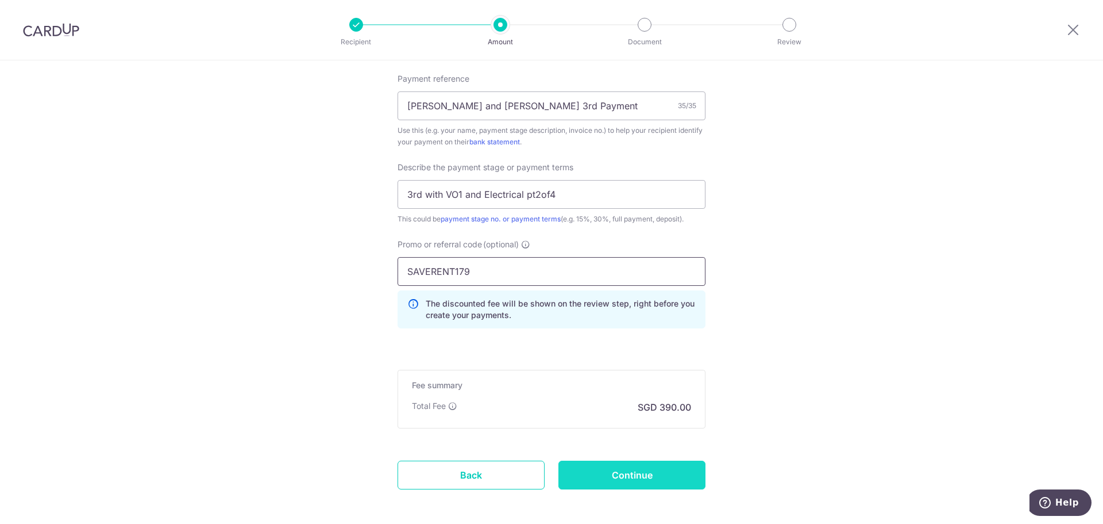
type input "SAVERENT179"
click at [624, 468] on input "Continue" at bounding box center [632, 474] width 147 height 29
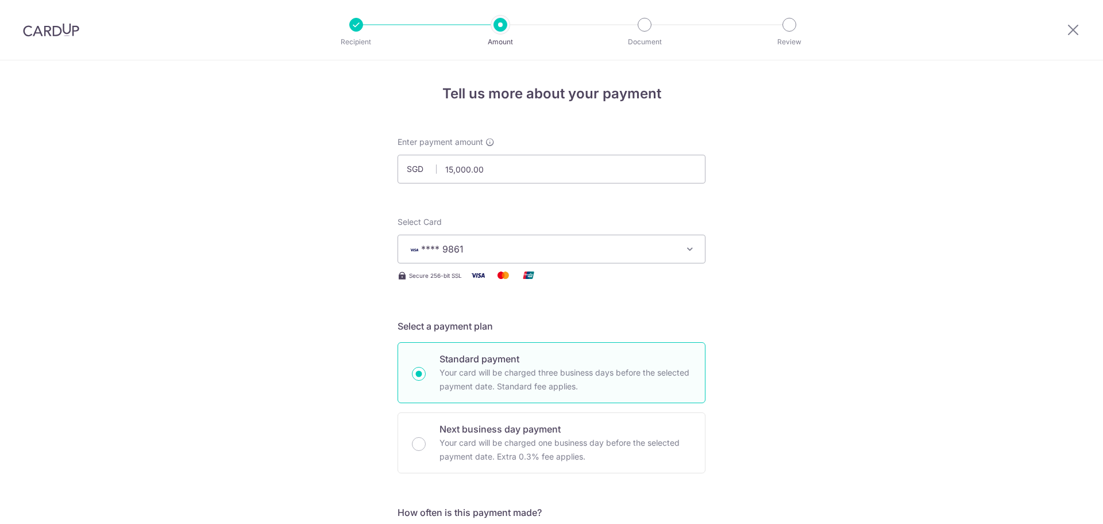
scroll to position [768, 0]
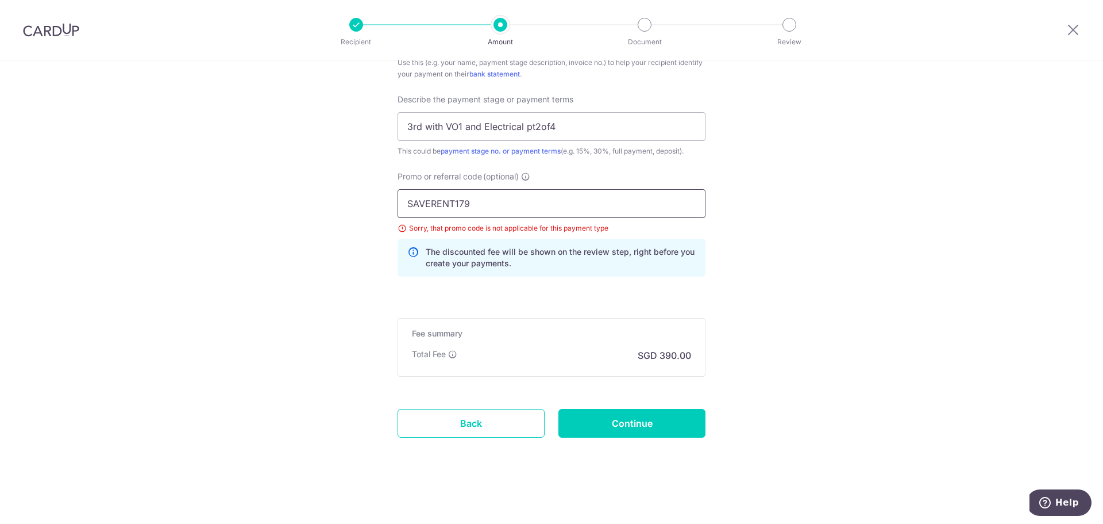
click at [506, 211] on input "SAVERENT179" at bounding box center [552, 203] width 308 height 29
click at [507, 211] on input "SAVERENT179" at bounding box center [552, 203] width 308 height 29
paste input "OFF225"
type input "OFF225"
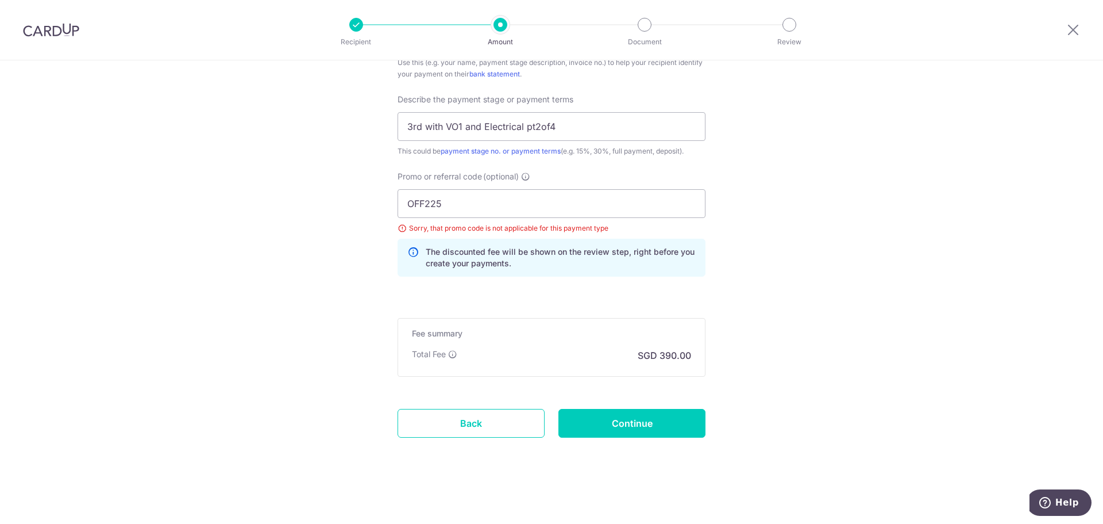
click at [654, 422] on input "Continue" at bounding box center [632, 423] width 147 height 29
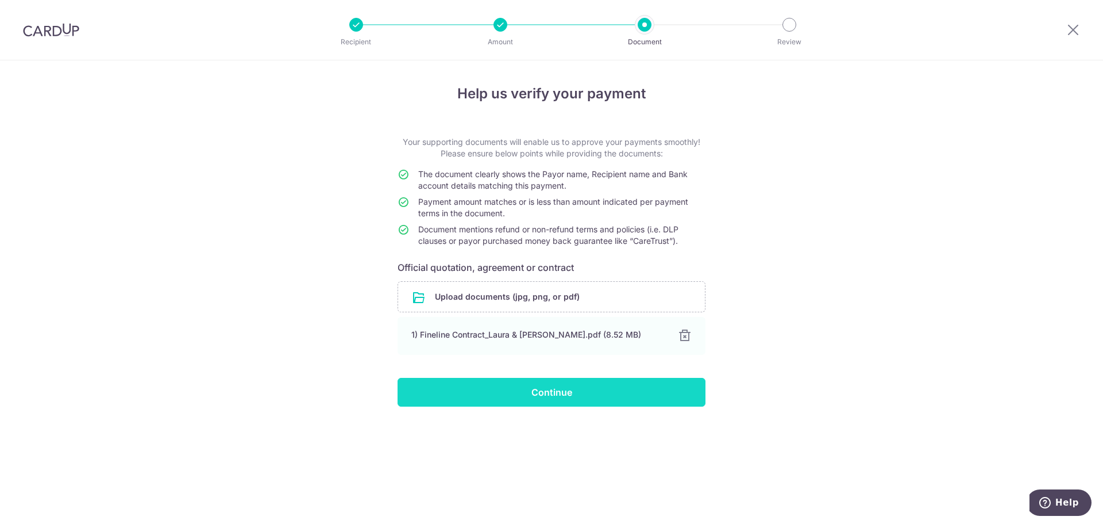
click at [558, 392] on input "Continue" at bounding box center [552, 392] width 308 height 29
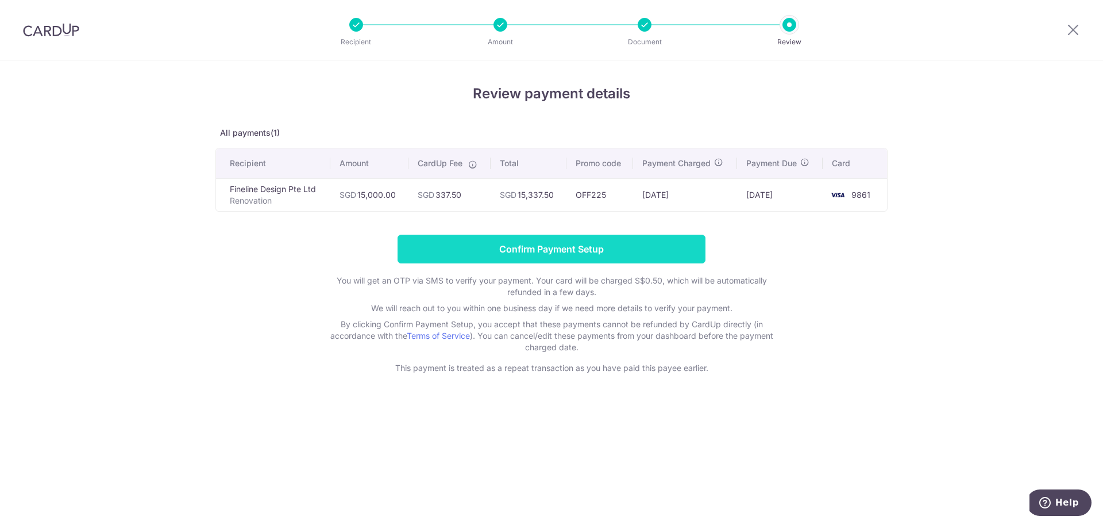
click at [597, 247] on input "Confirm Payment Setup" at bounding box center [552, 248] width 308 height 29
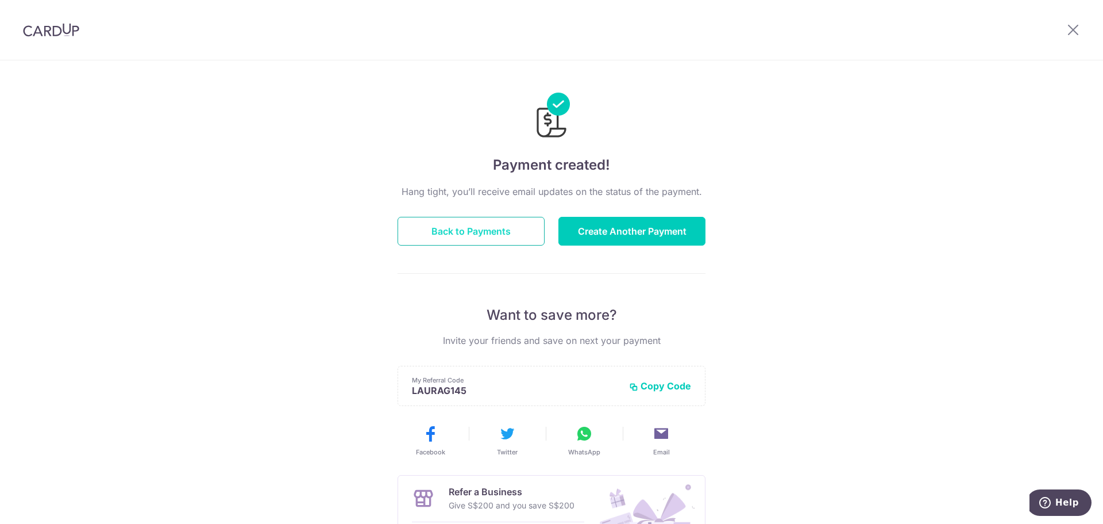
click at [494, 229] on button "Back to Payments" at bounding box center [471, 231] width 147 height 29
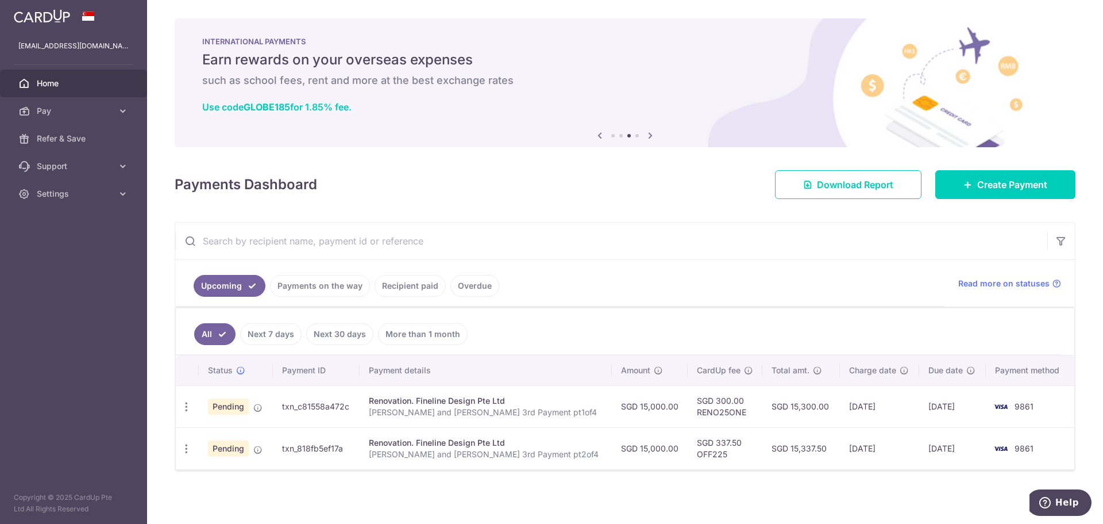
scroll to position [2, 0]
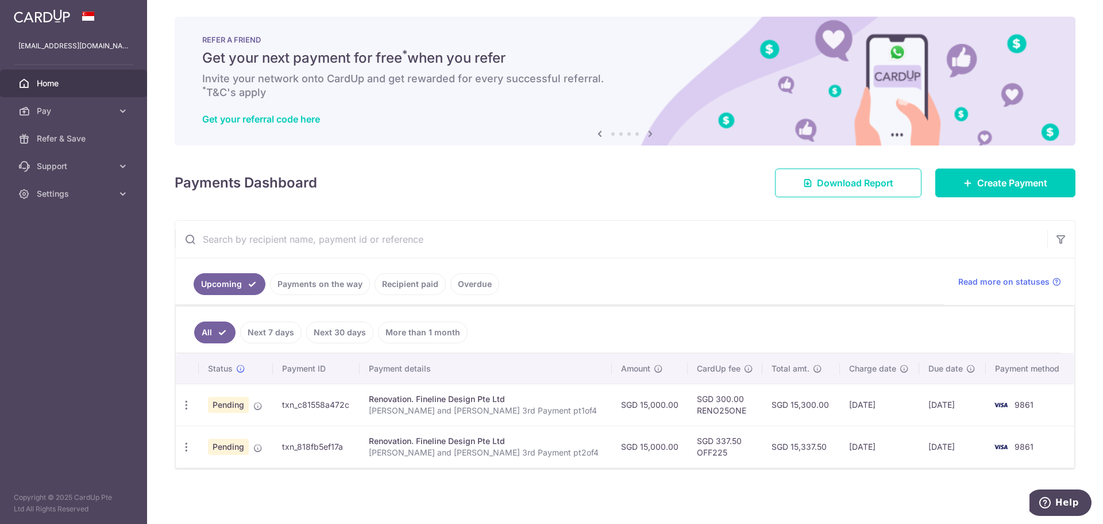
click at [399, 284] on link "Recipient paid" at bounding box center [410, 284] width 71 height 22
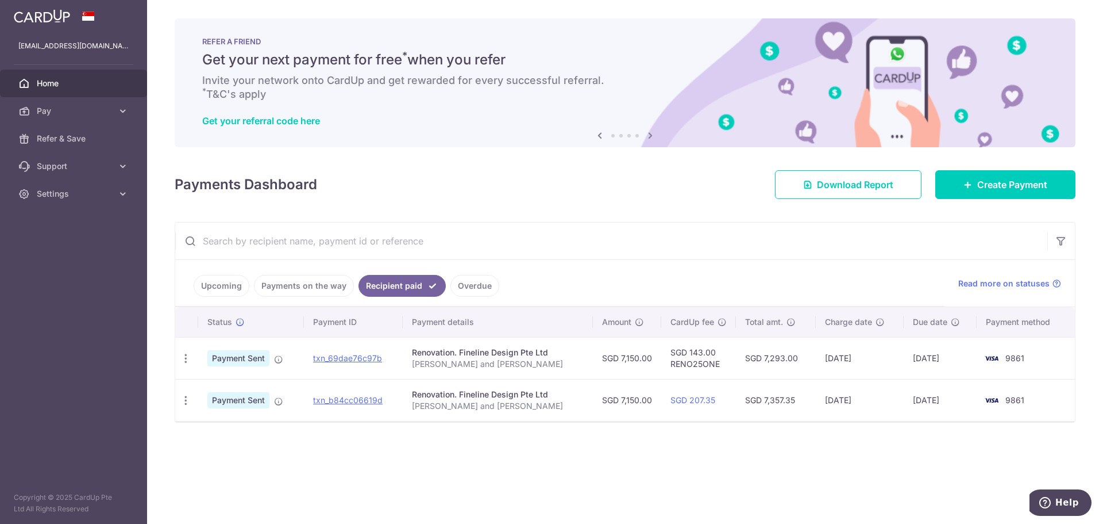
click at [320, 293] on link "Payments on the way" at bounding box center [304, 286] width 100 height 22
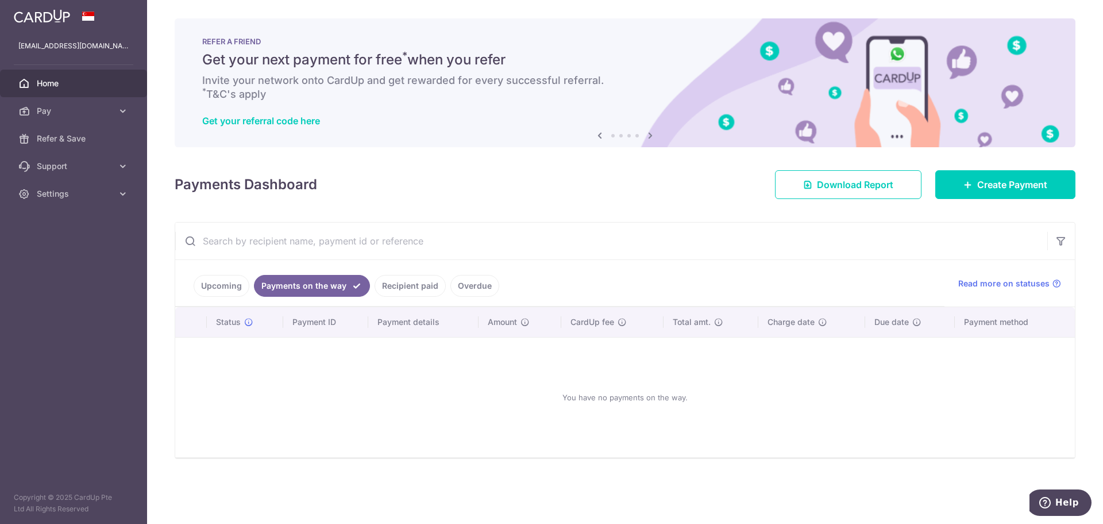
click at [242, 273] on ul "Upcoming Payments on the way Recipient paid Overdue" at bounding box center [559, 283] width 769 height 47
click at [233, 280] on link "Upcoming" at bounding box center [222, 286] width 56 height 22
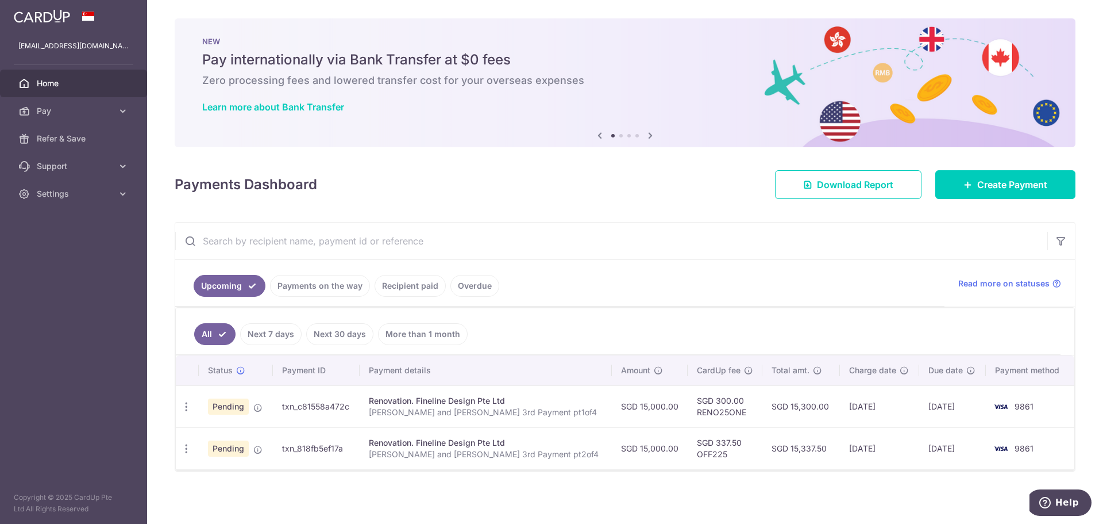
click at [384, 288] on link "Recipient paid" at bounding box center [410, 286] width 71 height 22
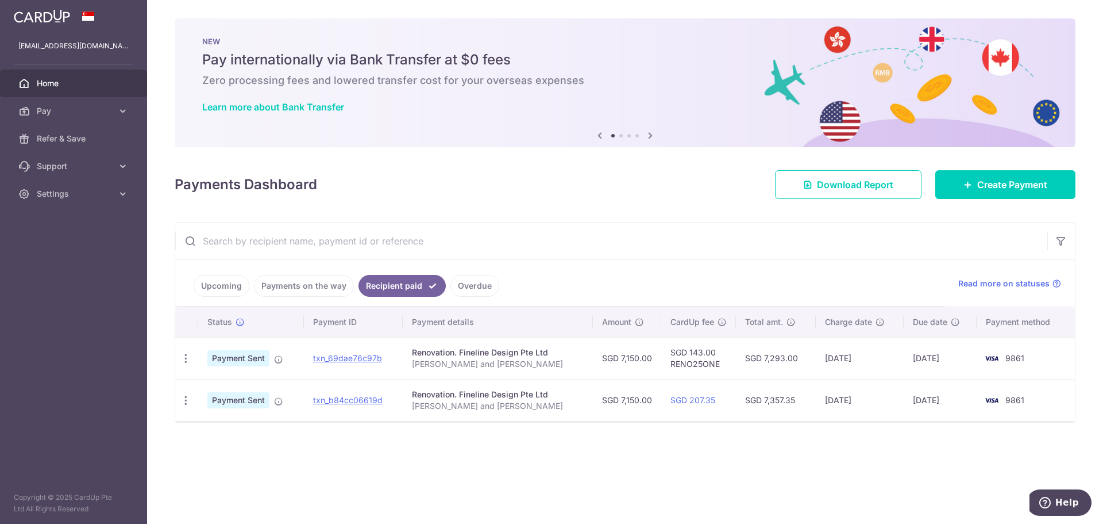
click at [234, 282] on link "Upcoming" at bounding box center [222, 286] width 56 height 22
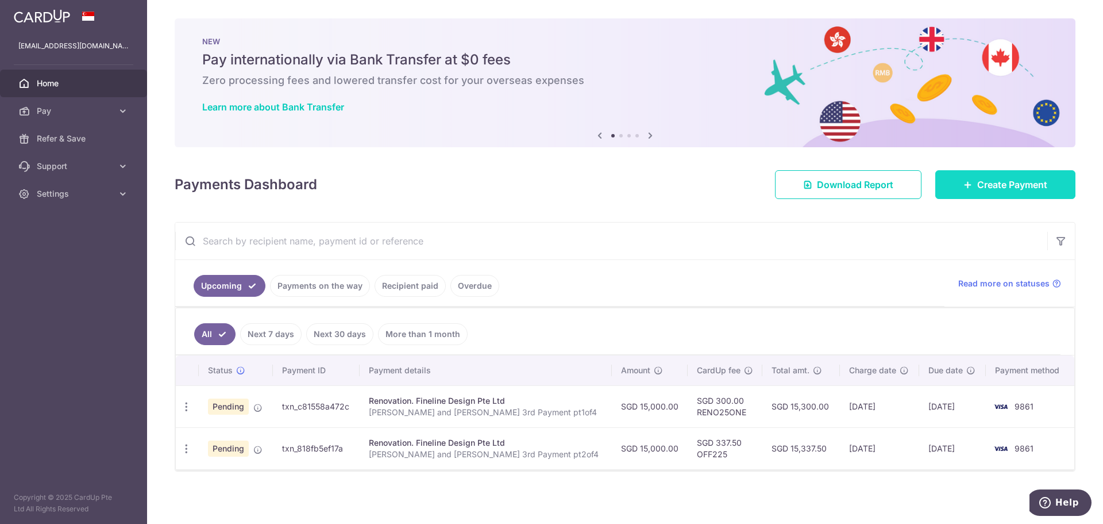
click at [977, 176] on link "Create Payment" at bounding box center [1006, 184] width 140 height 29
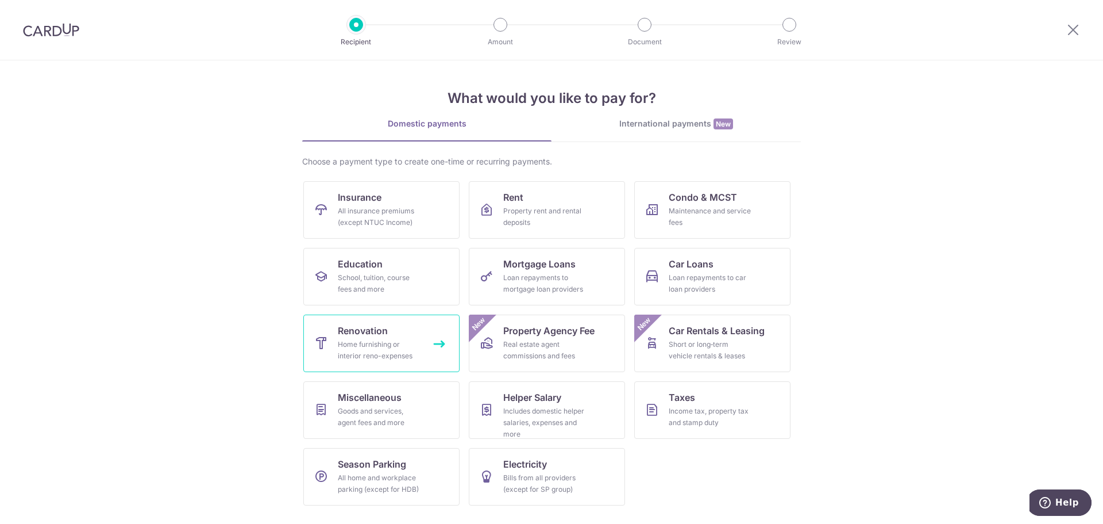
click at [361, 325] on span "Renovation" at bounding box center [363, 331] width 50 height 14
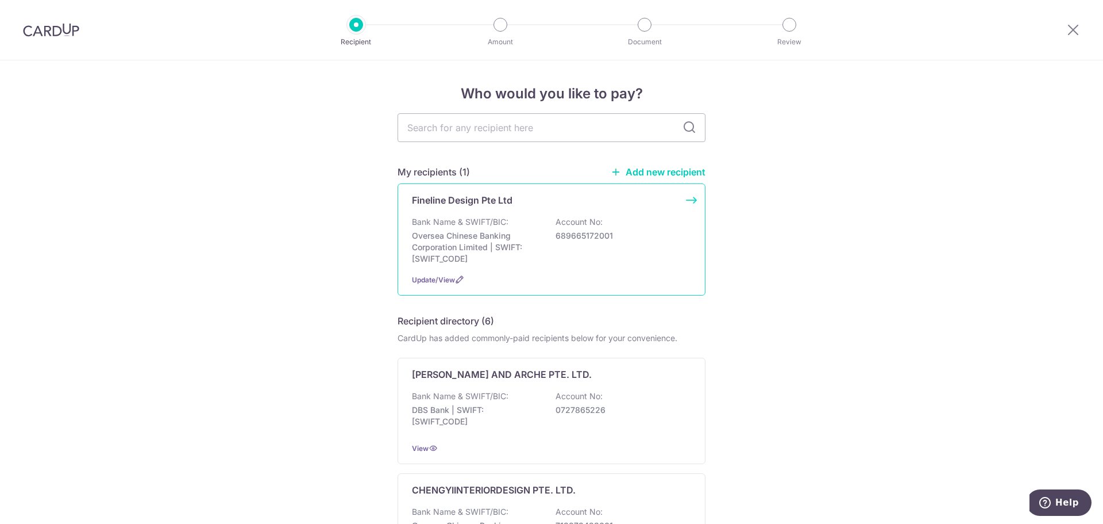
click at [455, 251] on p "Oversea Chinese Banking Corporation Limited | SWIFT: [SWIFT_CODE]" at bounding box center [476, 247] width 129 height 34
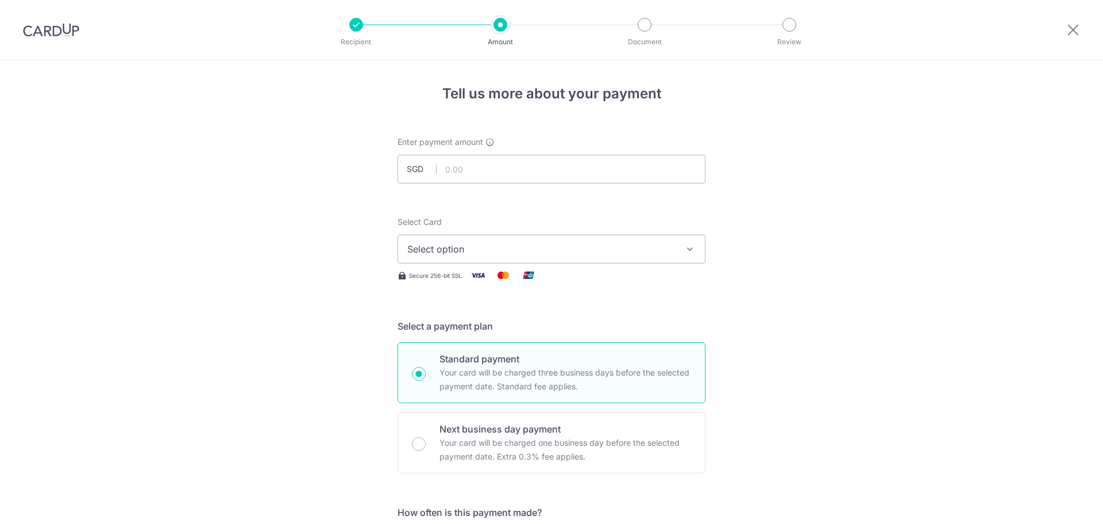
click at [509, 174] on input "text" at bounding box center [552, 169] width 308 height 29
type input "15,000.00"
click at [481, 241] on button "Select option" at bounding box center [552, 248] width 308 height 29
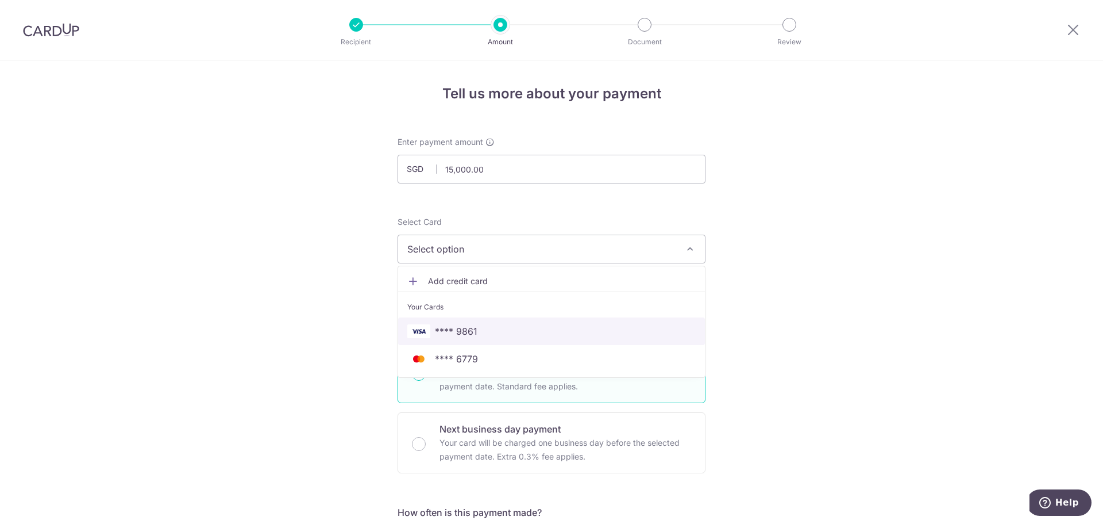
click at [465, 328] on span "**** 9861" at bounding box center [456, 331] width 43 height 14
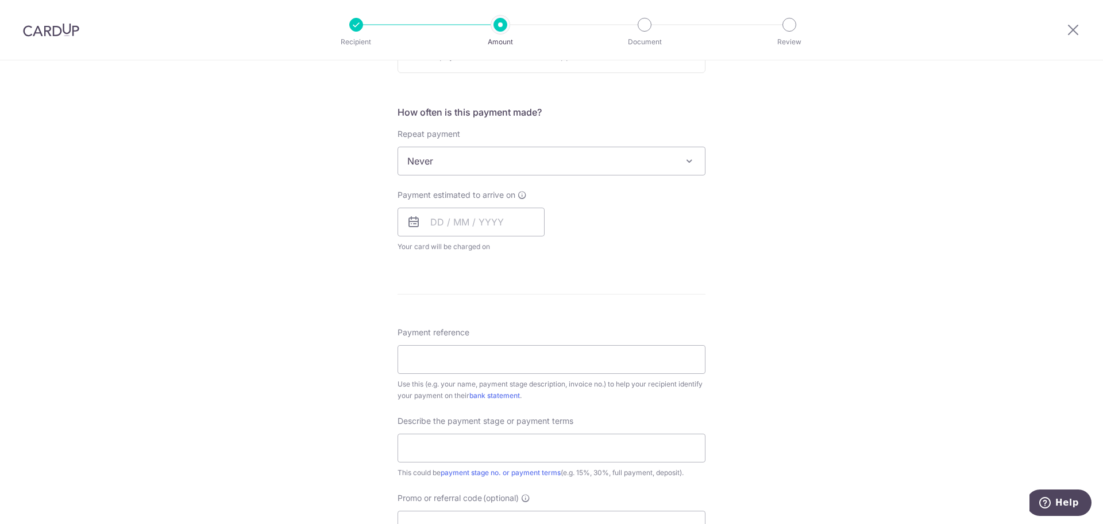
scroll to position [402, 0]
click at [480, 224] on input "text" at bounding box center [471, 219] width 147 height 29
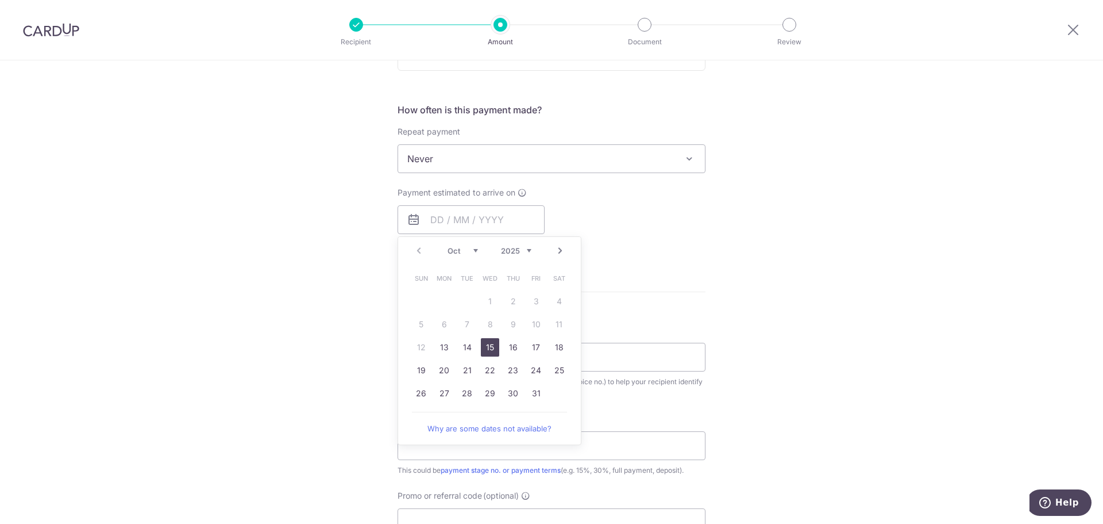
click at [486, 347] on link "15" at bounding box center [490, 347] width 18 height 18
type input "[DATE]"
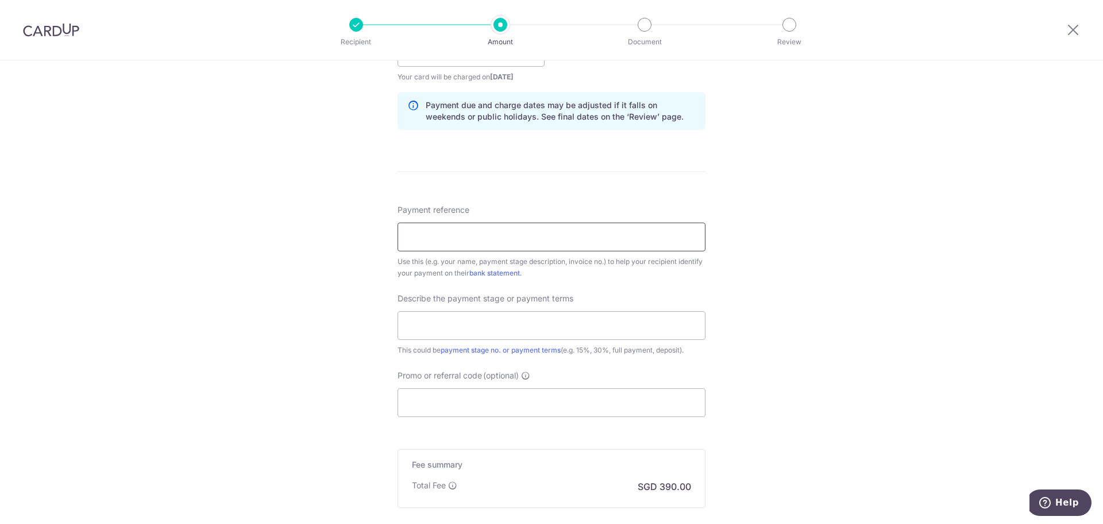
scroll to position [575, 0]
click at [459, 226] on input "Payment reference" at bounding box center [552, 231] width 308 height 29
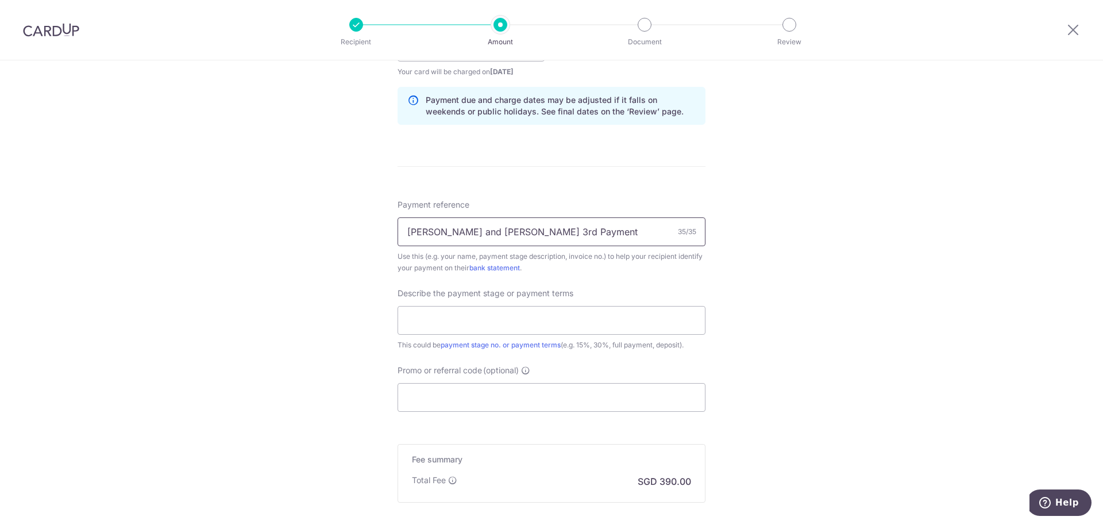
click at [550, 231] on input "[PERSON_NAME] and [PERSON_NAME] 3rd Payment pt1of4" at bounding box center [552, 231] width 308 height 29
type input "[PERSON_NAME] and [PERSON_NAME] 3rd Payment pt3of4"
click at [526, 305] on div "Describe the payment stage or payment terms This could be payment stage no. or …" at bounding box center [552, 318] width 308 height 63
click at [525, 311] on input "text" at bounding box center [552, 320] width 308 height 29
click at [535, 322] on input "3rd with VO1 and Electrical pt2of4" at bounding box center [552, 320] width 308 height 29
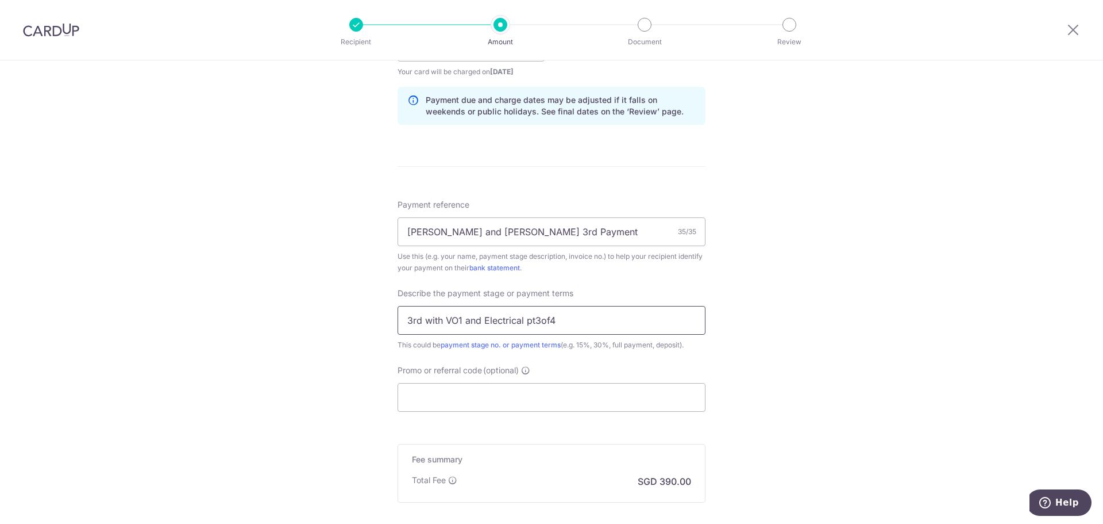
type input "3rd with VO1 and Electrical pt3of4"
click at [460, 415] on form "Enter payment amount SGD 15,000.00 15000.00 Select Card **** 9861 Add credit ca…" at bounding box center [552, 79] width 308 height 1034
click at [464, 405] on input "Promo or referral code (optional)" at bounding box center [552, 397] width 308 height 29
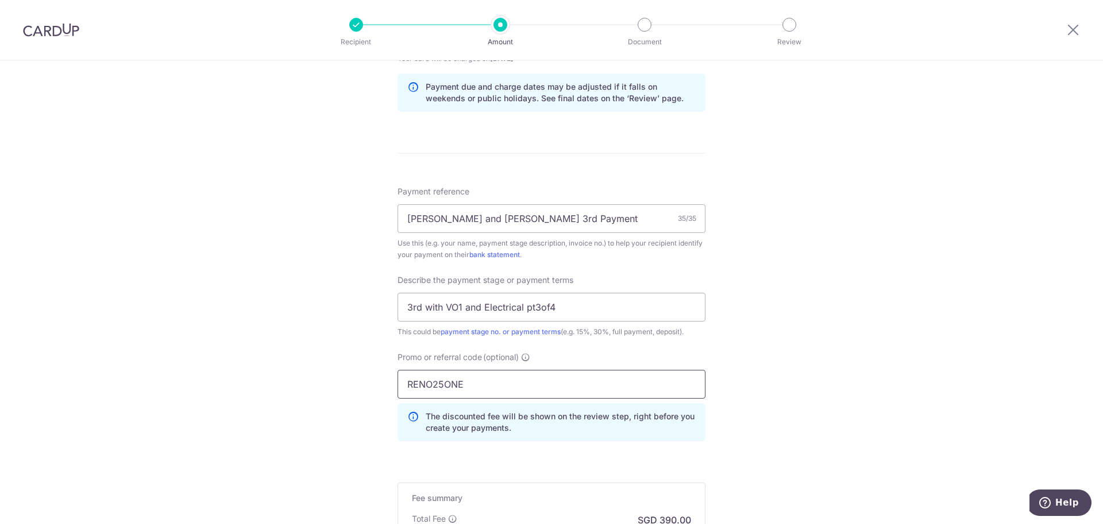
scroll to position [747, 0]
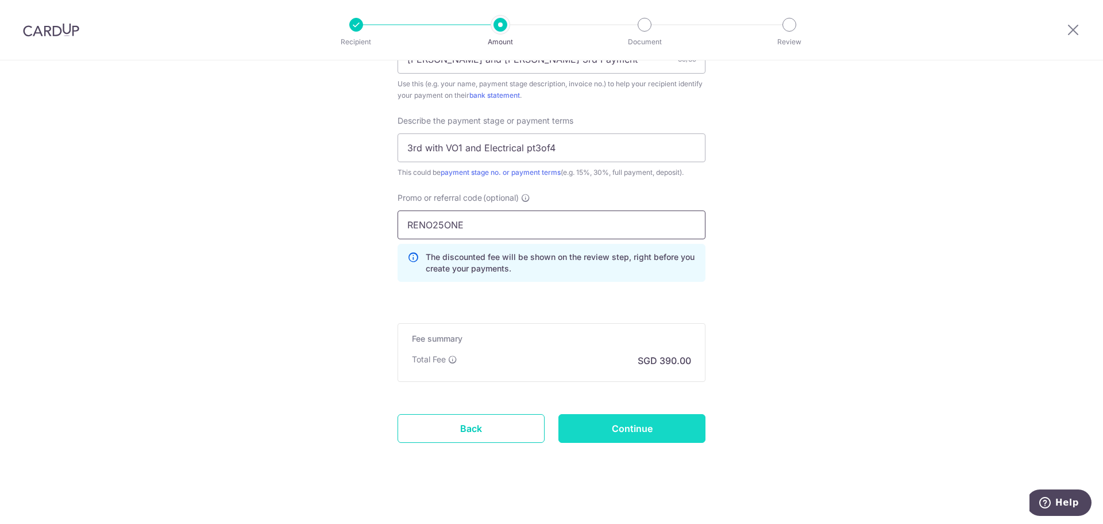
type input "RENO25ONE"
click at [673, 426] on input "Continue" at bounding box center [632, 428] width 147 height 29
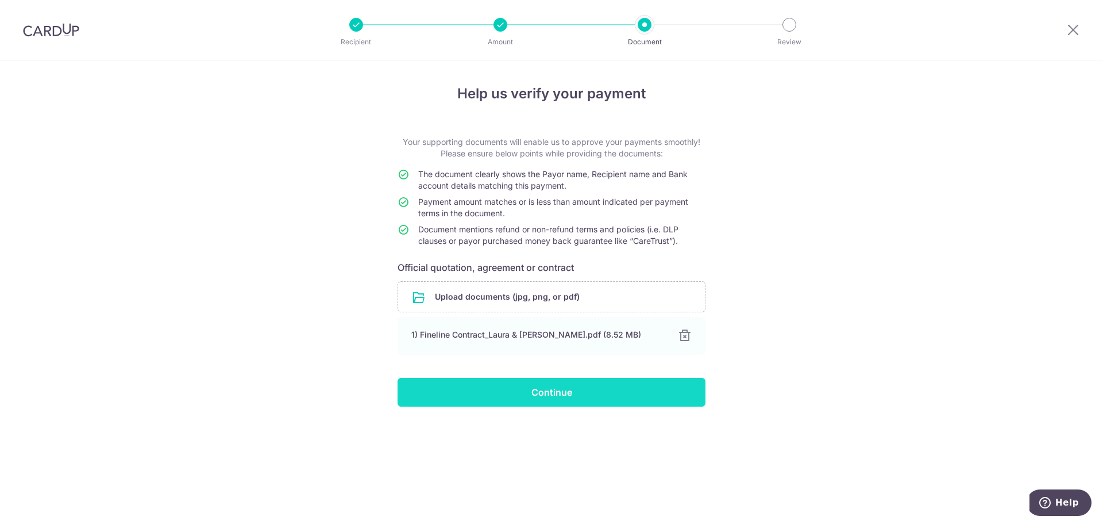
click at [563, 390] on input "Continue" at bounding box center [552, 392] width 308 height 29
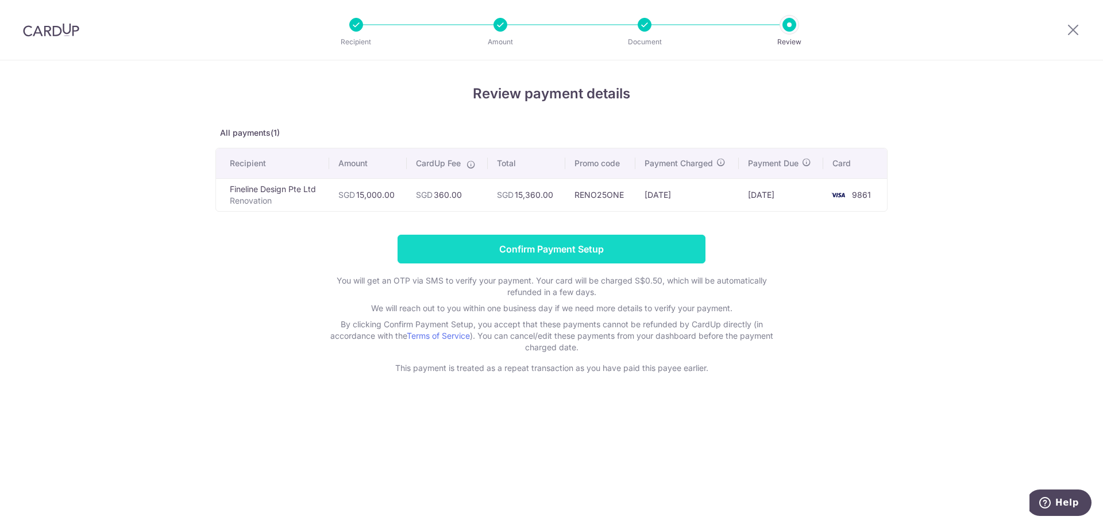
click at [571, 247] on input "Confirm Payment Setup" at bounding box center [552, 248] width 308 height 29
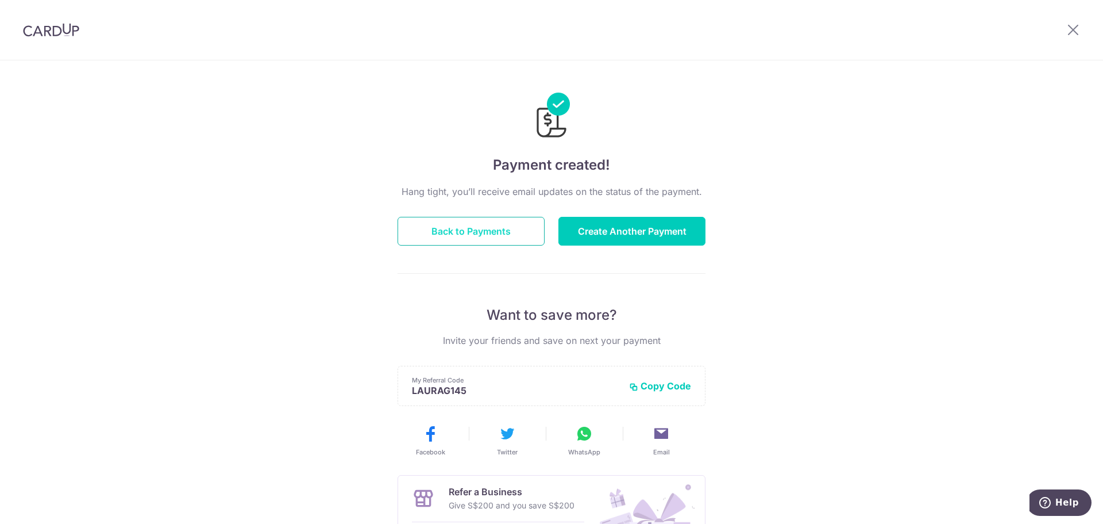
click at [518, 234] on button "Back to Payments" at bounding box center [471, 231] width 147 height 29
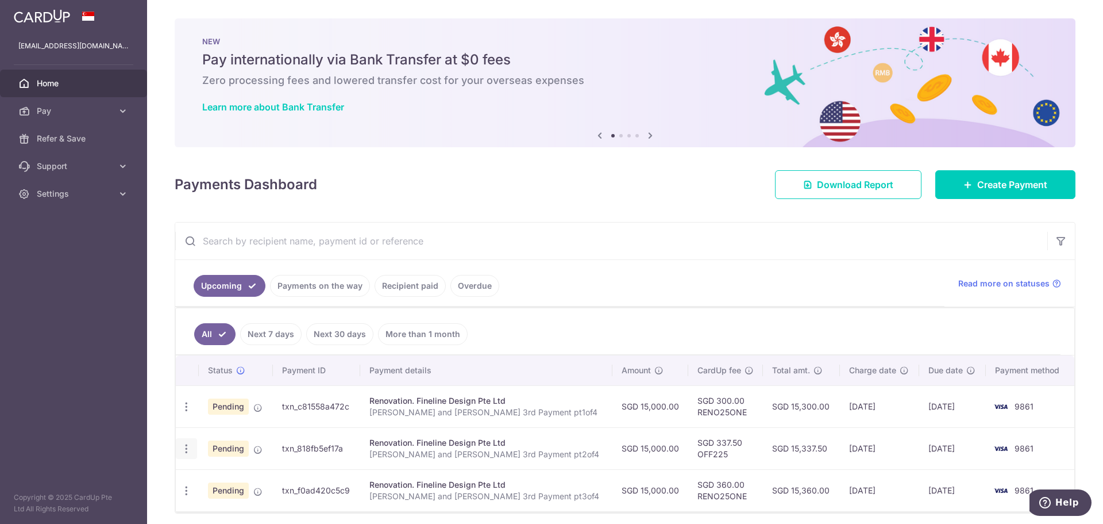
click at [189, 447] on icon "button" at bounding box center [186, 448] width 12 height 12
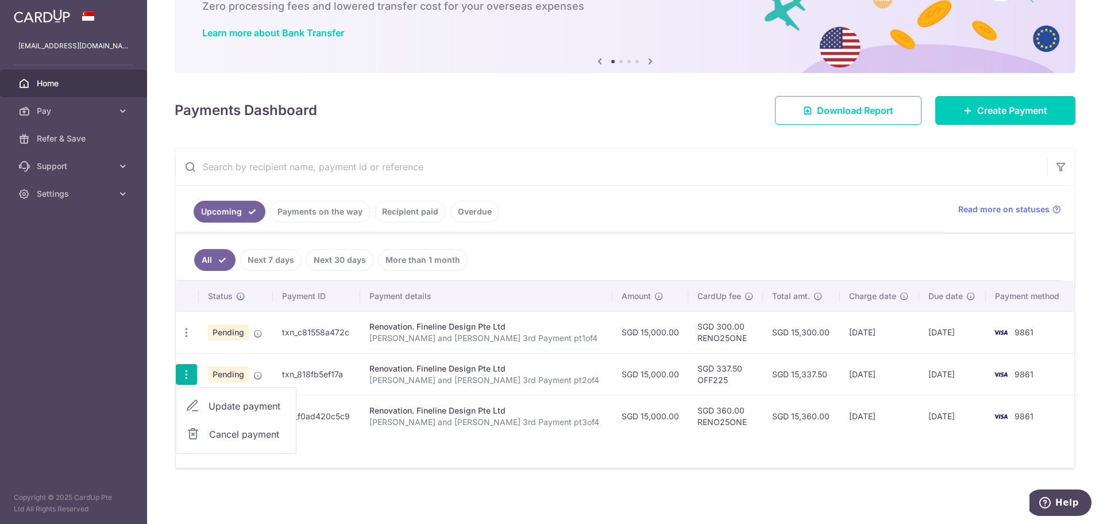
click at [227, 434] on span "Cancel payment" at bounding box center [247, 434] width 77 height 14
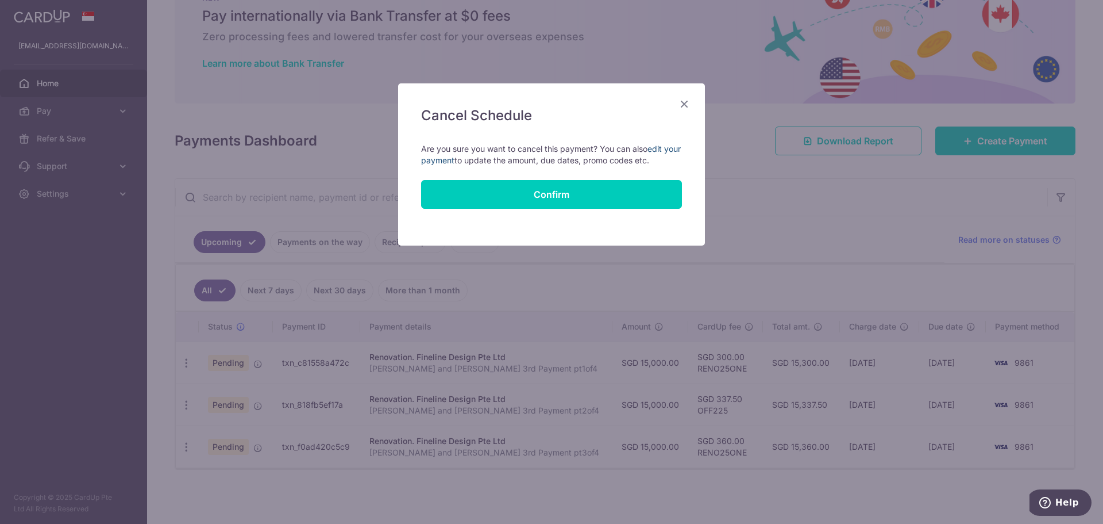
click at [659, 144] on link "edit your payment" at bounding box center [551, 154] width 260 height 21
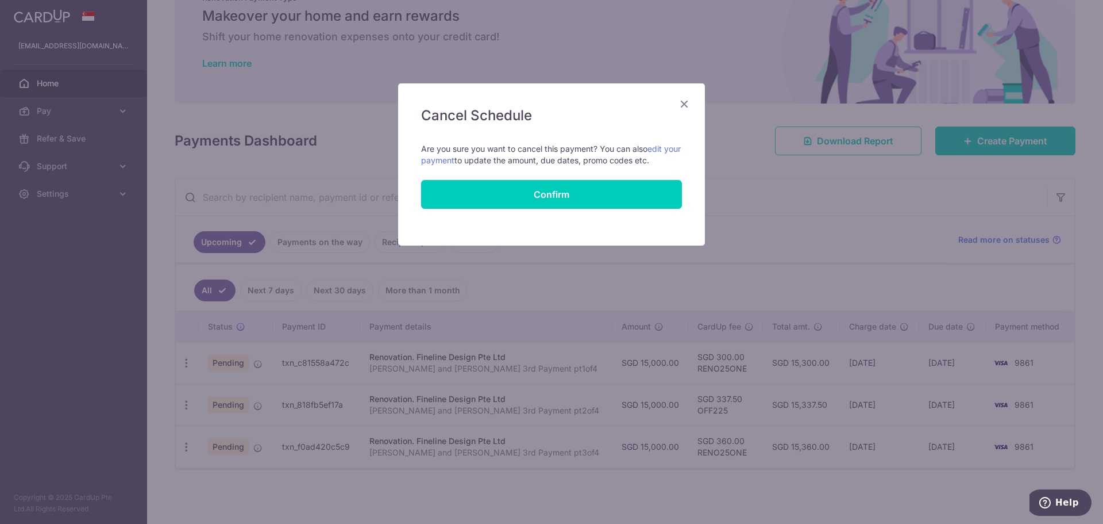
click at [683, 104] on icon "Close" at bounding box center [685, 104] width 14 height 14
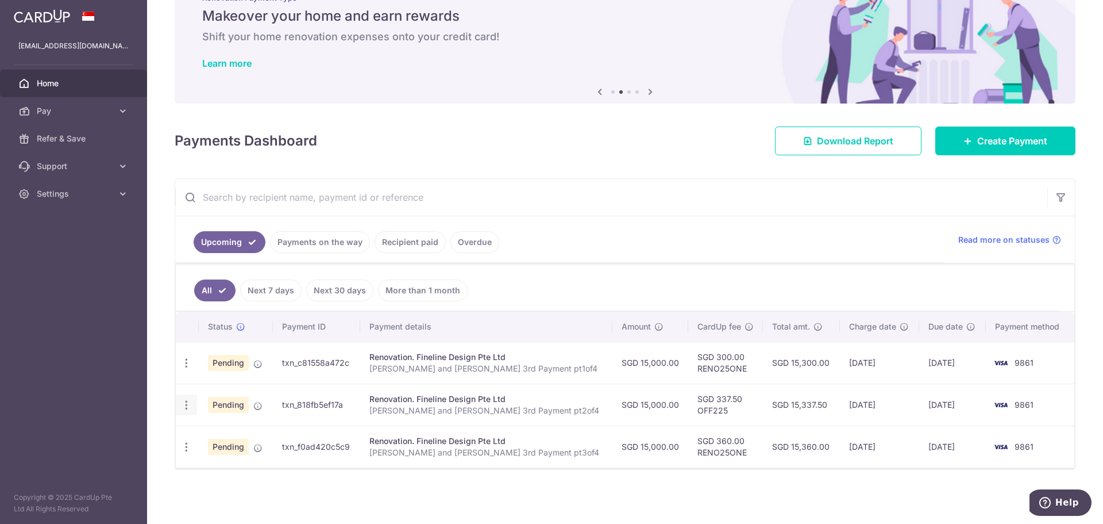
click at [188, 405] on icon "button" at bounding box center [186, 405] width 12 height 12
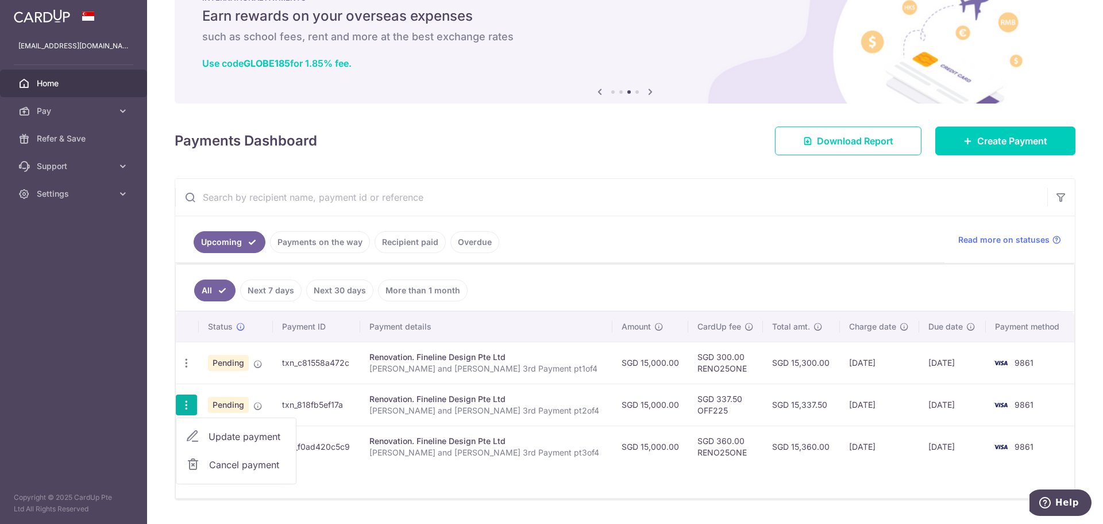
click at [229, 432] on span "Update payment" at bounding box center [248, 436] width 78 height 14
radio input "true"
type input "15,000.00"
type input "14/10/2025"
type input "Laura and Danial 3rd Payment pt2of4"
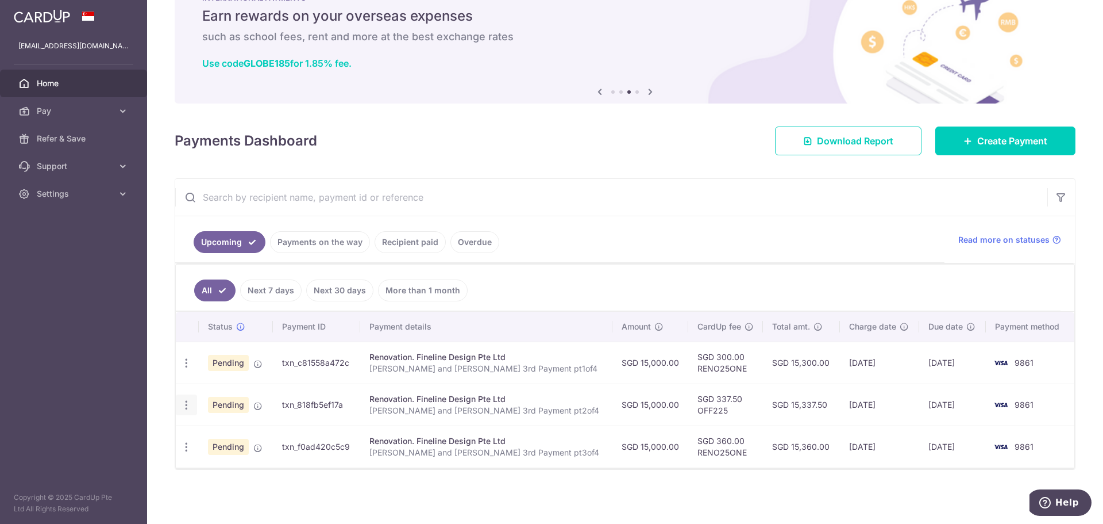
type input "3rd with VO1 and Electrical pt2of4"
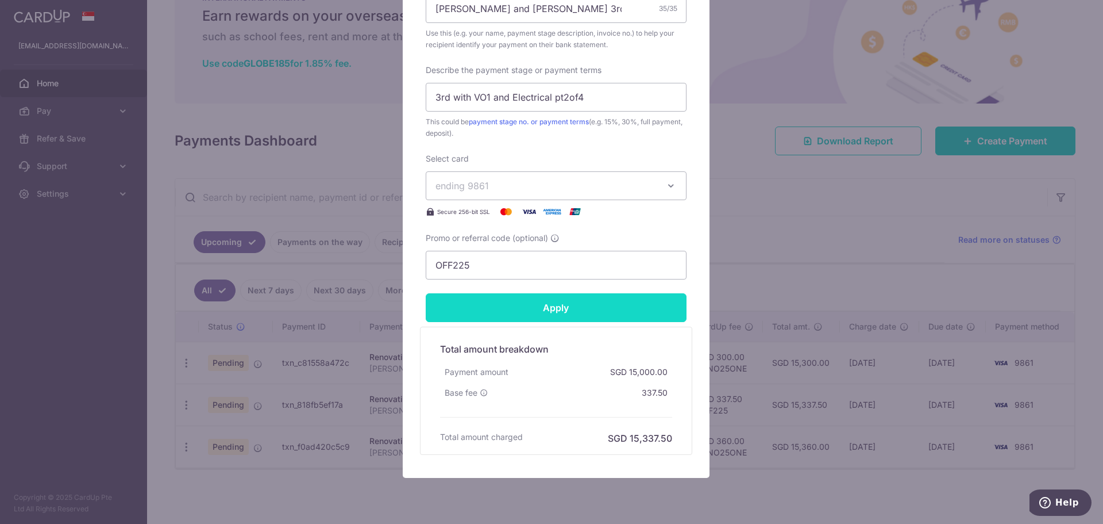
scroll to position [460, 0]
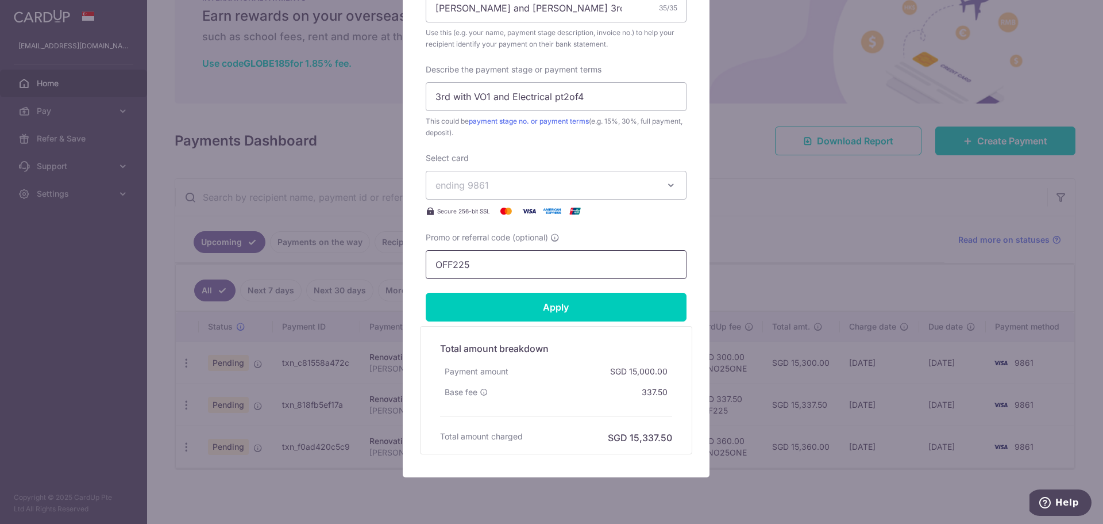
click at [538, 264] on input "OFF225" at bounding box center [556, 264] width 261 height 29
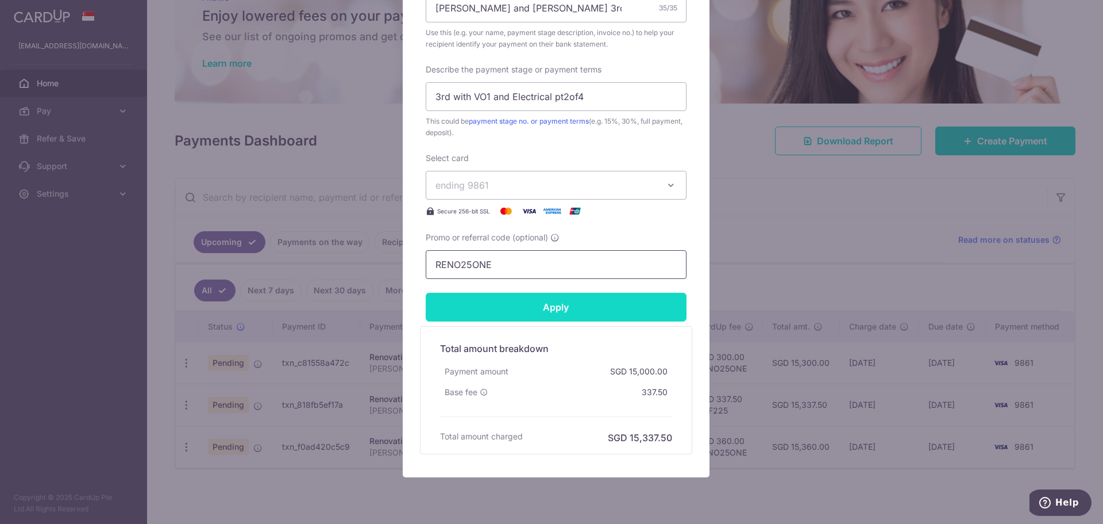
type input "RENO25ONE"
click at [535, 305] on input "Apply" at bounding box center [556, 306] width 261 height 29
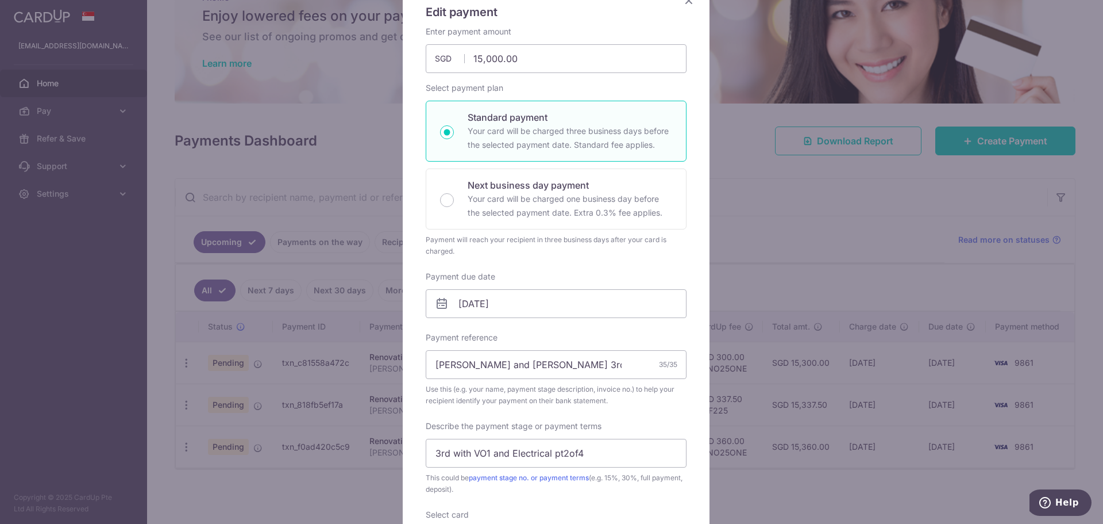
scroll to position [0, 0]
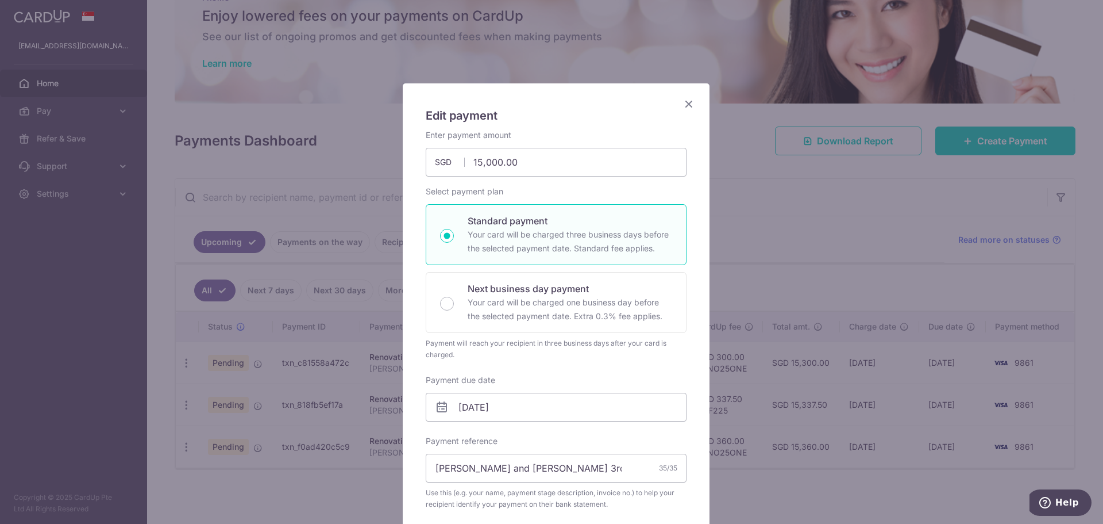
click at [683, 106] on icon "Close" at bounding box center [689, 104] width 14 height 14
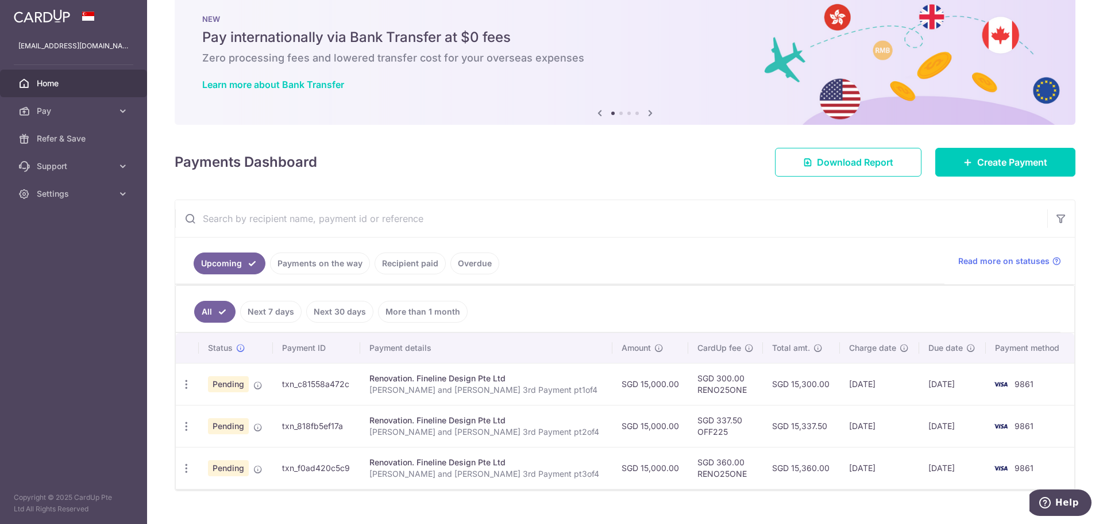
scroll to position [44, 0]
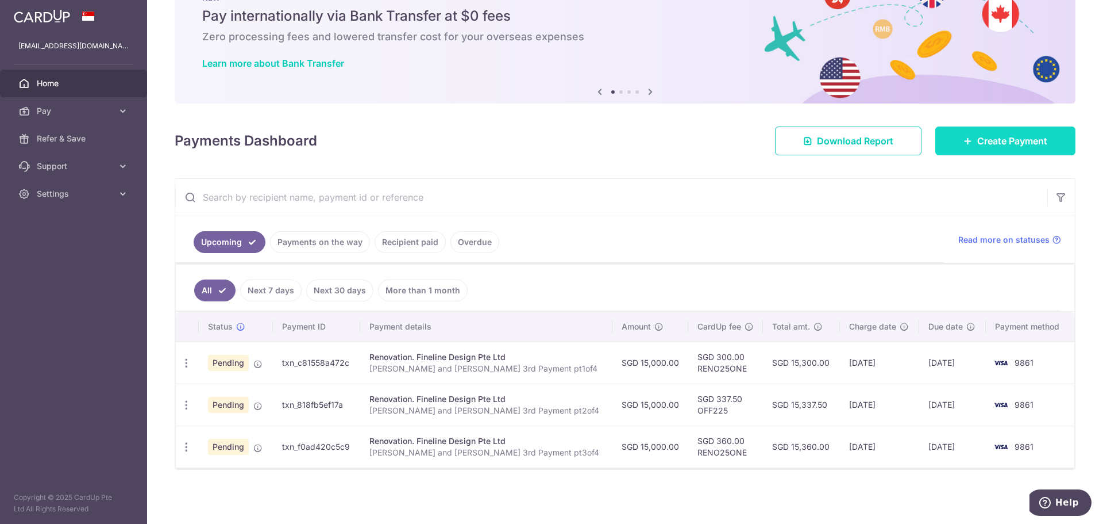
click at [977, 138] on span "Create Payment" at bounding box center [1012, 141] width 70 height 14
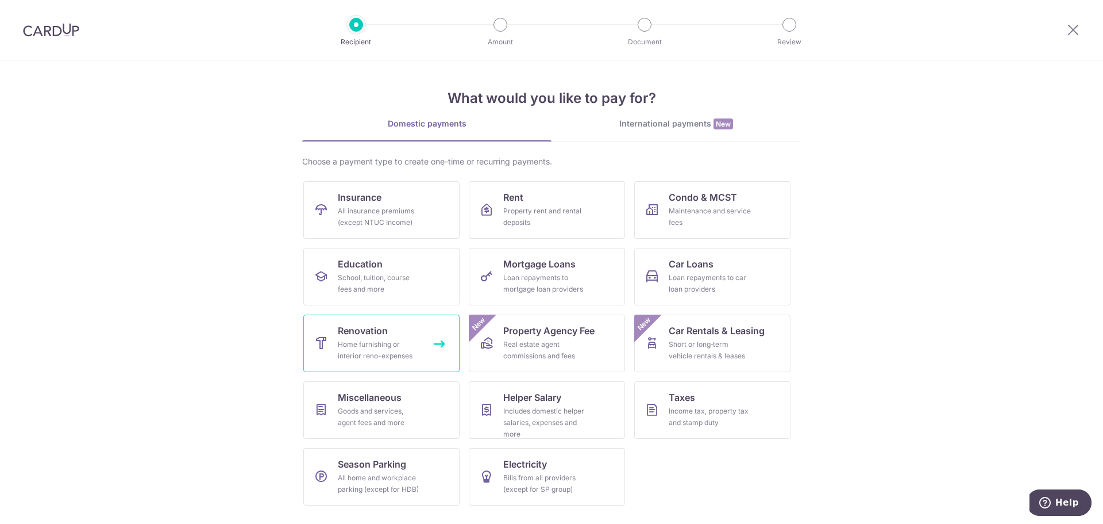
click at [372, 344] on div "Home furnishing or interior reno-expenses" at bounding box center [379, 349] width 83 height 23
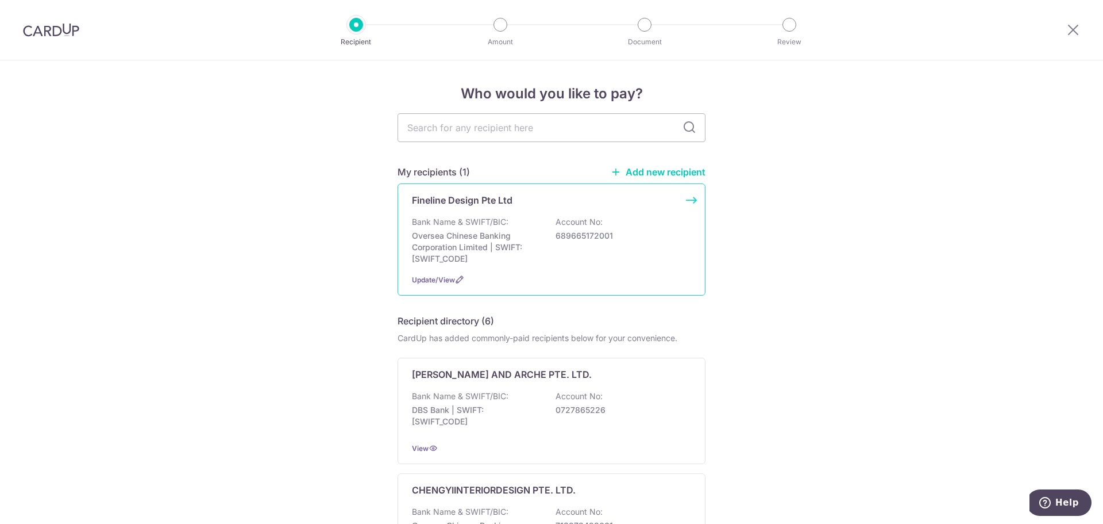
click at [498, 240] on p "Oversea Chinese Banking Corporation Limited | SWIFT: OCBCSGSGXXX" at bounding box center [476, 247] width 129 height 34
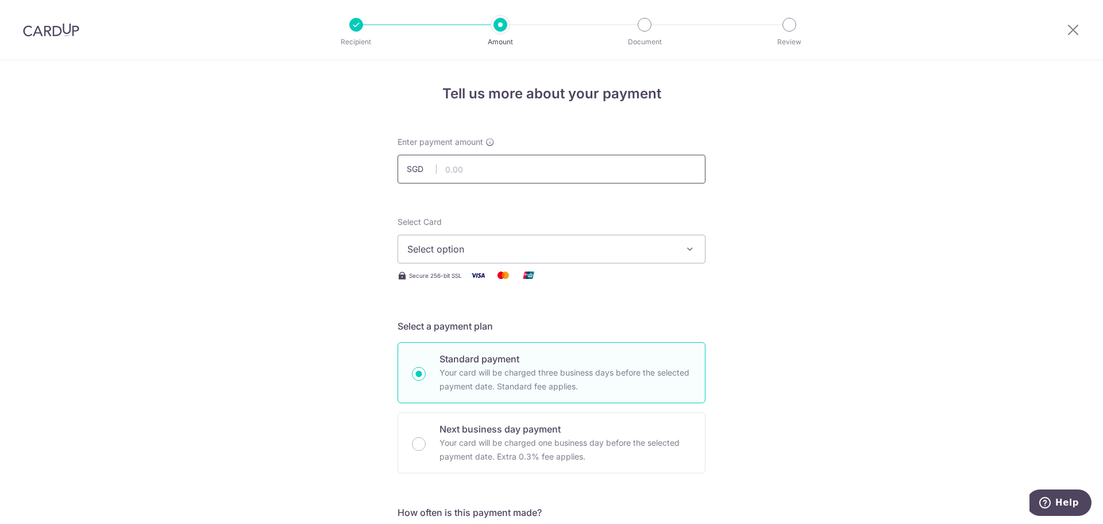
drag, startPoint x: 0, startPoint y: 0, endPoint x: 514, endPoint y: 166, distance: 539.9
click at [514, 166] on input "text" at bounding box center [552, 169] width 308 height 29
type input "12,229.32"
drag, startPoint x: 208, startPoint y: 245, endPoint x: 300, endPoint y: 243, distance: 92.0
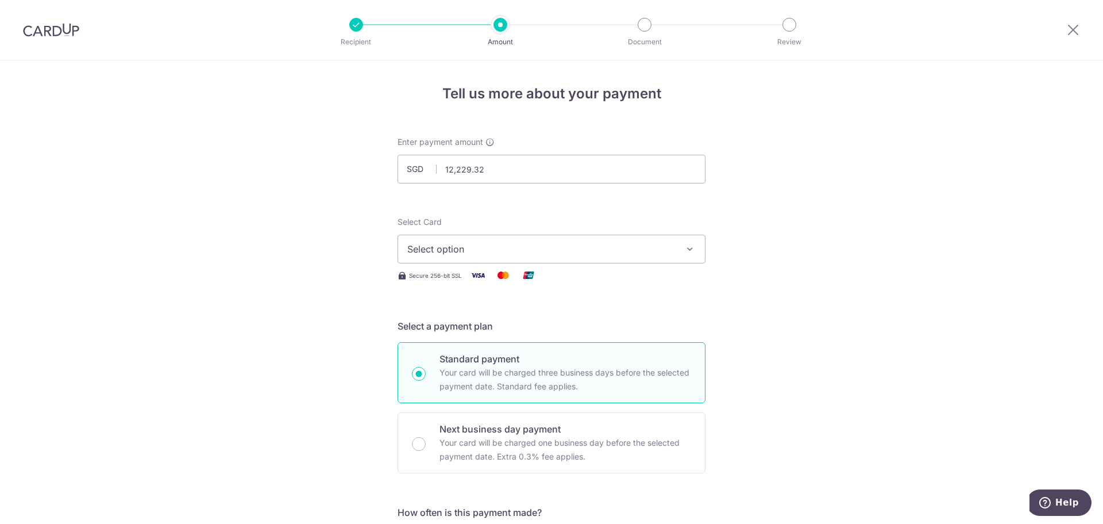
click at [448, 252] on span "Select option" at bounding box center [541, 249] width 268 height 14
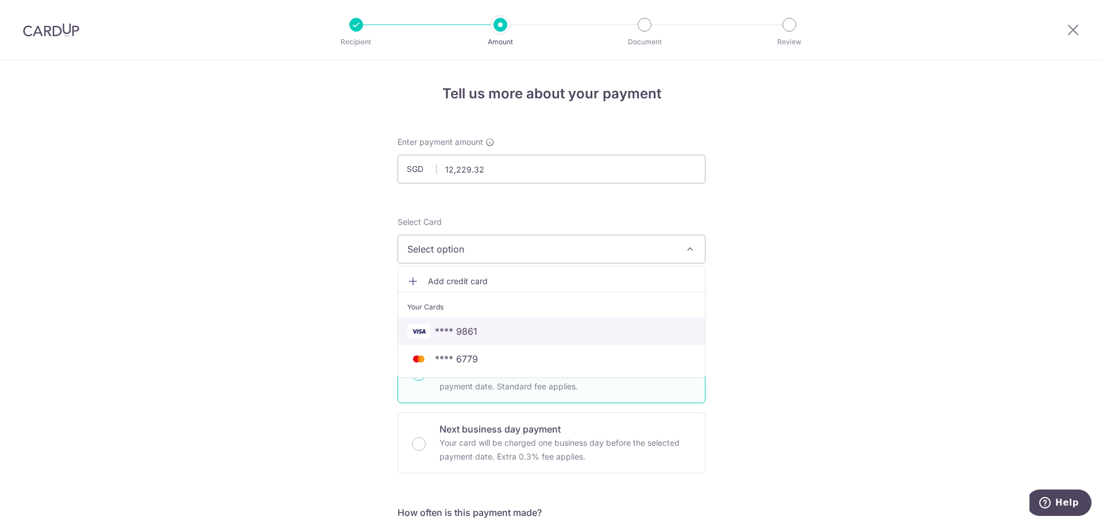
click at [464, 325] on span "**** 9861" at bounding box center [456, 331] width 43 height 14
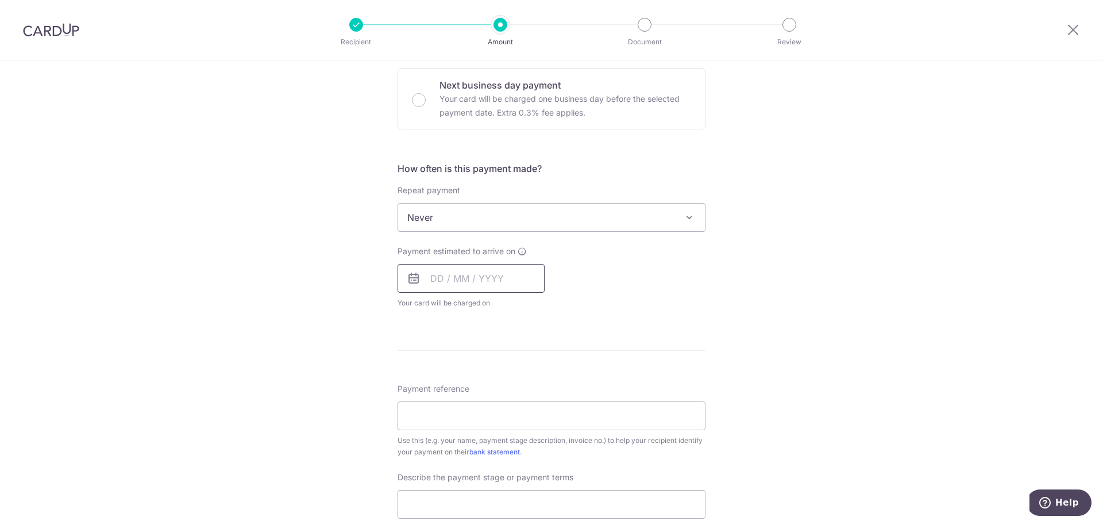
scroll to position [345, 0]
click at [454, 269] on input "text" at bounding box center [471, 277] width 147 height 29
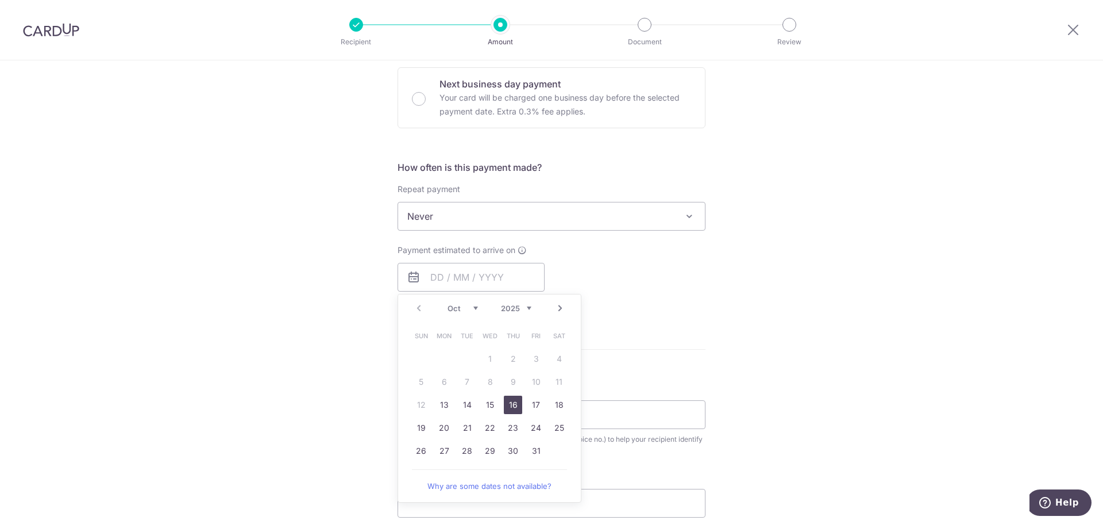
click at [512, 405] on link "16" at bounding box center [513, 404] width 18 height 18
type input "[DATE]"
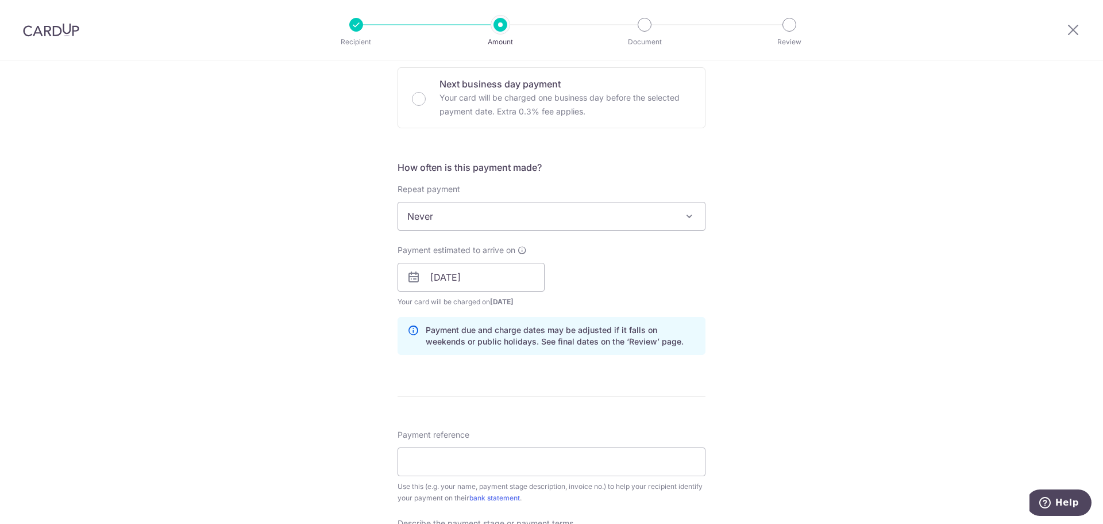
click at [293, 265] on div "Tell us more about your payment Enter payment amount SGD 12,229.32 12229.32 Sel…" at bounding box center [551, 298] width 1103 height 1164
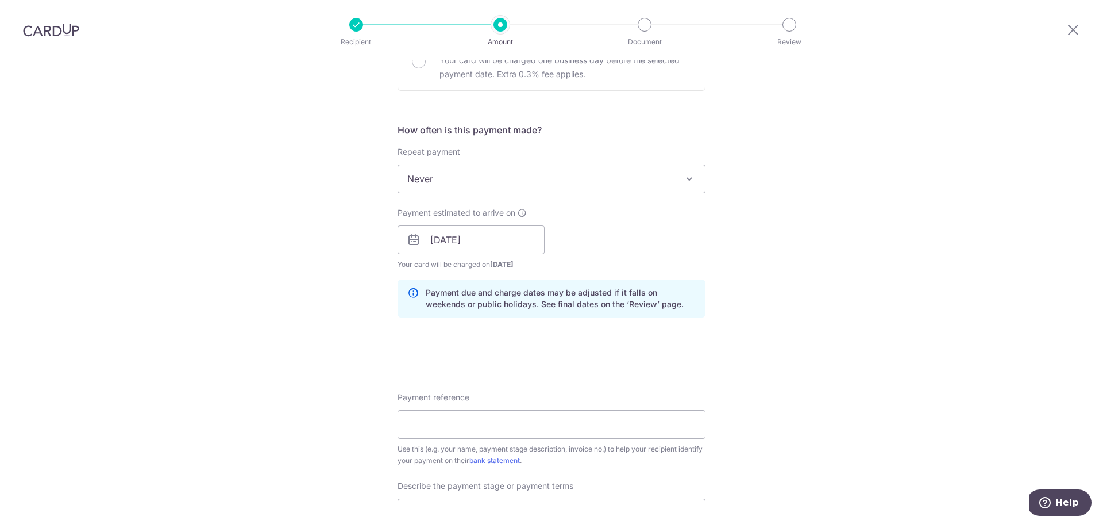
scroll to position [517, 0]
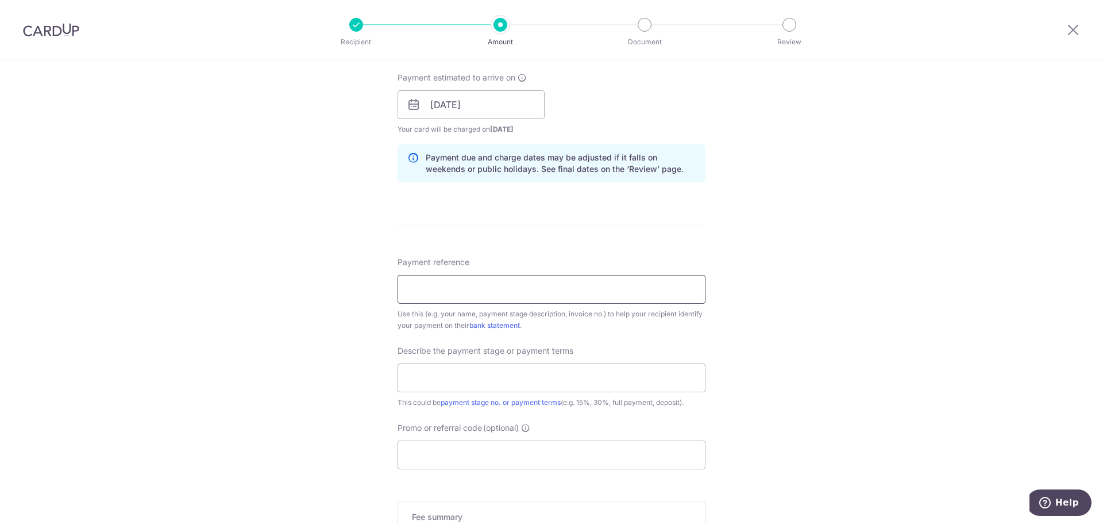
click at [451, 276] on input "Payment reference" at bounding box center [552, 289] width 308 height 29
click at [552, 286] on input "Laura and Danial 3rd Payment pt2of4" at bounding box center [552, 289] width 308 height 29
type input "[PERSON_NAME] and [PERSON_NAME] 3rd Payment pt4of4"
click at [552, 388] on input "text" at bounding box center [552, 377] width 308 height 29
click at [532, 379] on input "3rd with VO1 and Electrical pt1of4" at bounding box center [552, 377] width 308 height 29
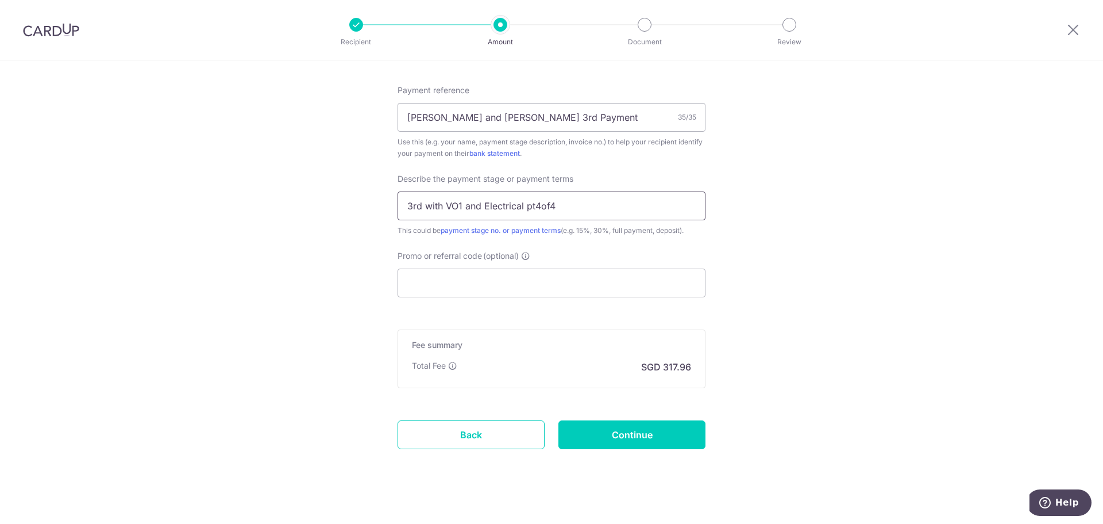
scroll to position [690, 0]
type input "3rd with VO1 and Electrical pt4of4"
click at [451, 280] on input "Promo or referral code (optional)" at bounding box center [552, 282] width 308 height 29
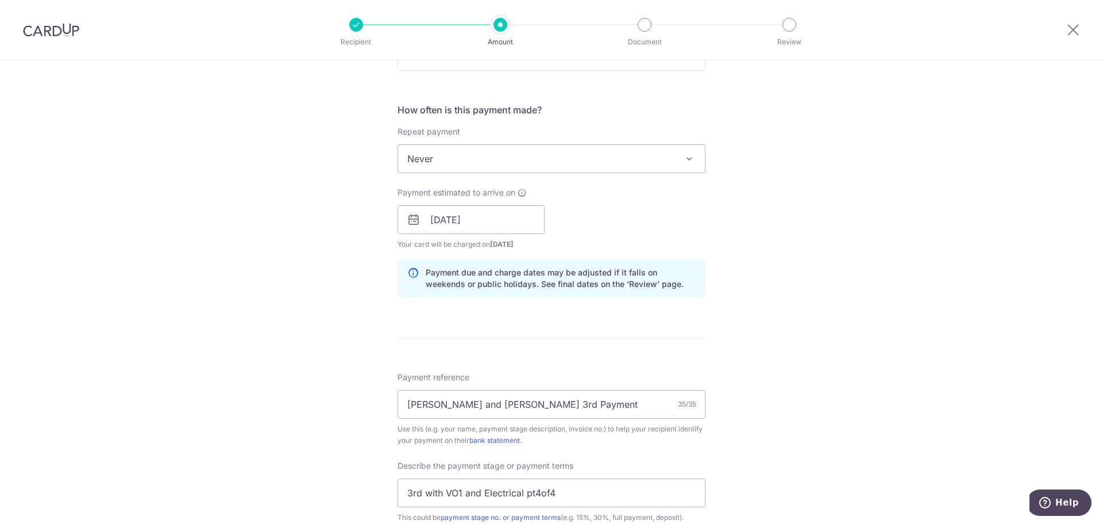
scroll to position [747, 0]
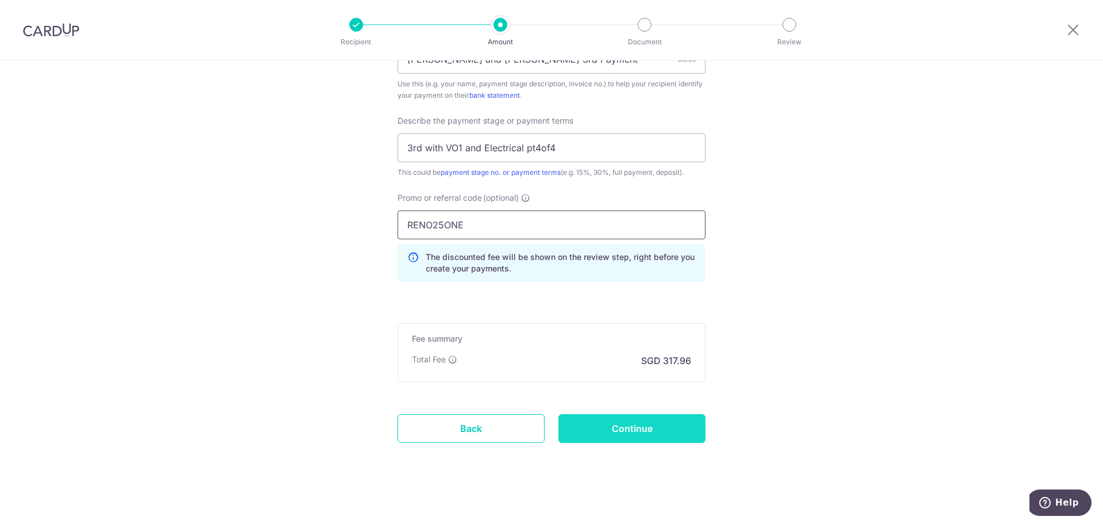
type input "RENO25ONE"
click at [623, 419] on input "Continue" at bounding box center [632, 428] width 147 height 29
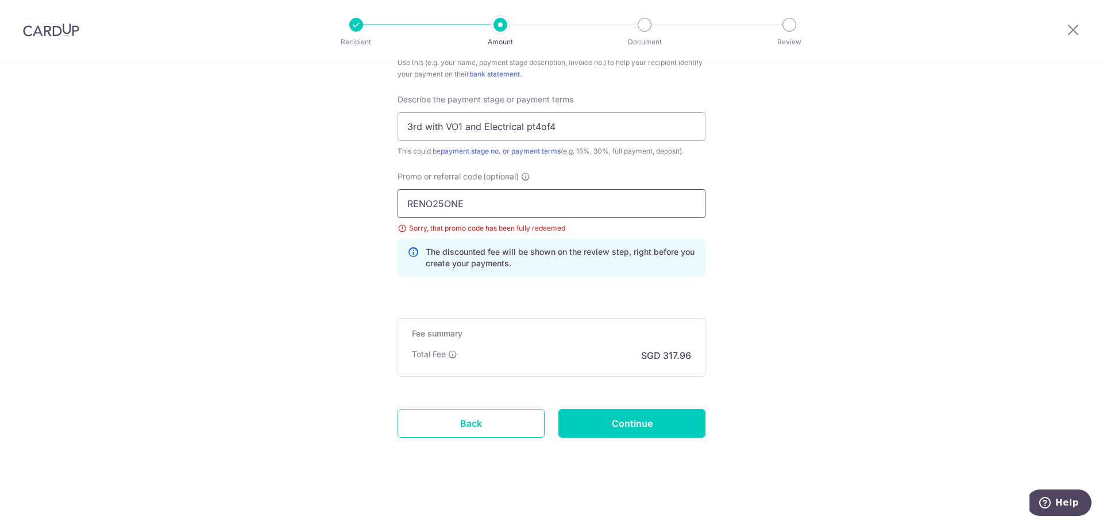
click at [479, 201] on input "RENO25ONE" at bounding box center [552, 203] width 308 height 29
type input "12,229.32"
click at [479, 201] on input "RENO25ONE" at bounding box center [552, 203] width 308 height 29
type input "3HOME25R"
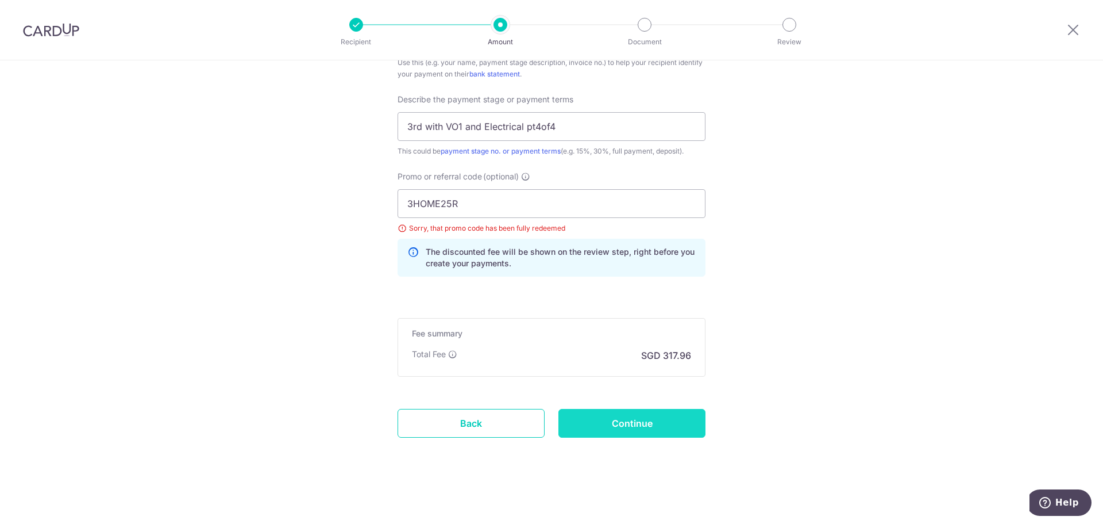
click at [602, 422] on input "Continue" at bounding box center [632, 423] width 147 height 29
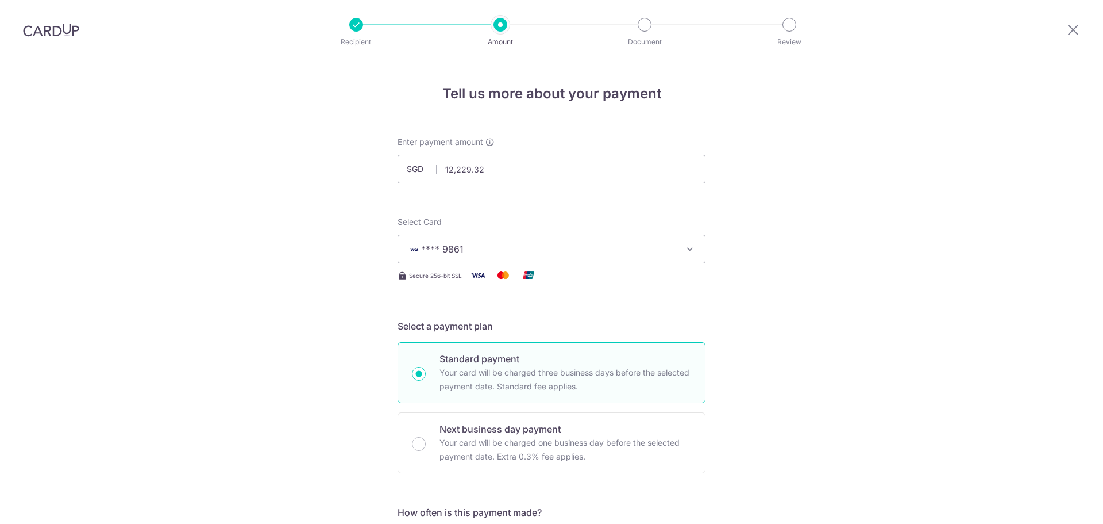
scroll to position [768, 0]
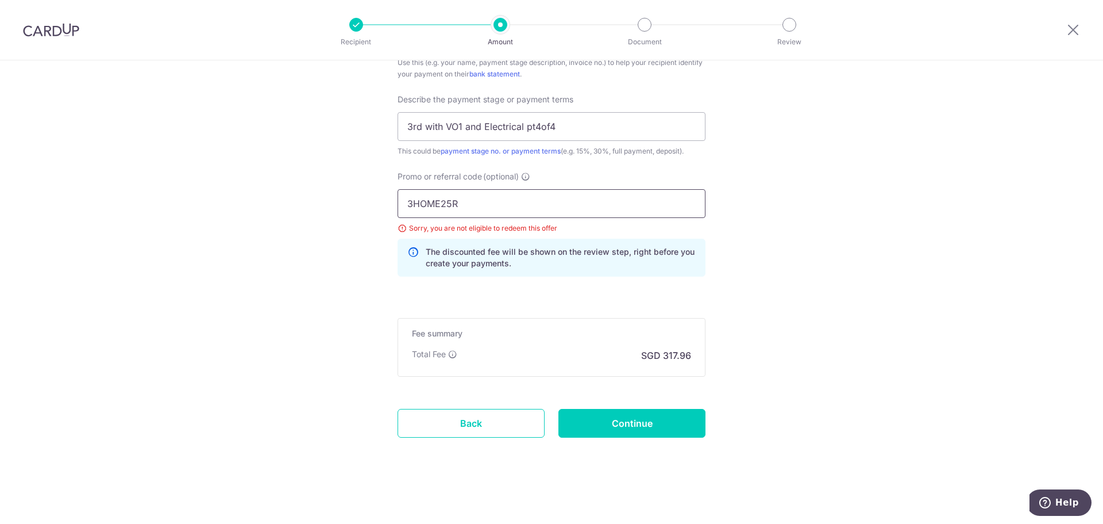
click at [541, 203] on input "3HOME25R" at bounding box center [552, 203] width 308 height 29
type input "RENO25ONE"
click at [603, 421] on input "Continue" at bounding box center [632, 423] width 147 height 29
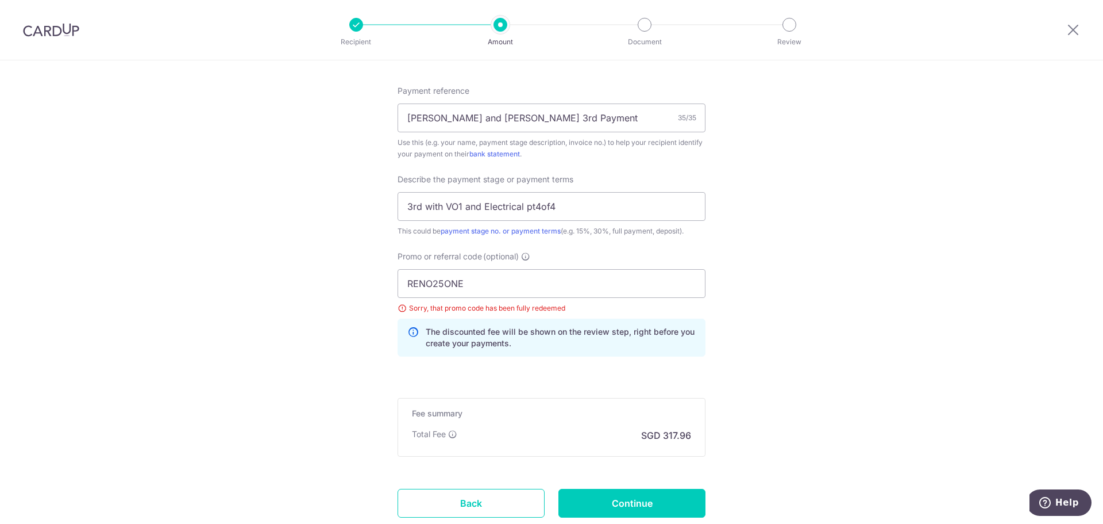
scroll to position [768, 0]
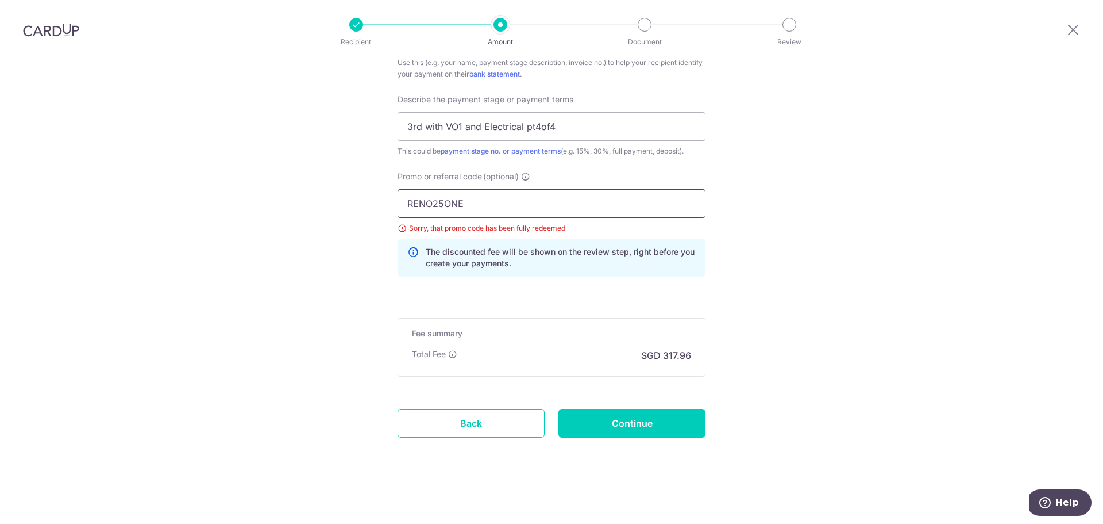
click at [536, 204] on input "RENO25ONE" at bounding box center [552, 203] width 308 height 29
type input "OFF25"
click at [636, 425] on input "Continue" at bounding box center [632, 423] width 147 height 29
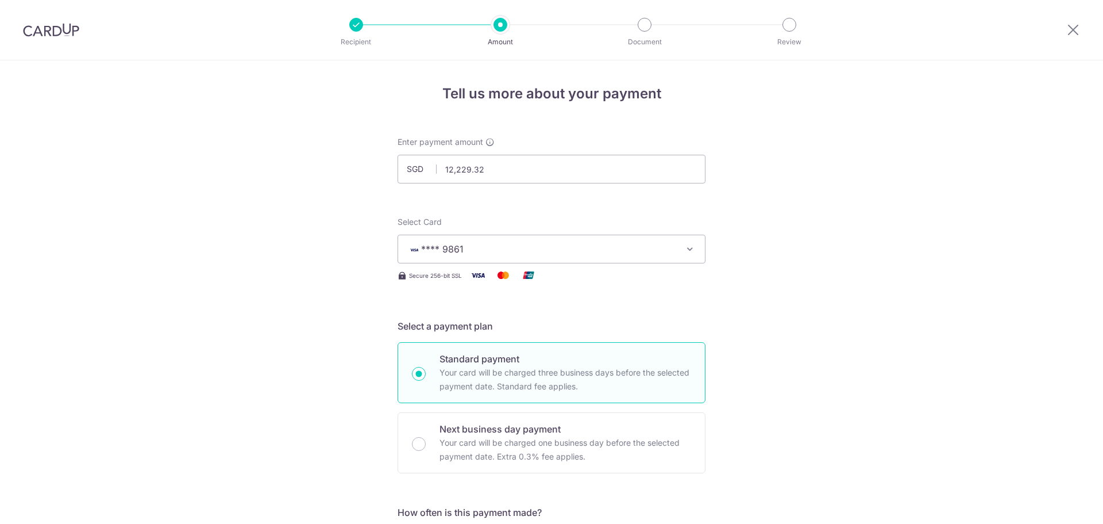
scroll to position [768, 0]
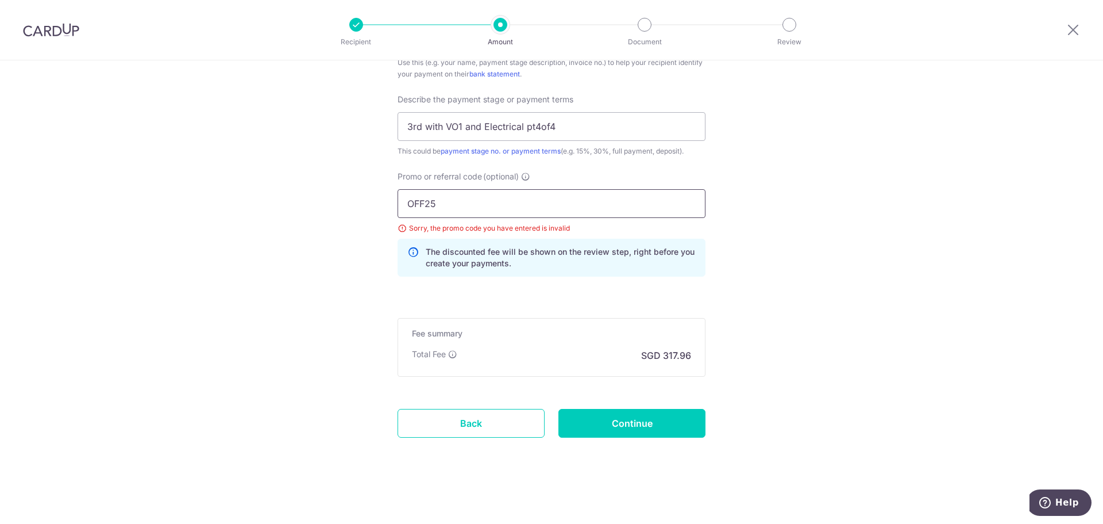
click at [426, 205] on input "OFF25" at bounding box center [552, 203] width 308 height 29
type input "OFF225"
click at [622, 425] on input "Continue" at bounding box center [632, 423] width 147 height 29
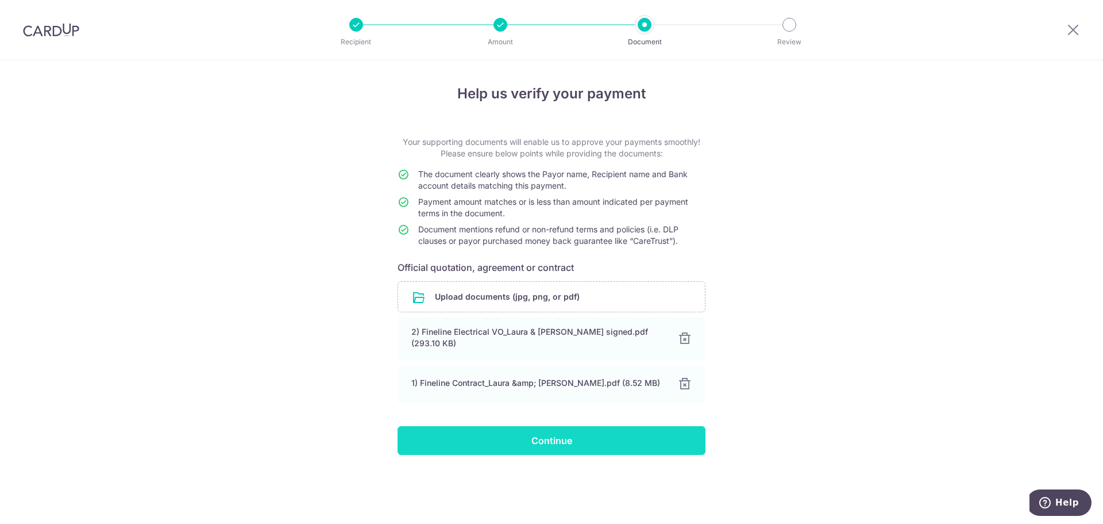
click at [579, 438] on input "Continue" at bounding box center [552, 440] width 308 height 29
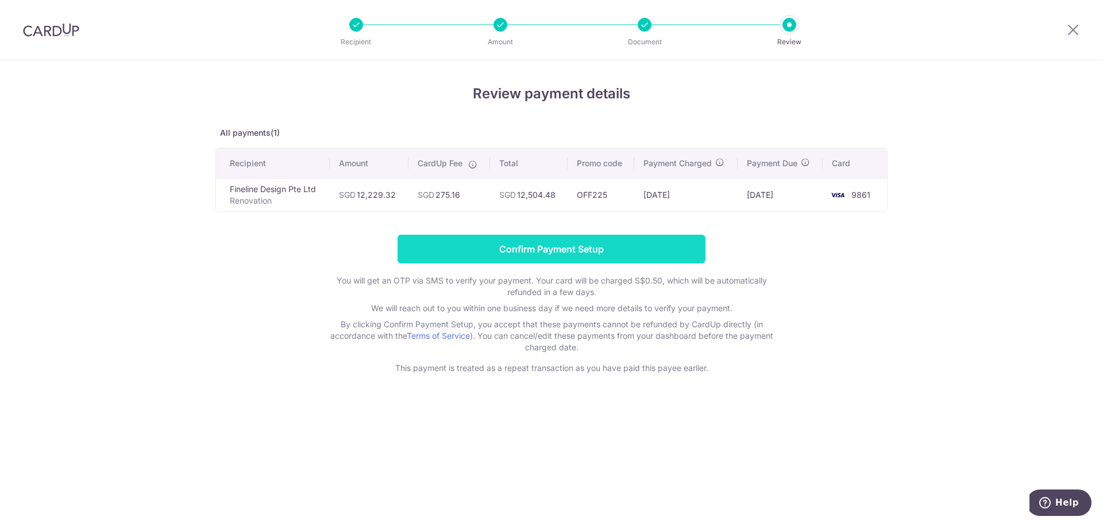
click at [634, 257] on input "Confirm Payment Setup" at bounding box center [552, 248] width 308 height 29
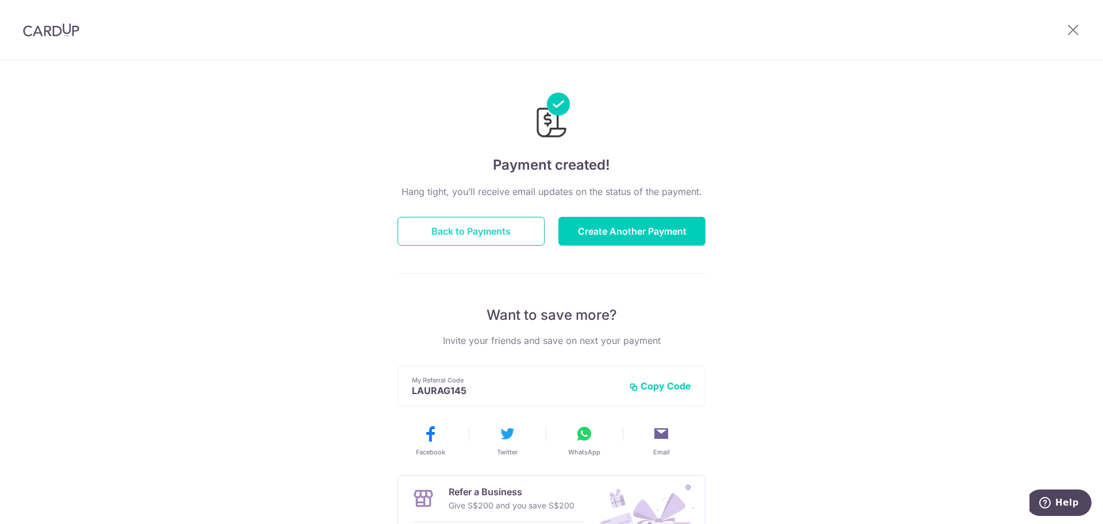
click at [481, 226] on button "Back to Payments" at bounding box center [471, 231] width 147 height 29
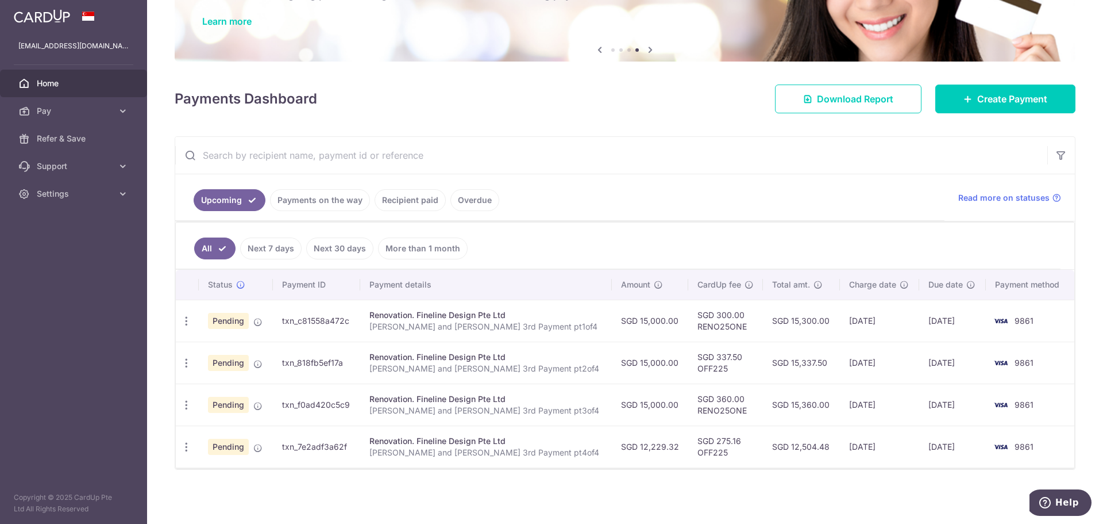
scroll to position [28, 0]
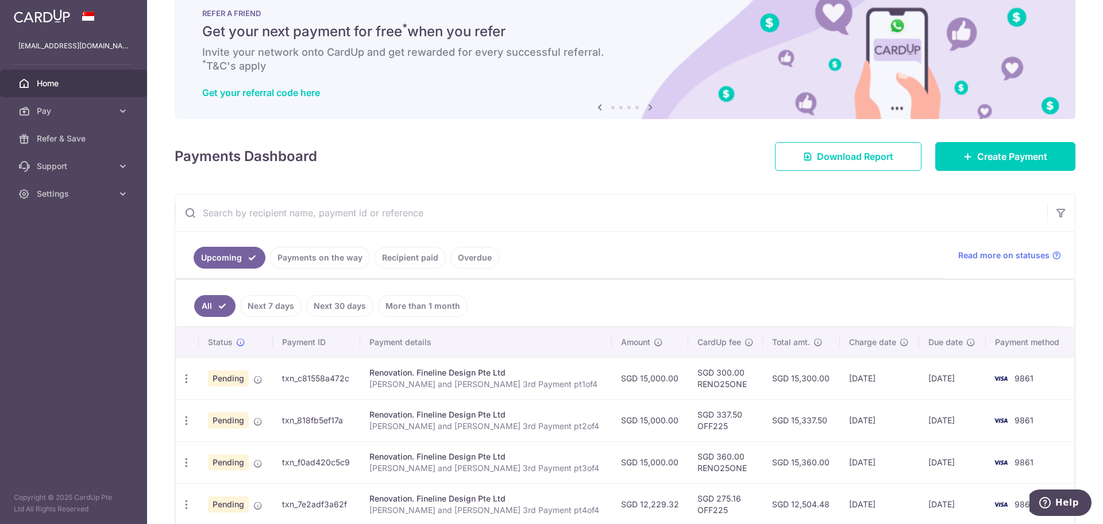
click at [401, 261] on link "Recipient paid" at bounding box center [410, 258] width 71 height 22
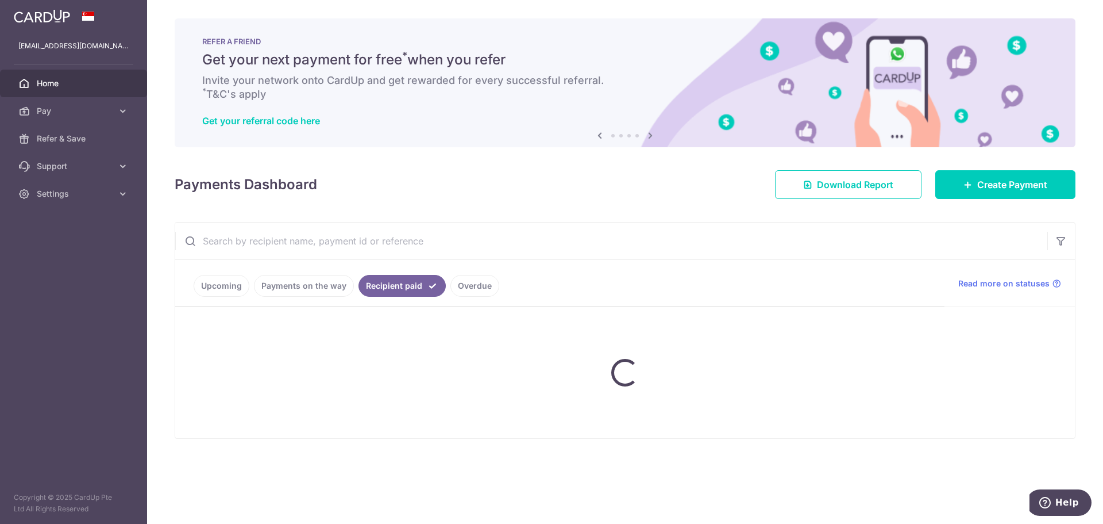
scroll to position [0, 0]
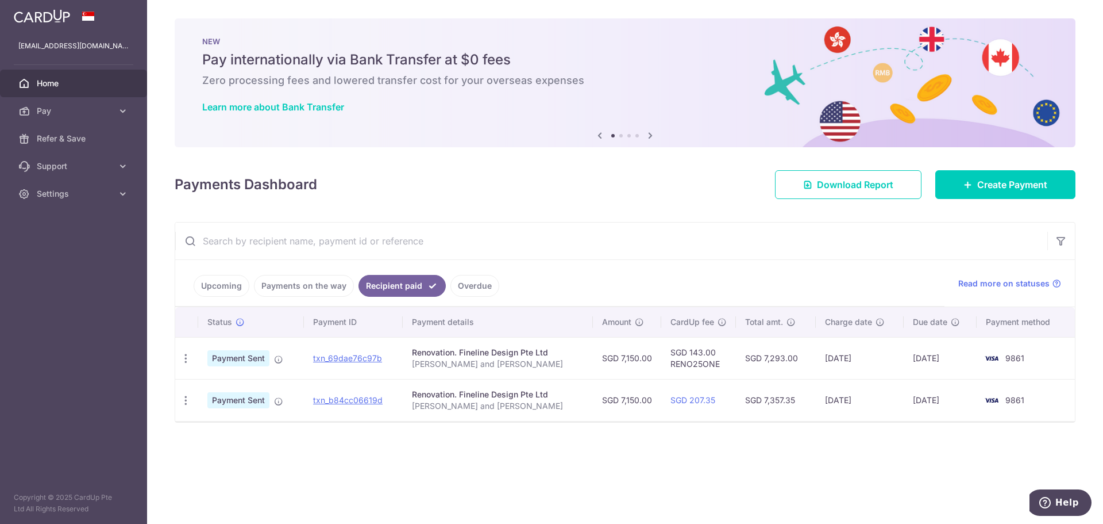
click at [460, 284] on link "Overdue" at bounding box center [475, 286] width 49 height 22
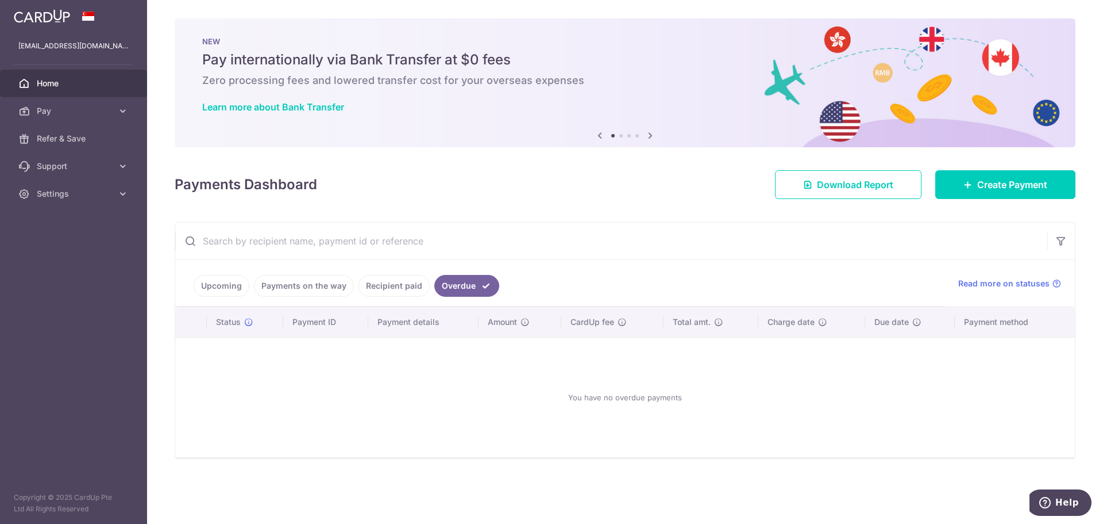
click at [225, 284] on link "Upcoming" at bounding box center [222, 286] width 56 height 22
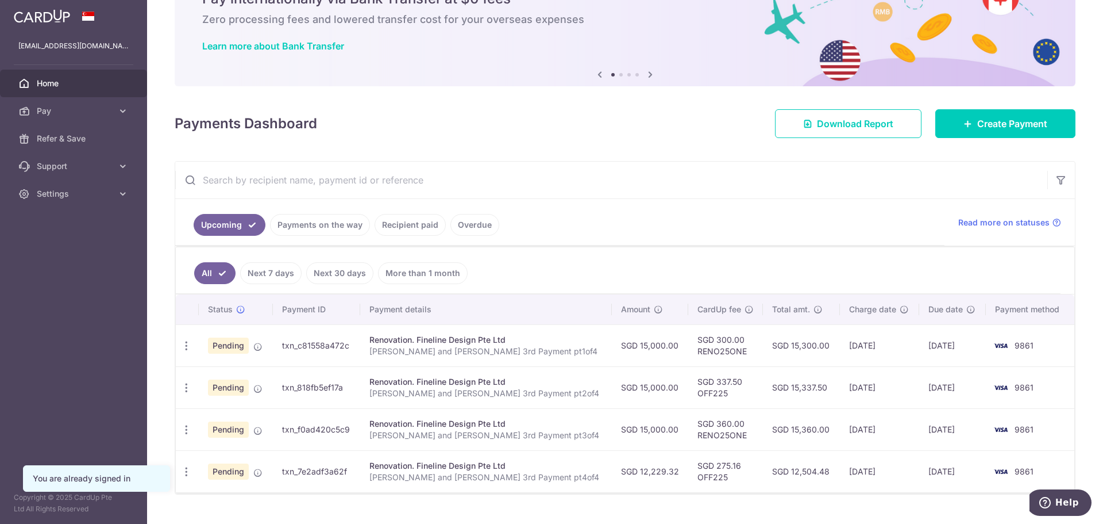
scroll to position [86, 0]
